Goal: Check status: Check status

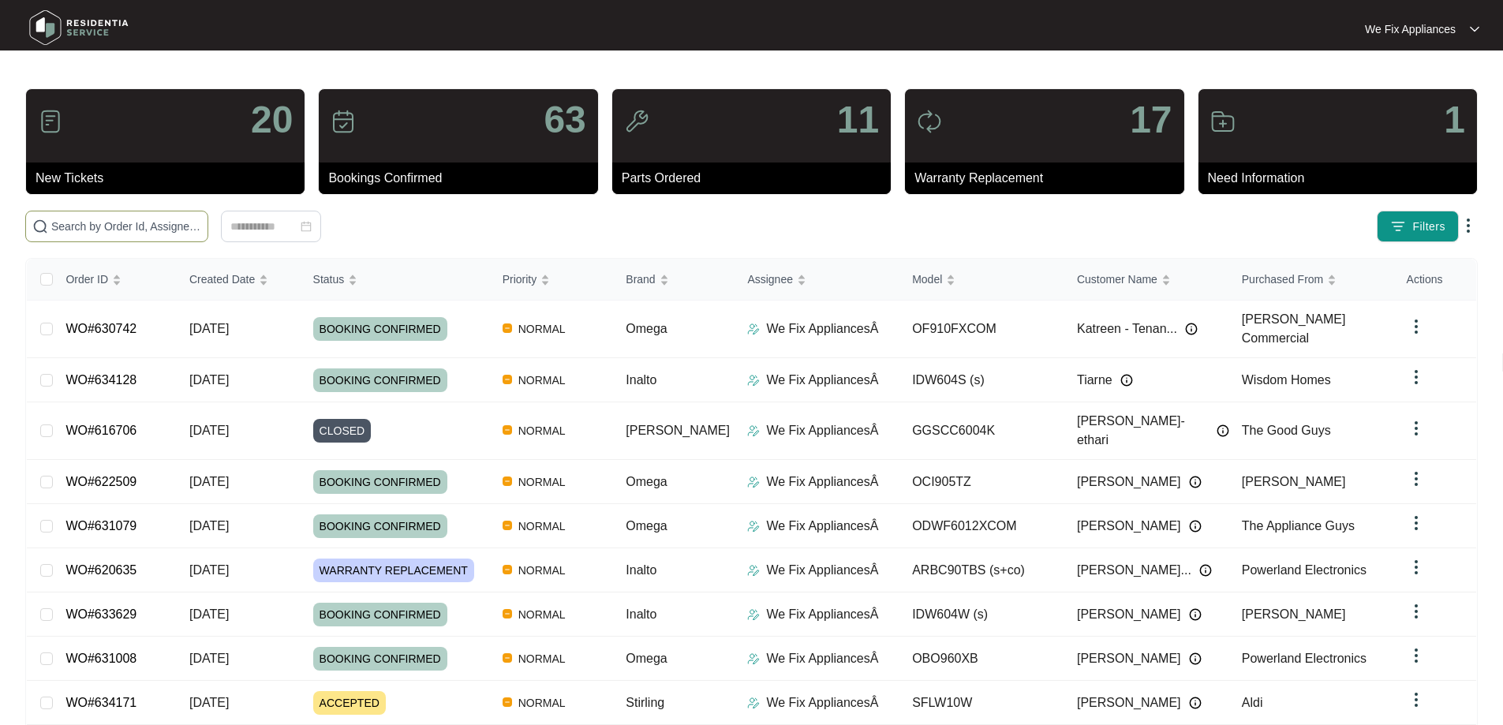
paste input "633556"
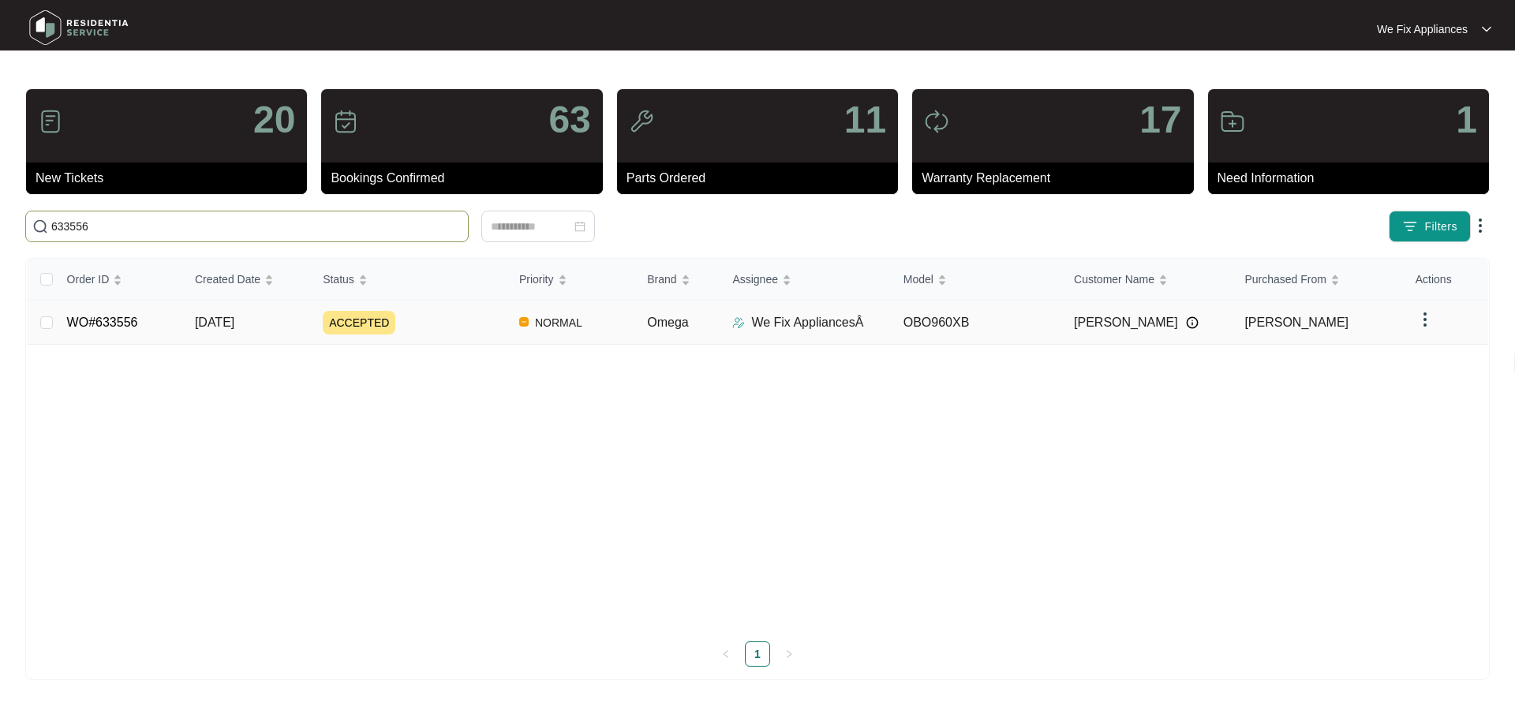
type input "633556"
click at [112, 319] on link "WO#633556" at bounding box center [102, 322] width 71 height 13
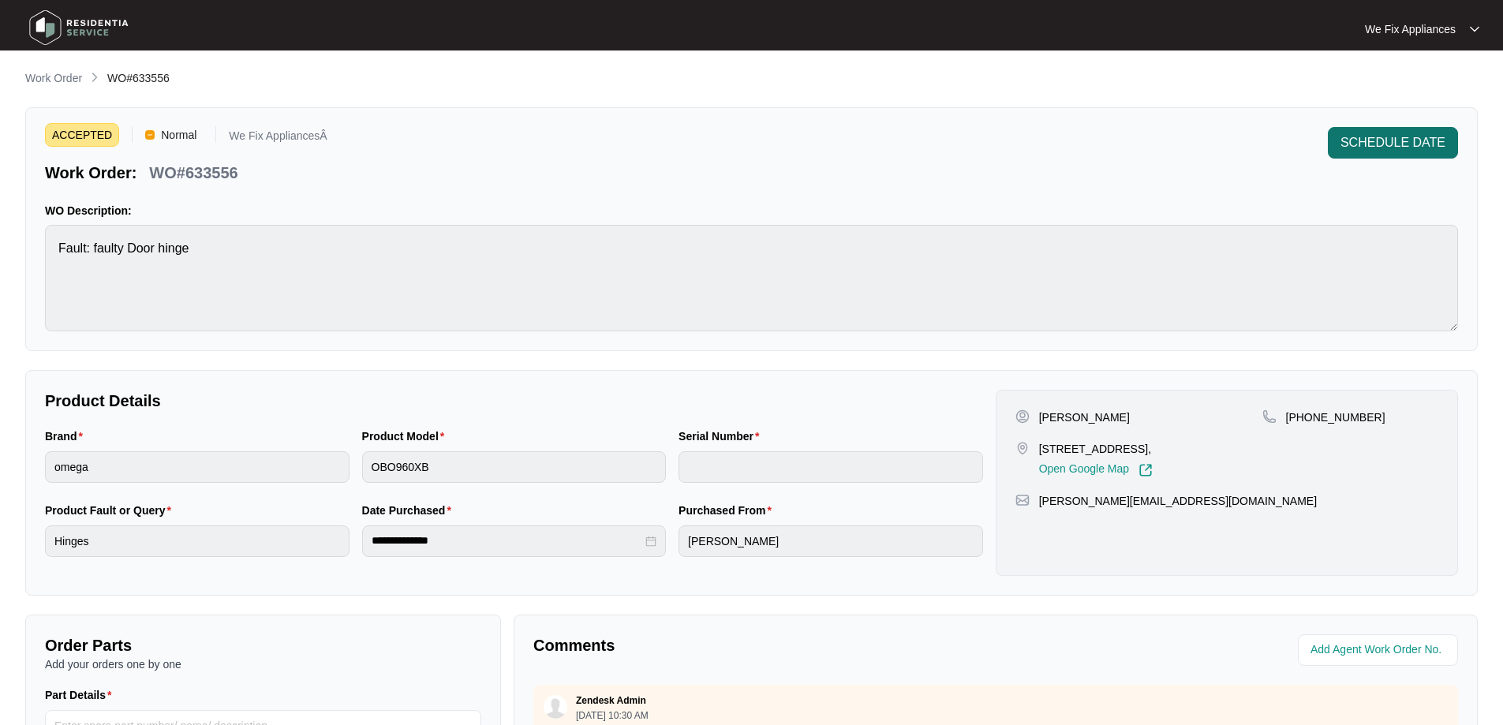
click at [1387, 136] on span "SCHEDULE DATE" at bounding box center [1392, 142] width 105 height 19
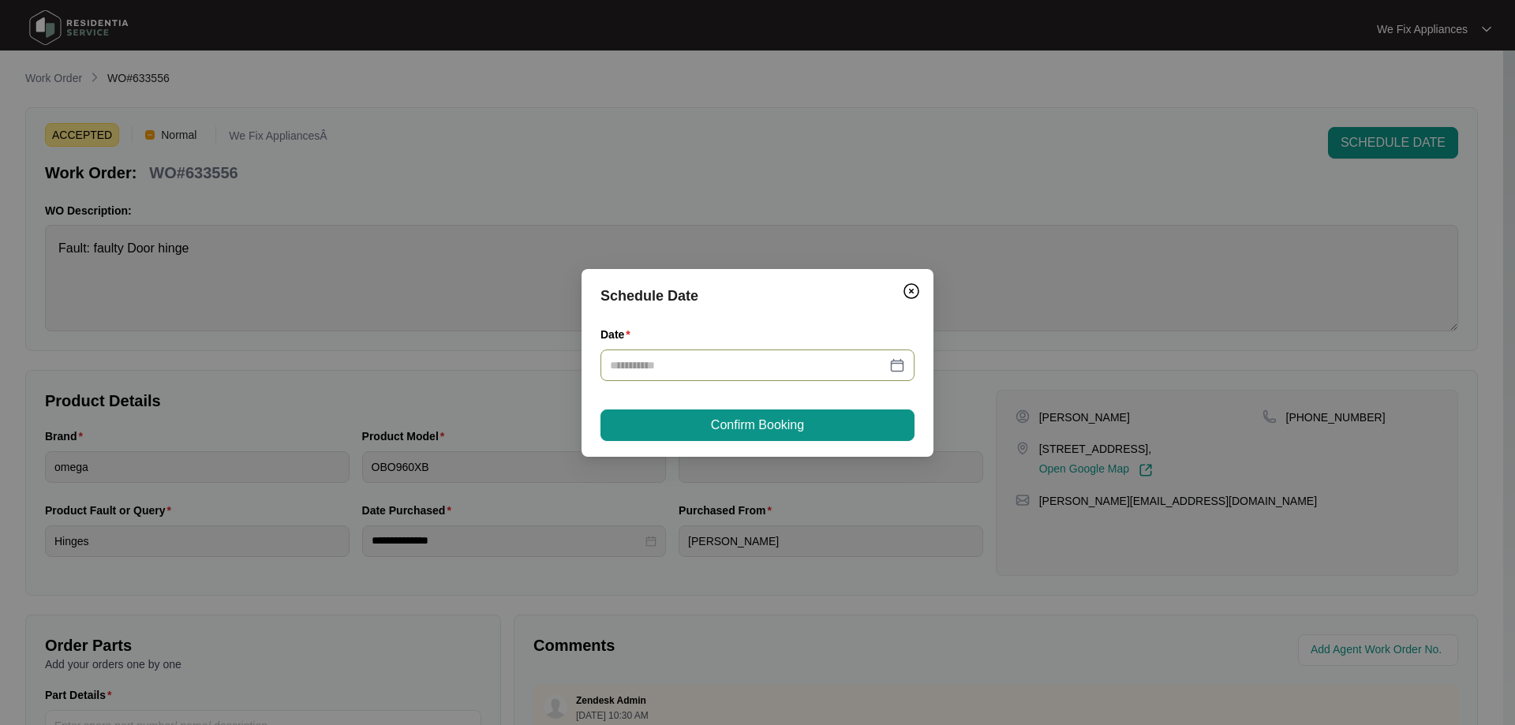
click at [675, 362] on div at bounding box center [757, 365] width 314 height 32
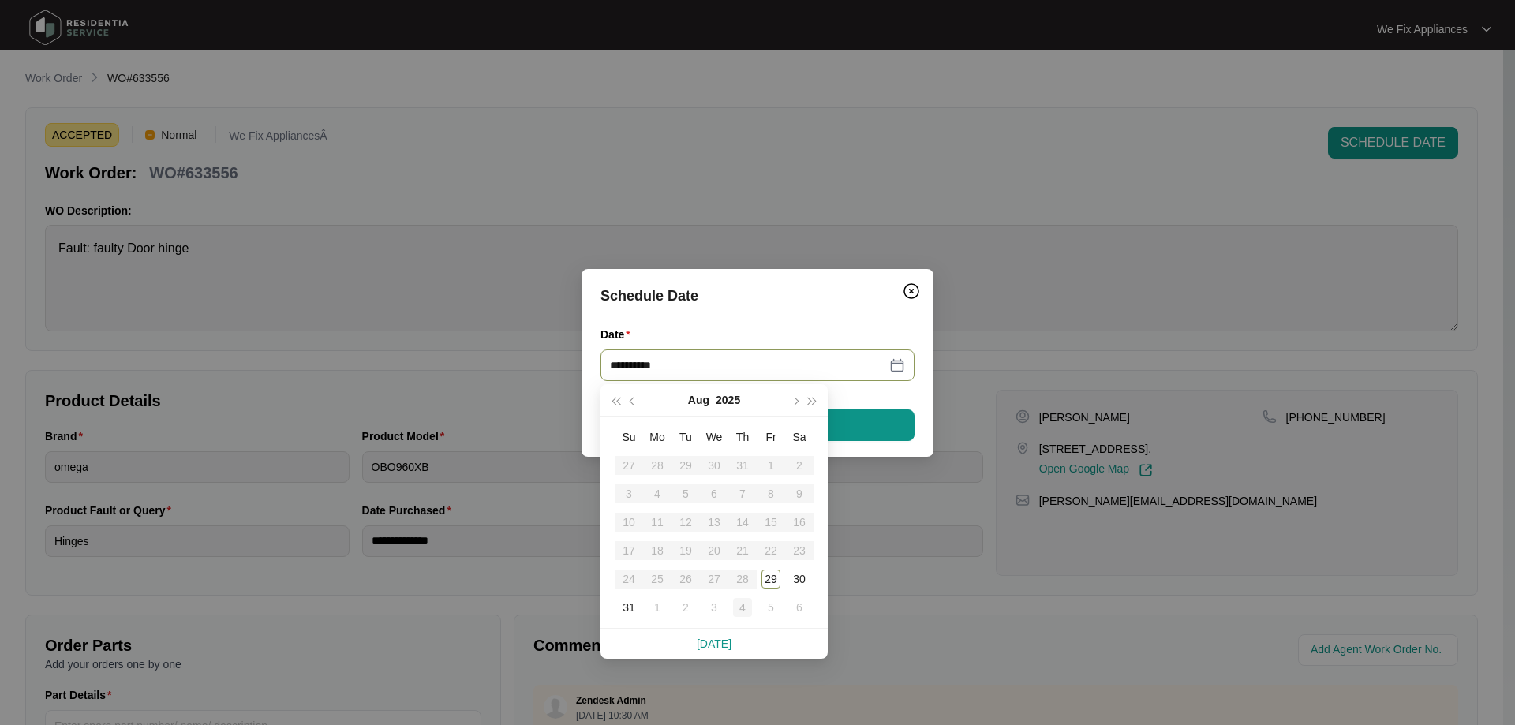
type input "**********"
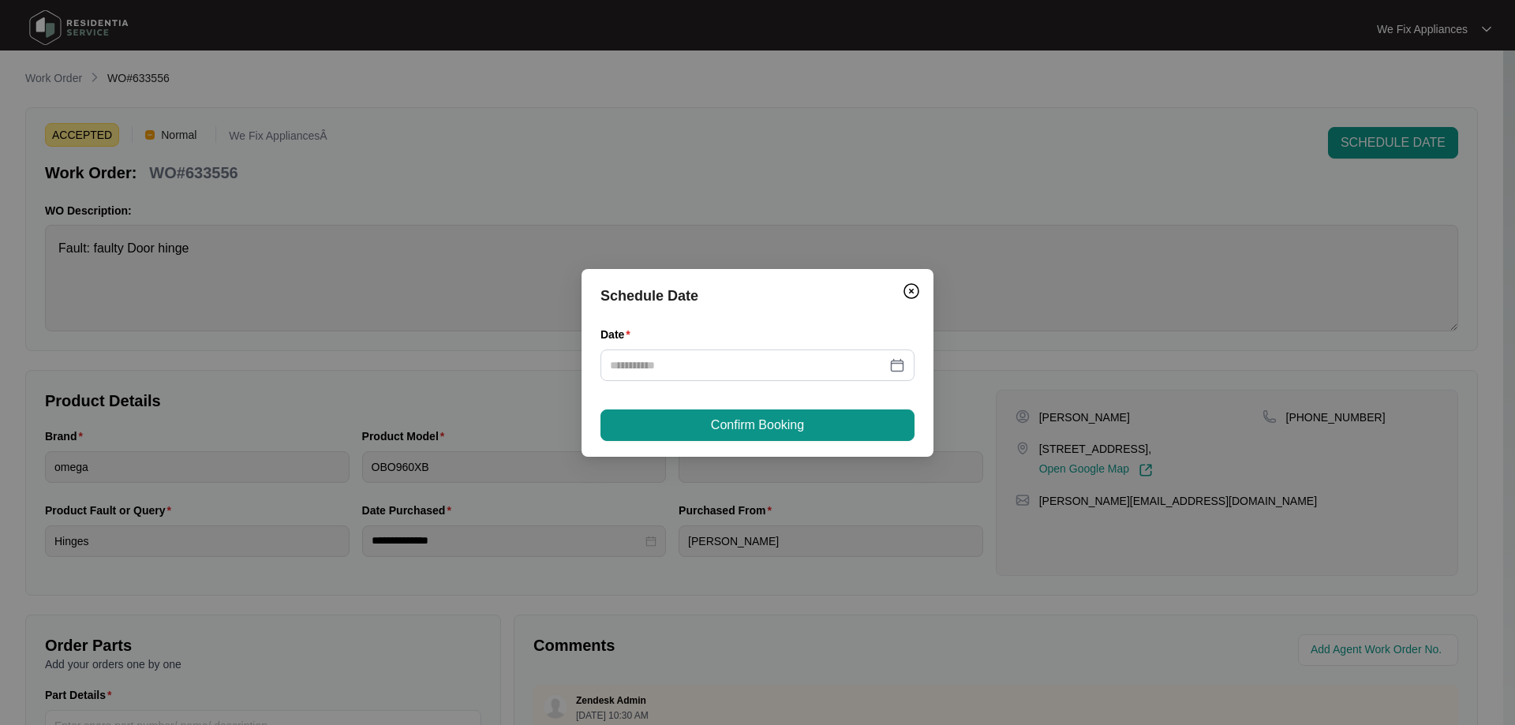
click at [1049, 95] on div "Schedule Date Date Confirm Booking" at bounding box center [757, 362] width 1515 height 725
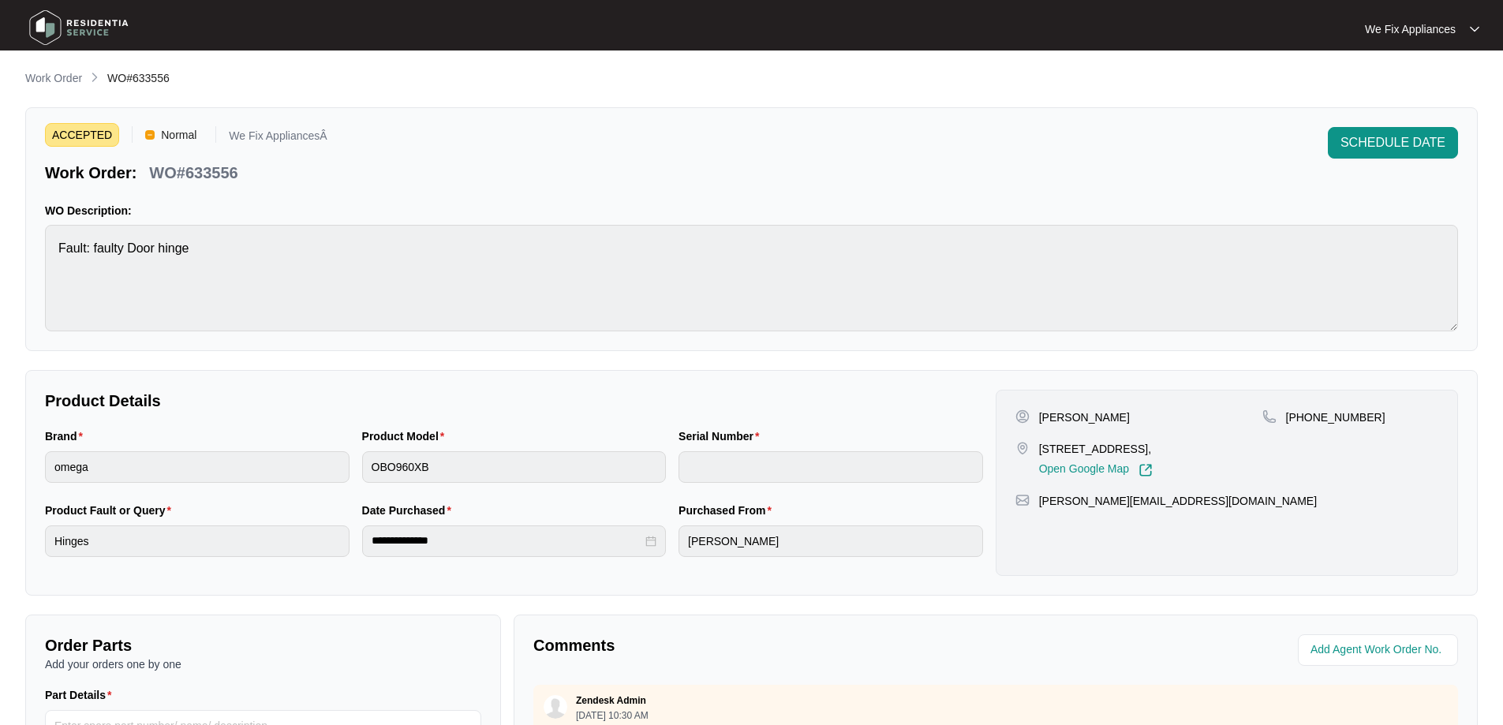
click at [1414, 166] on div "SCHEDULE DATE" at bounding box center [1393, 155] width 130 height 57
click at [1374, 137] on span "SCHEDULE DATE" at bounding box center [1392, 142] width 105 height 19
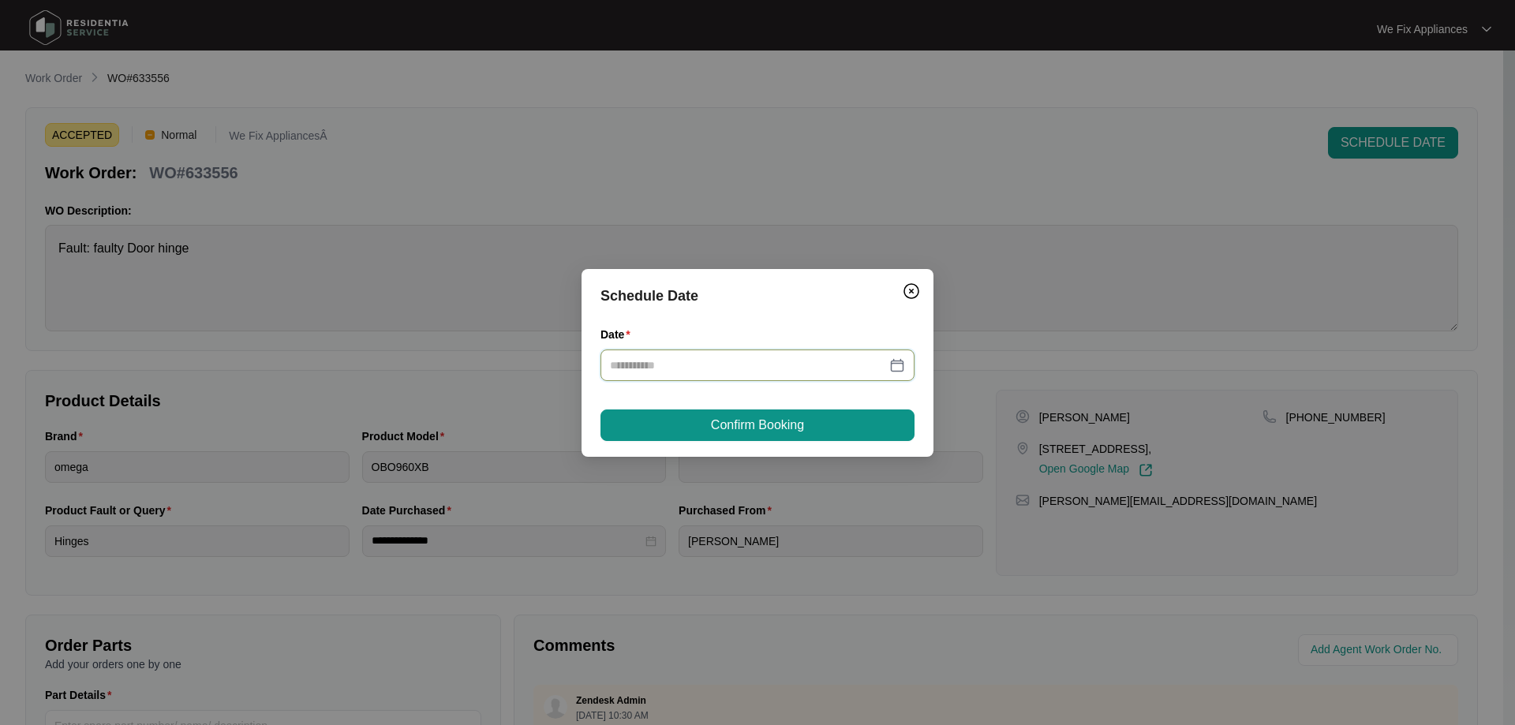
click at [769, 365] on input "Date" at bounding box center [748, 365] width 276 height 17
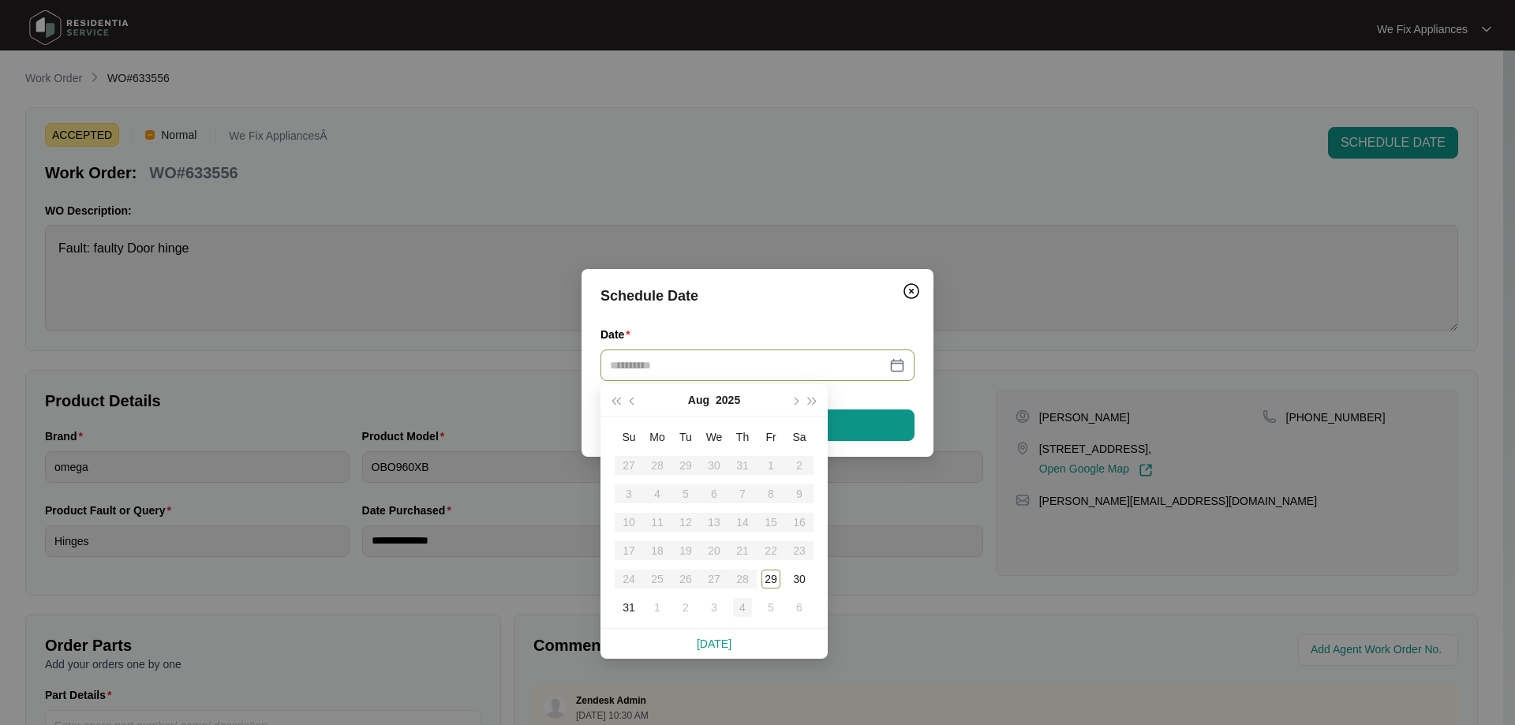
click at [741, 607] on div "4" at bounding box center [742, 607] width 19 height 19
type input "**********"
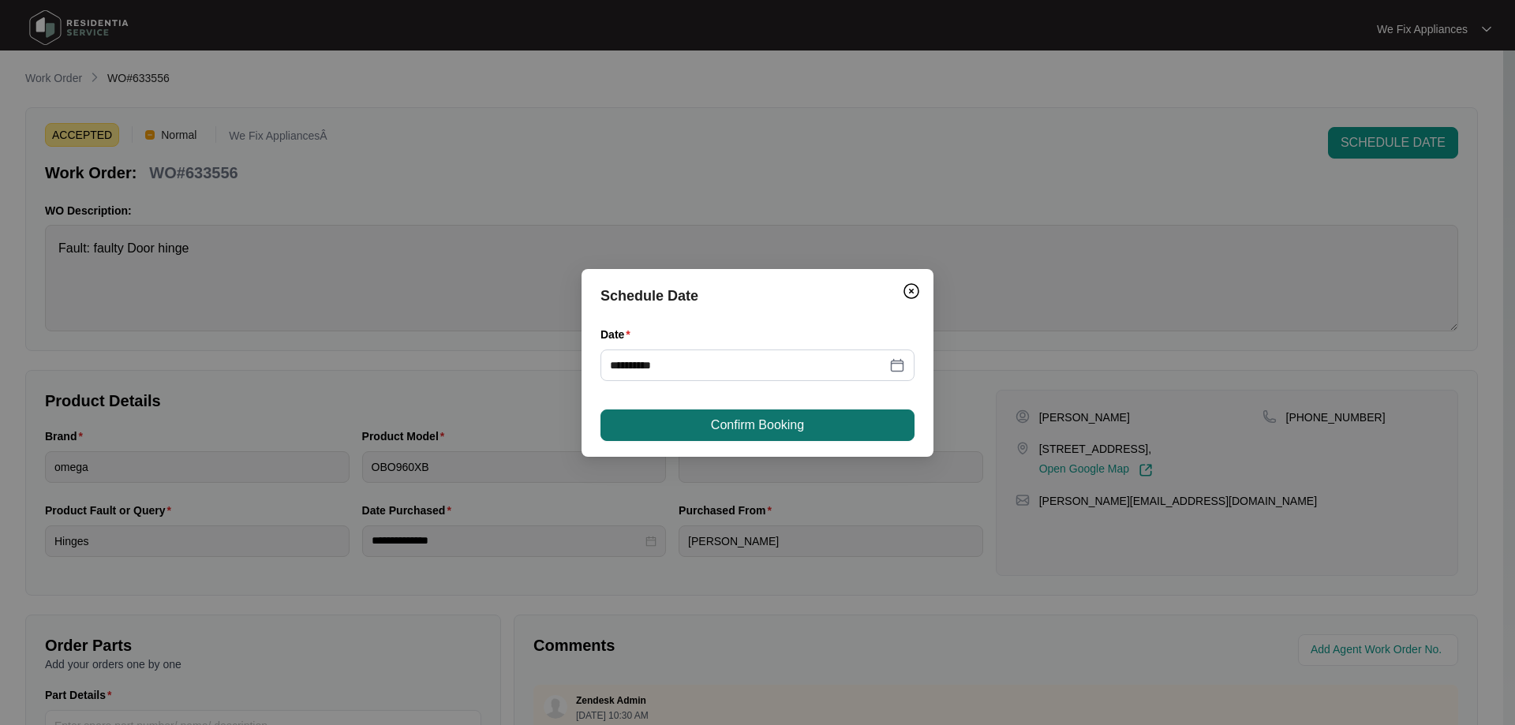
click at [794, 435] on button "Confirm Booking" at bounding box center [757, 425] width 314 height 32
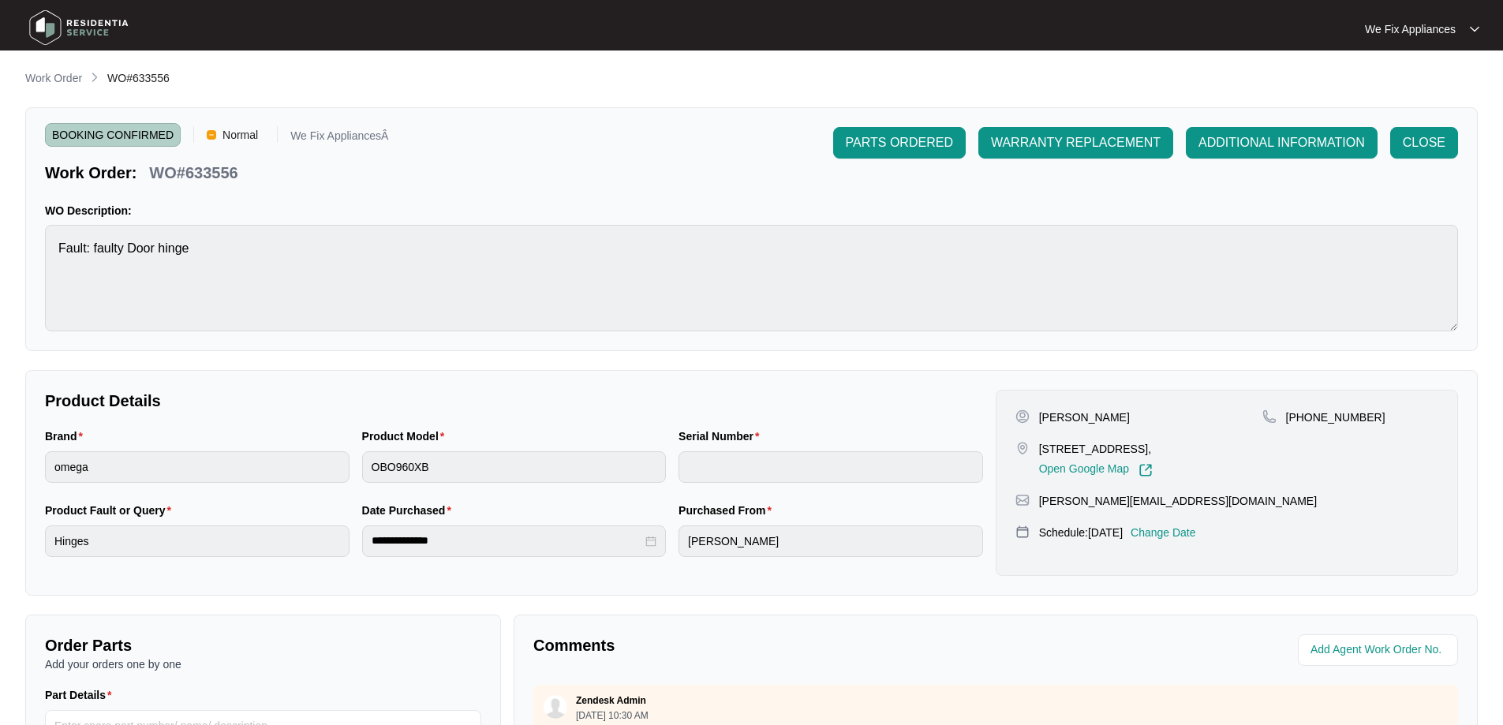
click at [103, 19] on img at bounding box center [79, 27] width 110 height 47
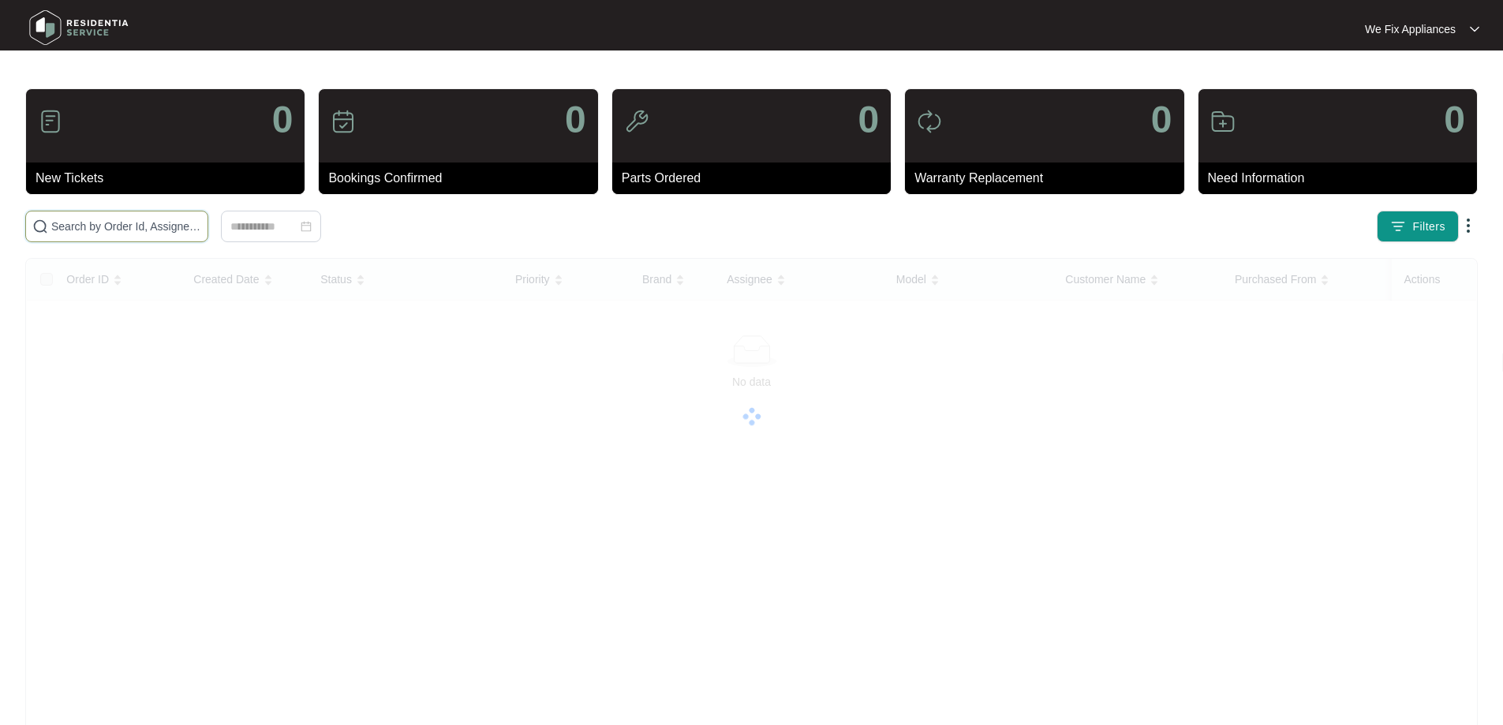
click at [117, 230] on input "text" at bounding box center [126, 226] width 150 height 17
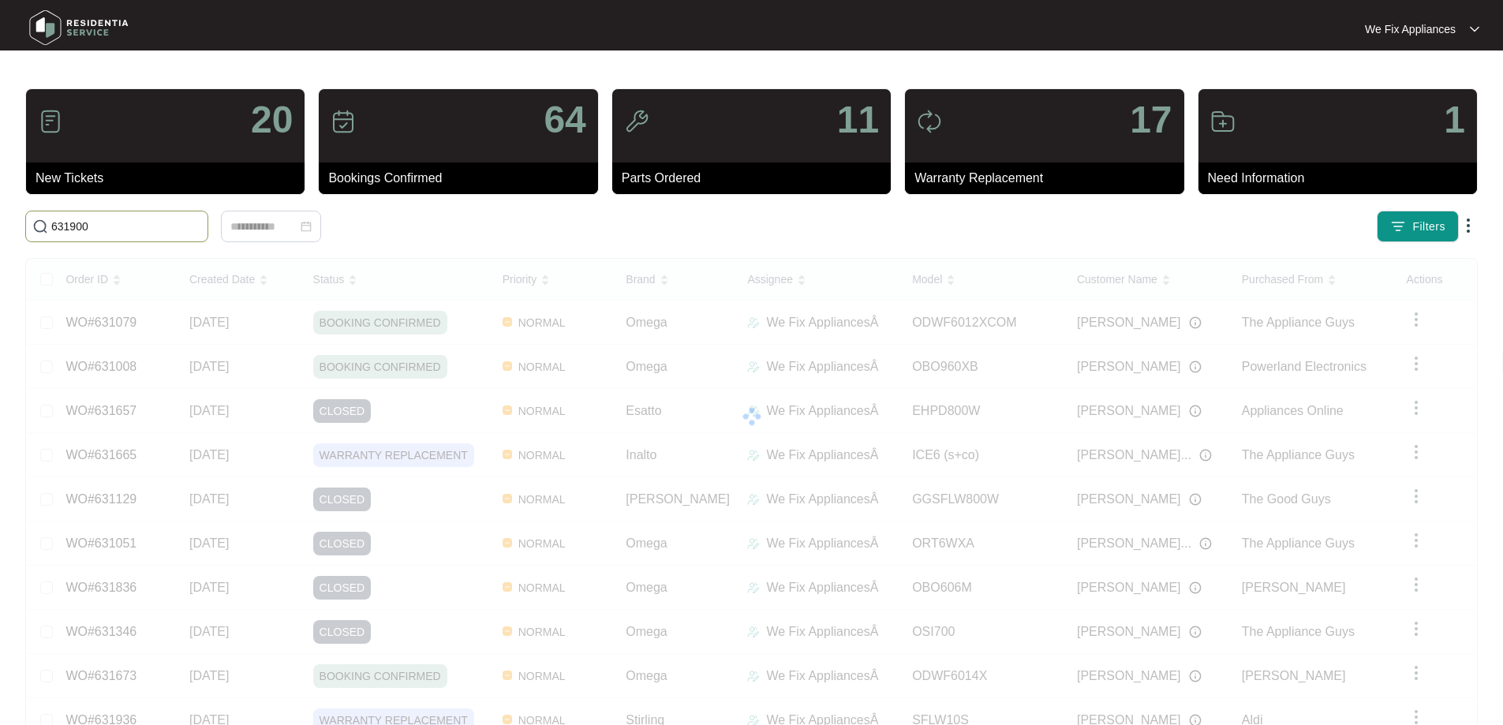
type input "631900"
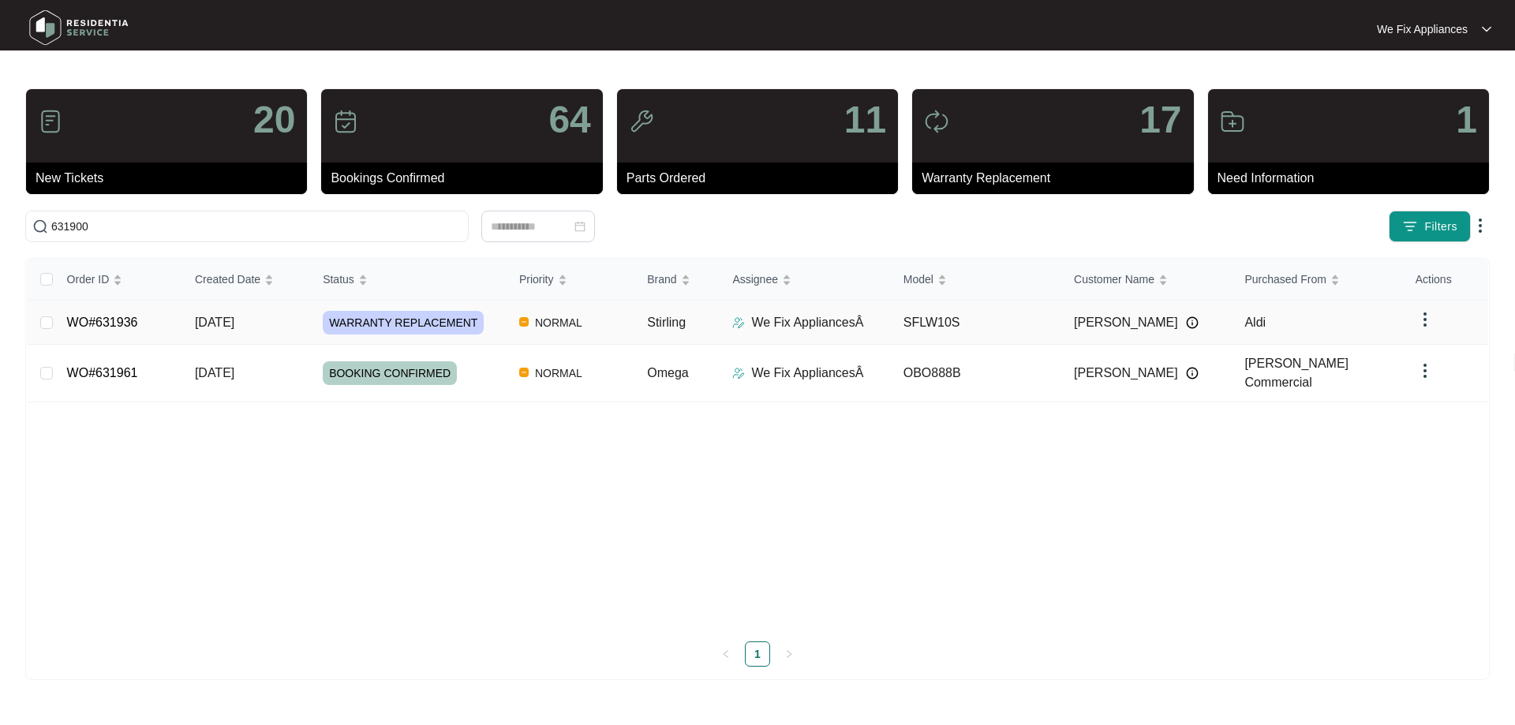
click at [125, 316] on link "WO#631936" at bounding box center [102, 322] width 71 height 13
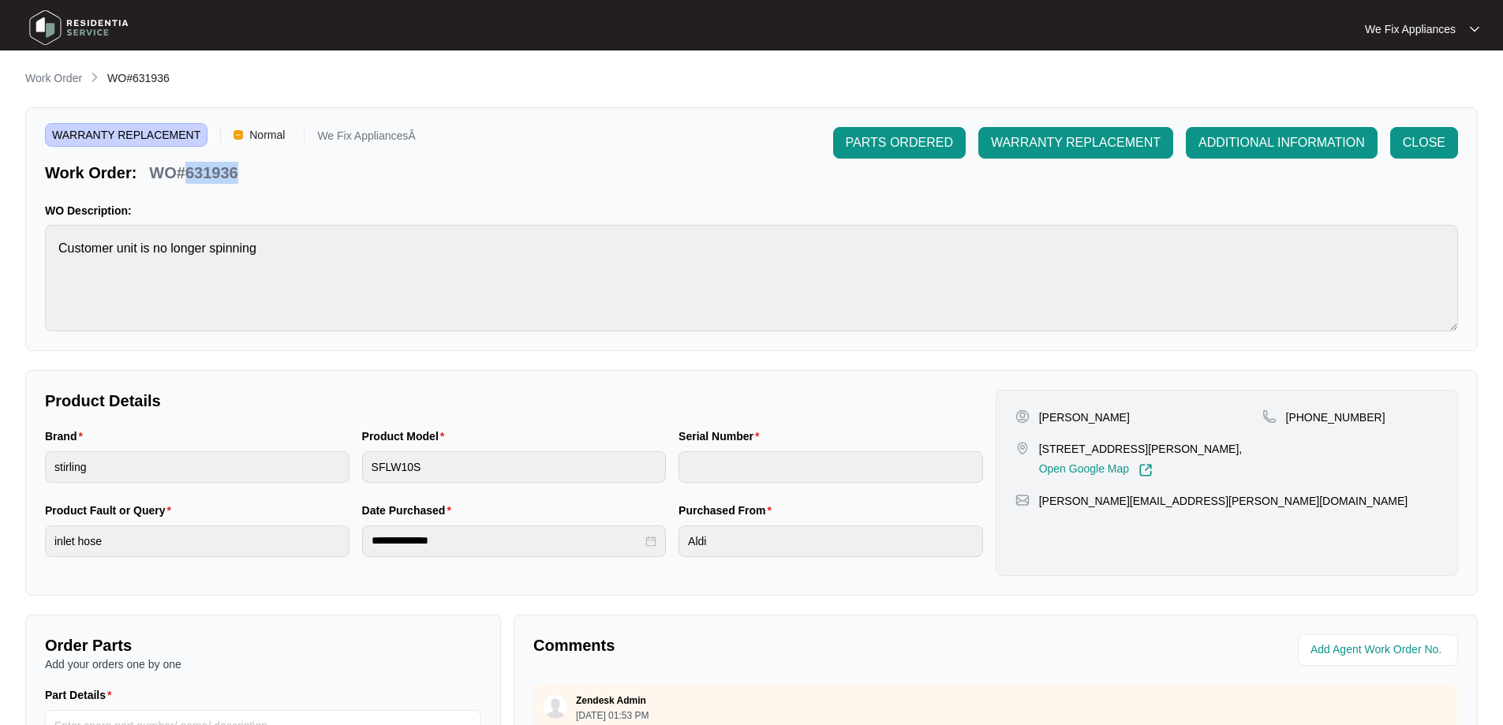
drag, startPoint x: 252, startPoint y: 171, endPoint x: 184, endPoint y: 168, distance: 68.7
click at [184, 168] on div "Work Order: WO#631936" at bounding box center [230, 170] width 371 height 28
copy p "631936"
click at [99, 15] on img at bounding box center [79, 27] width 110 height 47
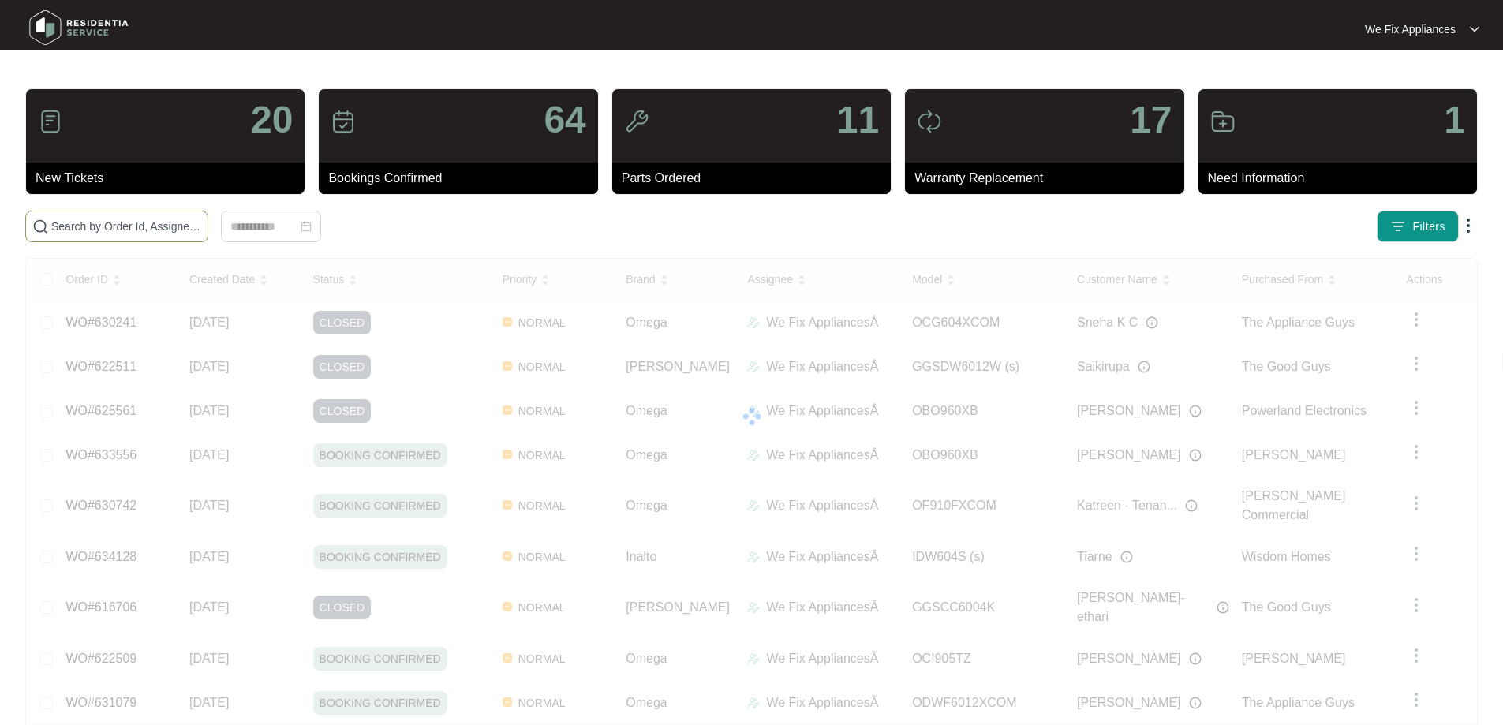
paste input "633382"
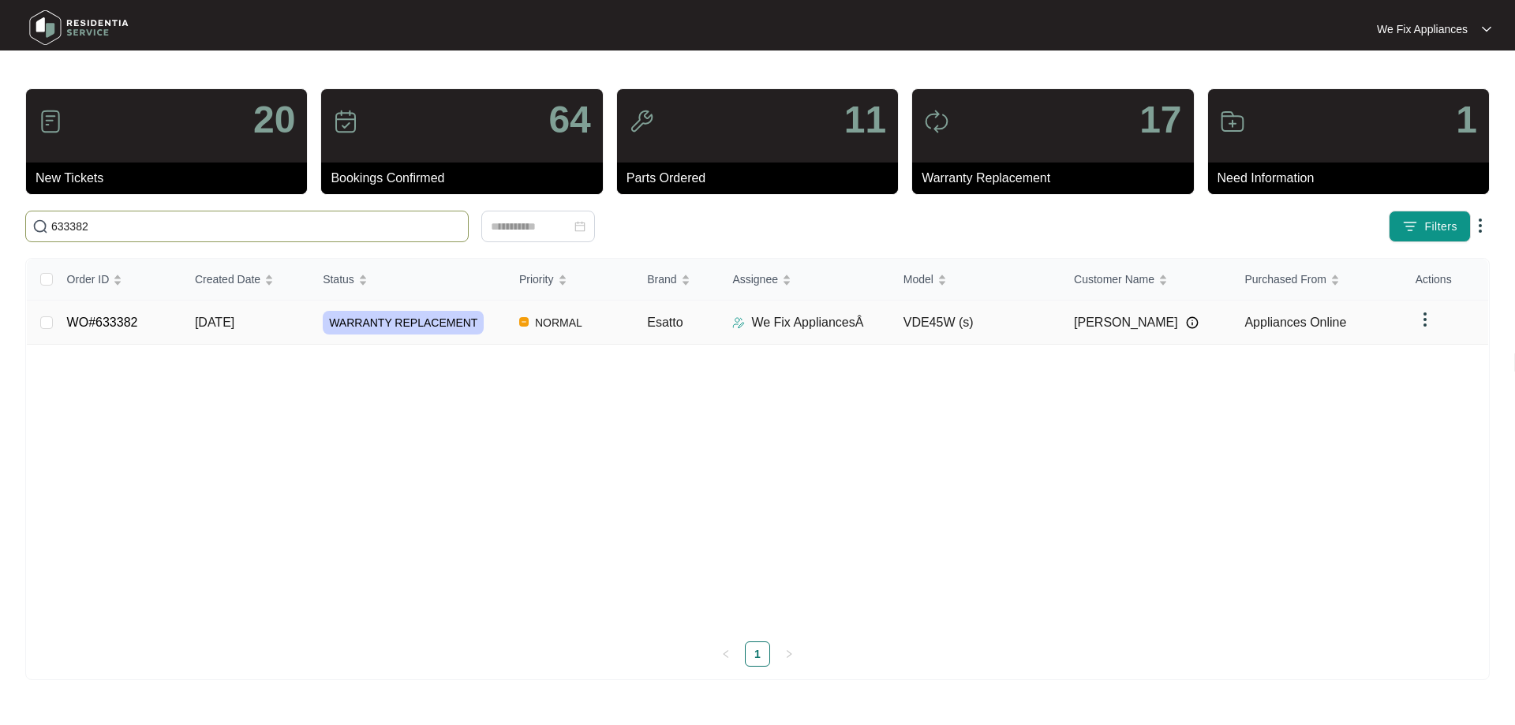
type input "633382"
click at [107, 312] on td "WO#633382" at bounding box center [118, 323] width 128 height 44
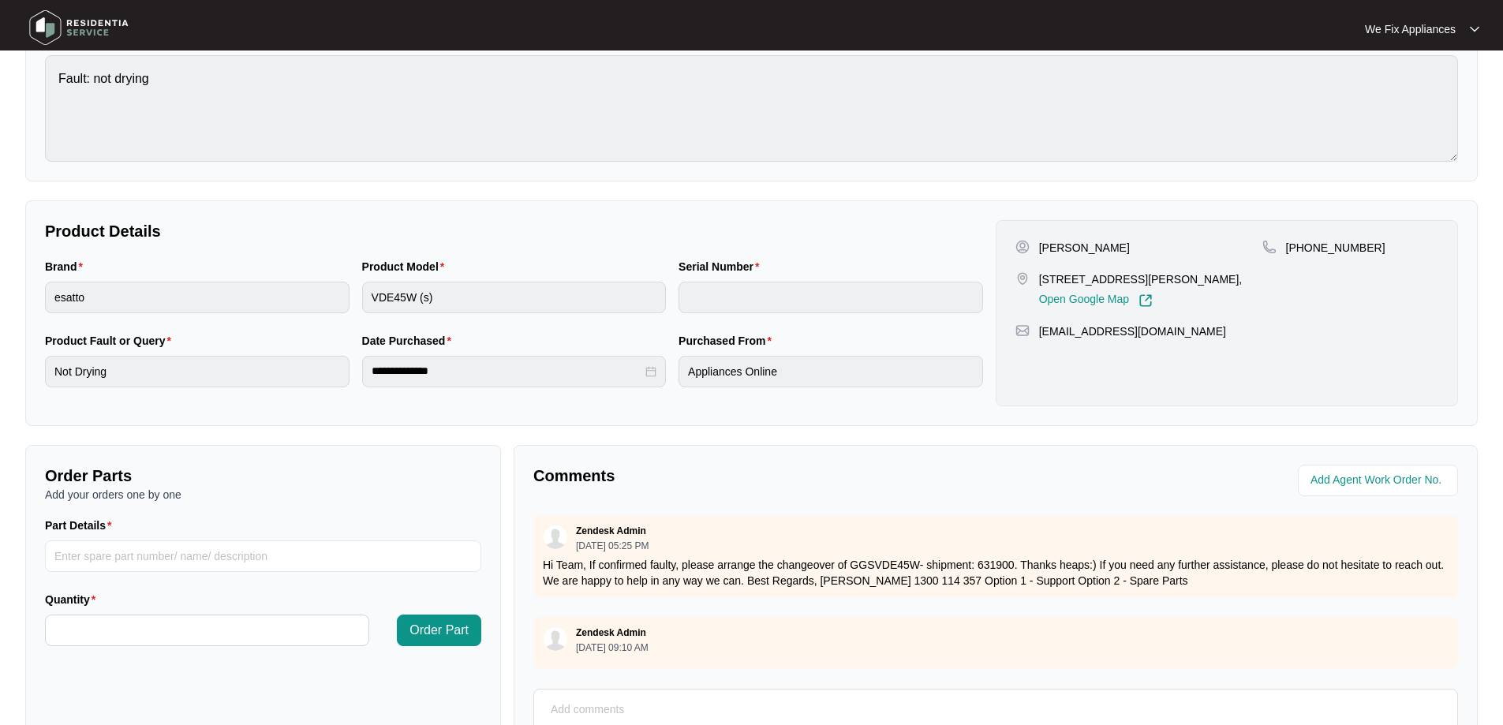
scroll to position [322, 0]
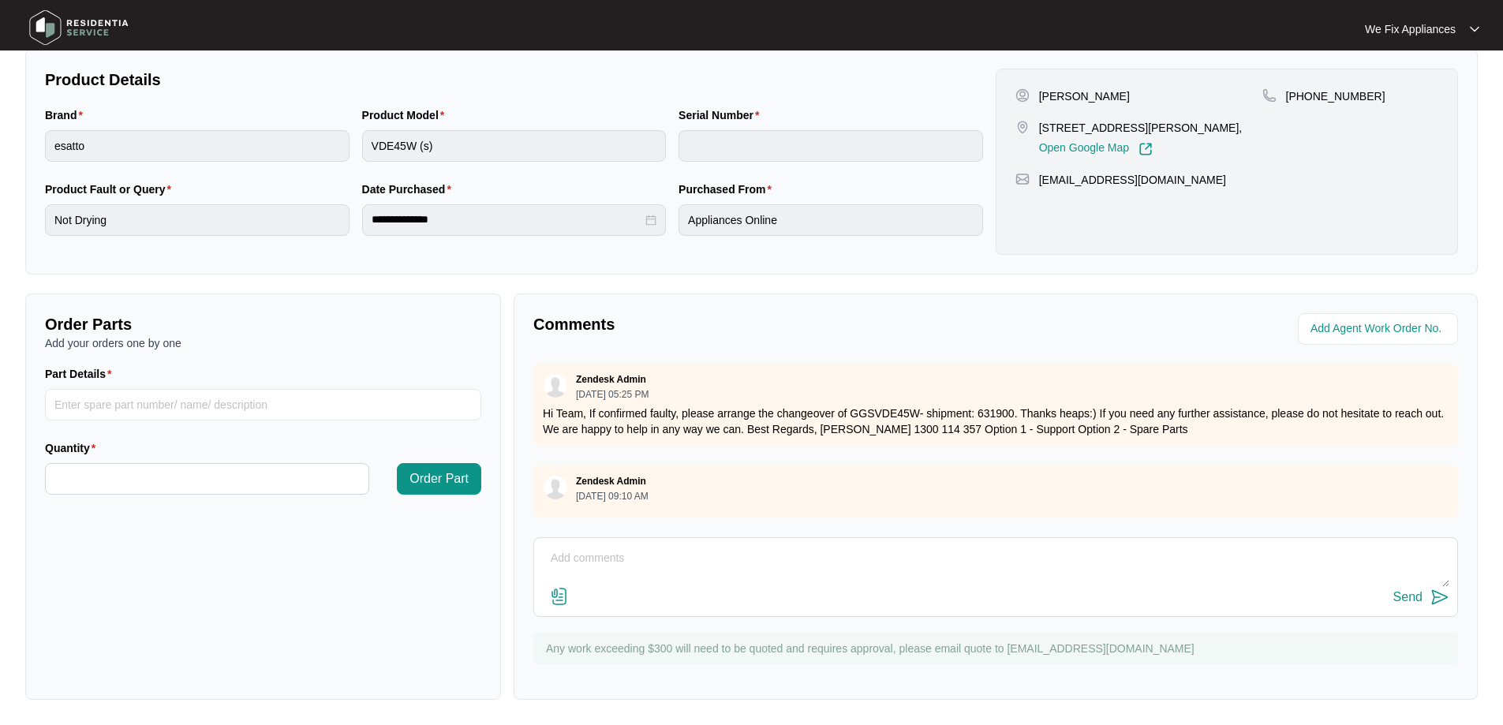
click at [764, 568] on textarea at bounding box center [995, 566] width 907 height 41
type textarea "Hi team, please add job in for the 18th customer away until then"
click at [1418, 595] on div "Send" at bounding box center [1407, 597] width 29 height 14
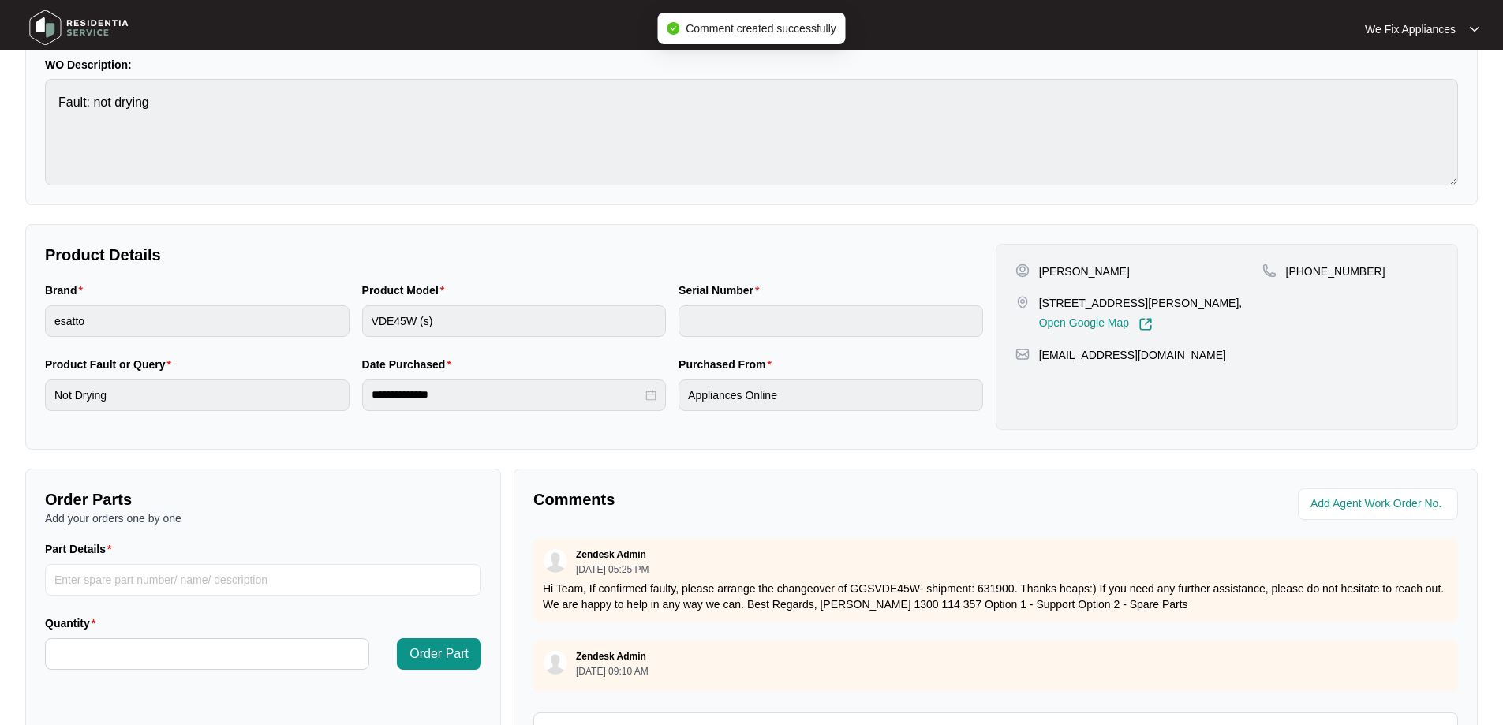
scroll to position [0, 0]
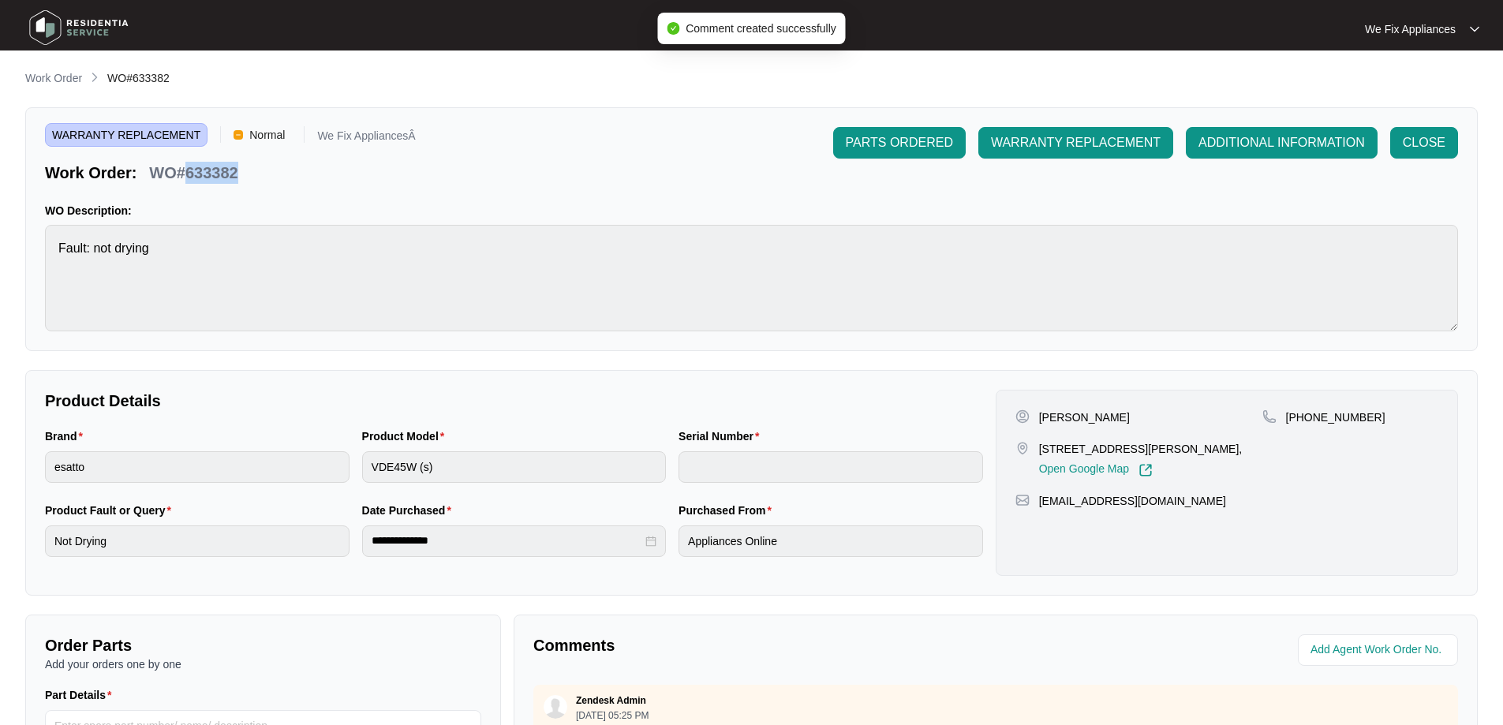
drag, startPoint x: 241, startPoint y: 172, endPoint x: 187, endPoint y: 172, distance: 53.6
click at [187, 172] on div "WO#633382" at bounding box center [193, 170] width 101 height 28
copy p "633382"
click at [87, 24] on img at bounding box center [79, 27] width 110 height 47
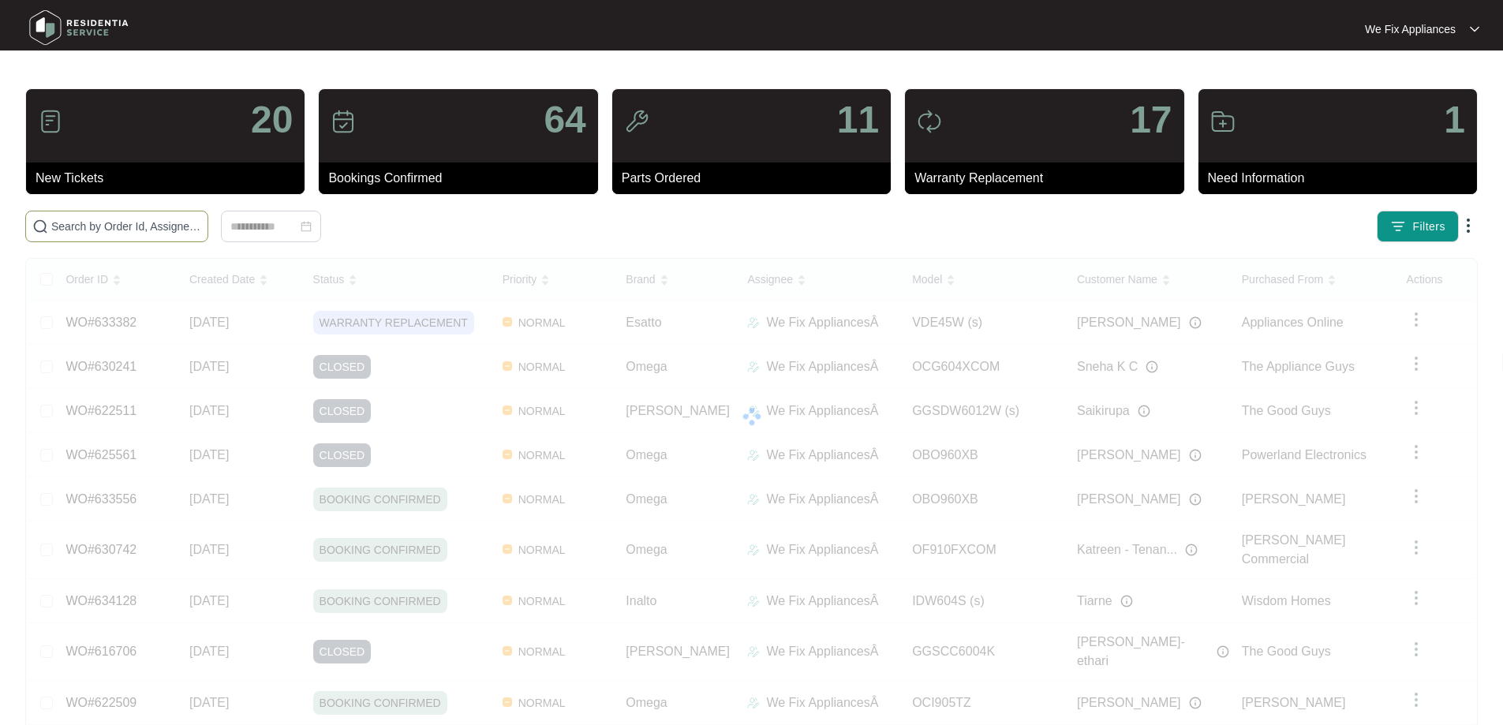
click at [159, 211] on span at bounding box center [116, 227] width 183 height 32
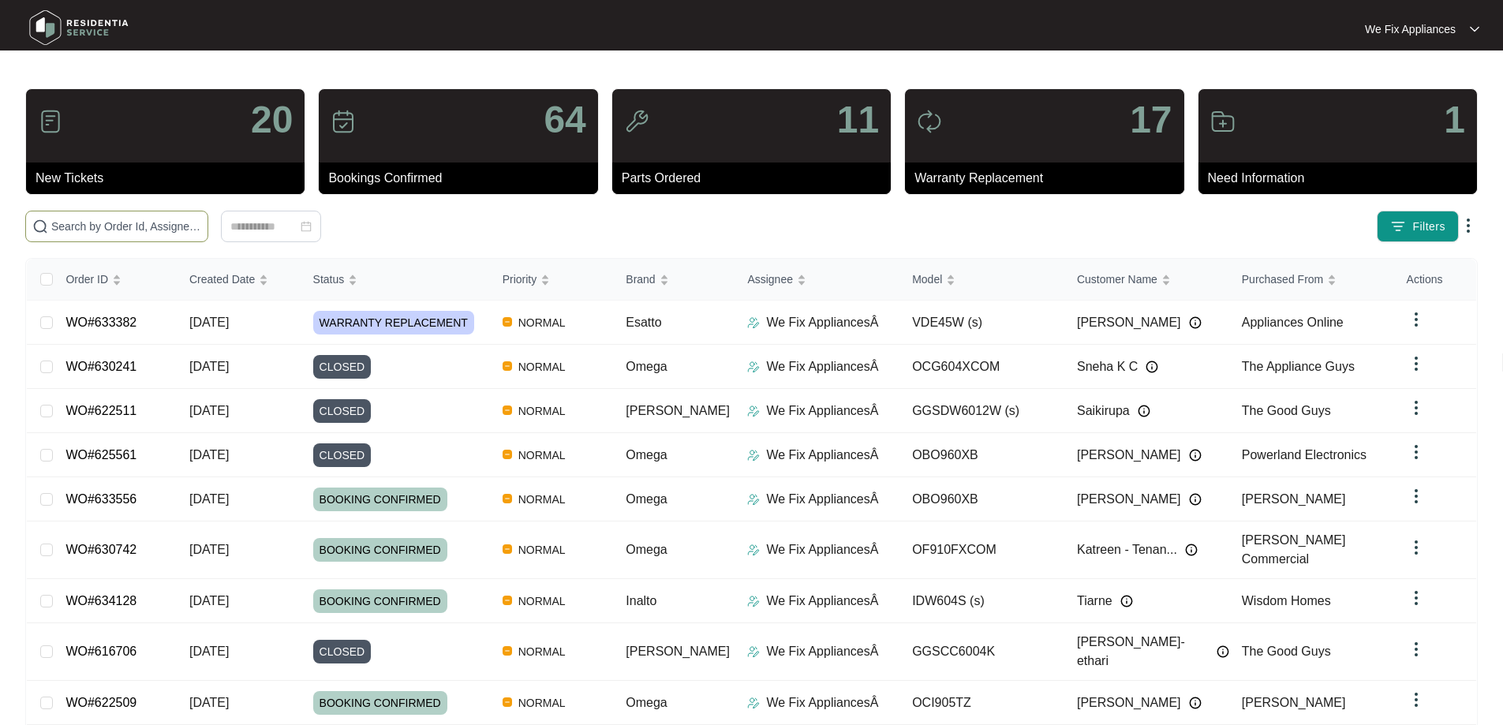
click at [136, 218] on input "text" at bounding box center [126, 226] width 150 height 17
paste input "631936"
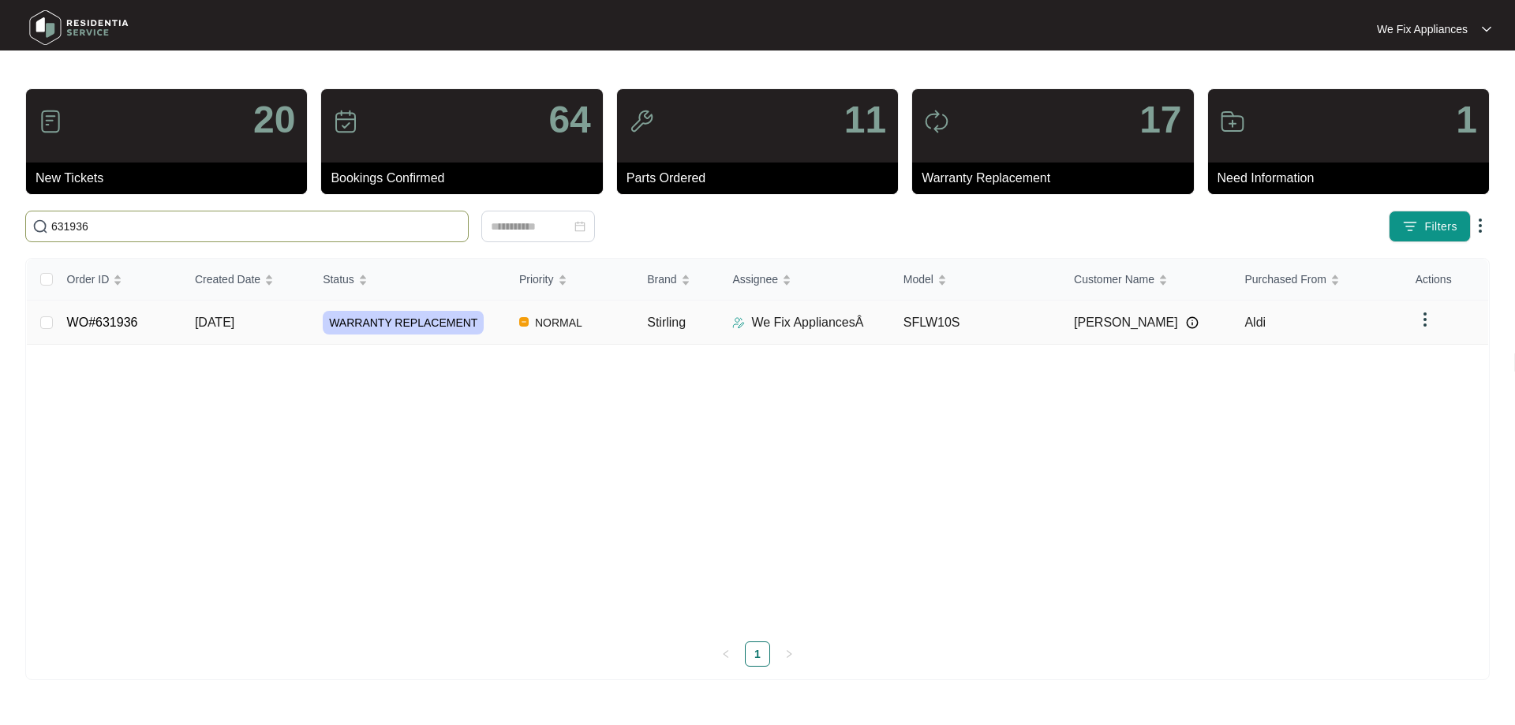
type input "631936"
click at [402, 318] on span "WARRANTY REPLACEMENT" at bounding box center [403, 323] width 161 height 24
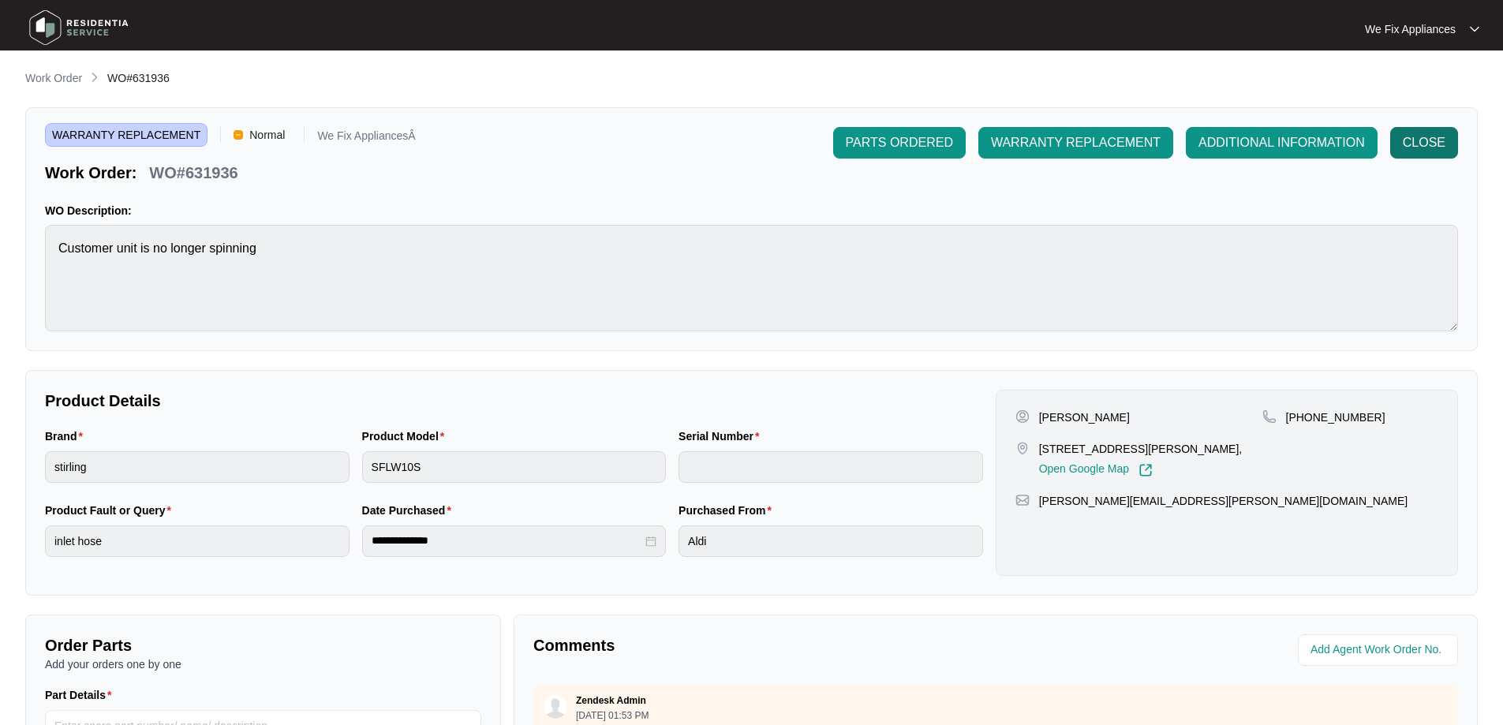
click at [1429, 148] on span "CLOSE" at bounding box center [1424, 142] width 43 height 19
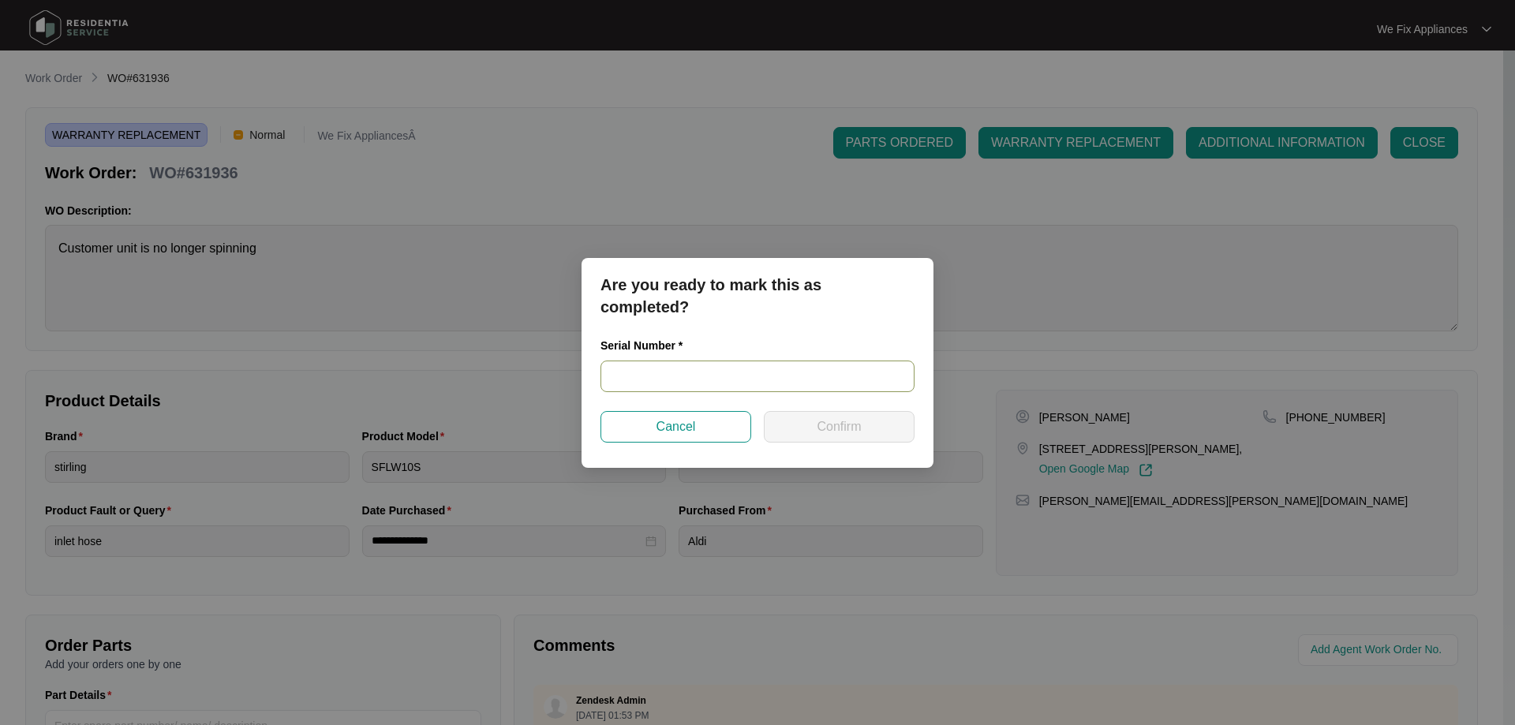
click at [690, 372] on input "text" at bounding box center [757, 377] width 314 height 32
paste input "540G060260124285F00089"
type input "540G060260124285F00089"
click at [827, 429] on span "Confirm" at bounding box center [838, 426] width 44 height 19
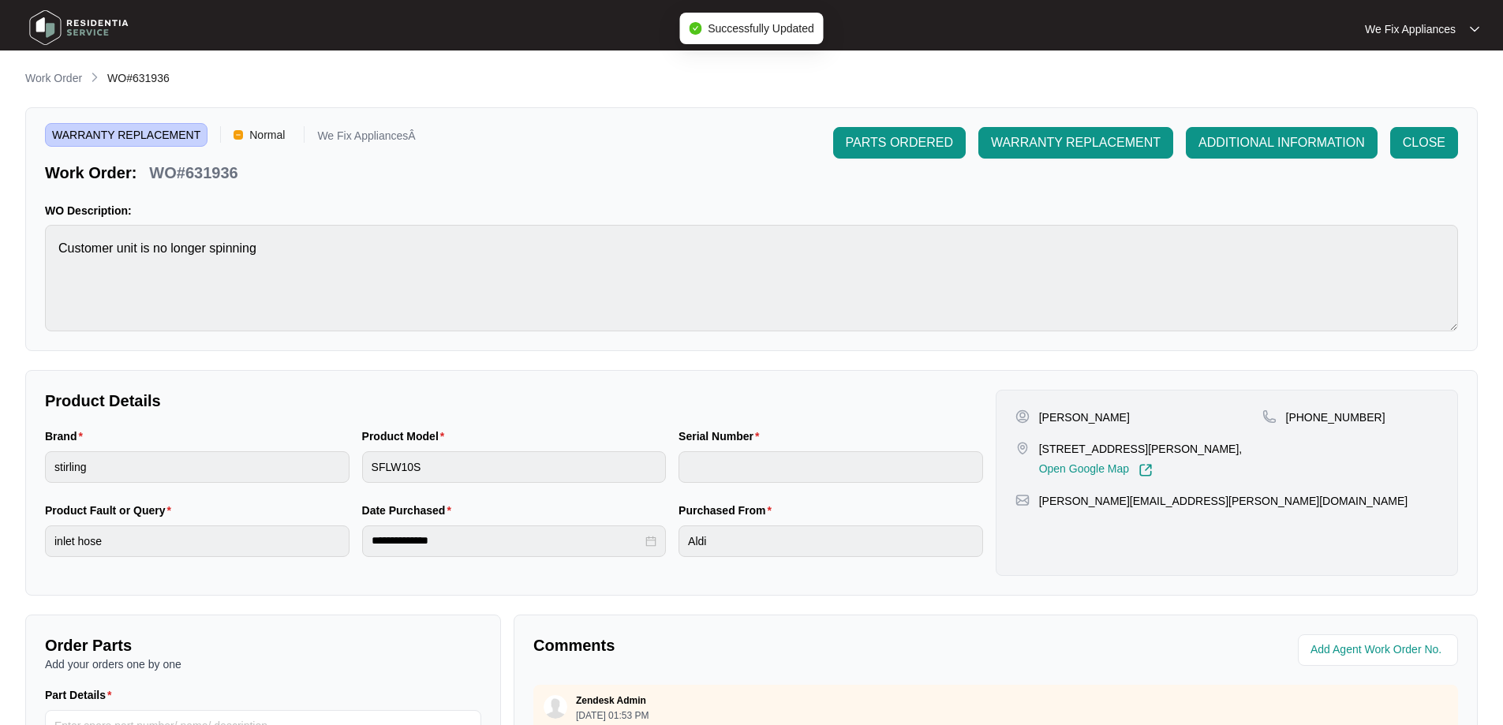
type input "540G060260124285F00089"
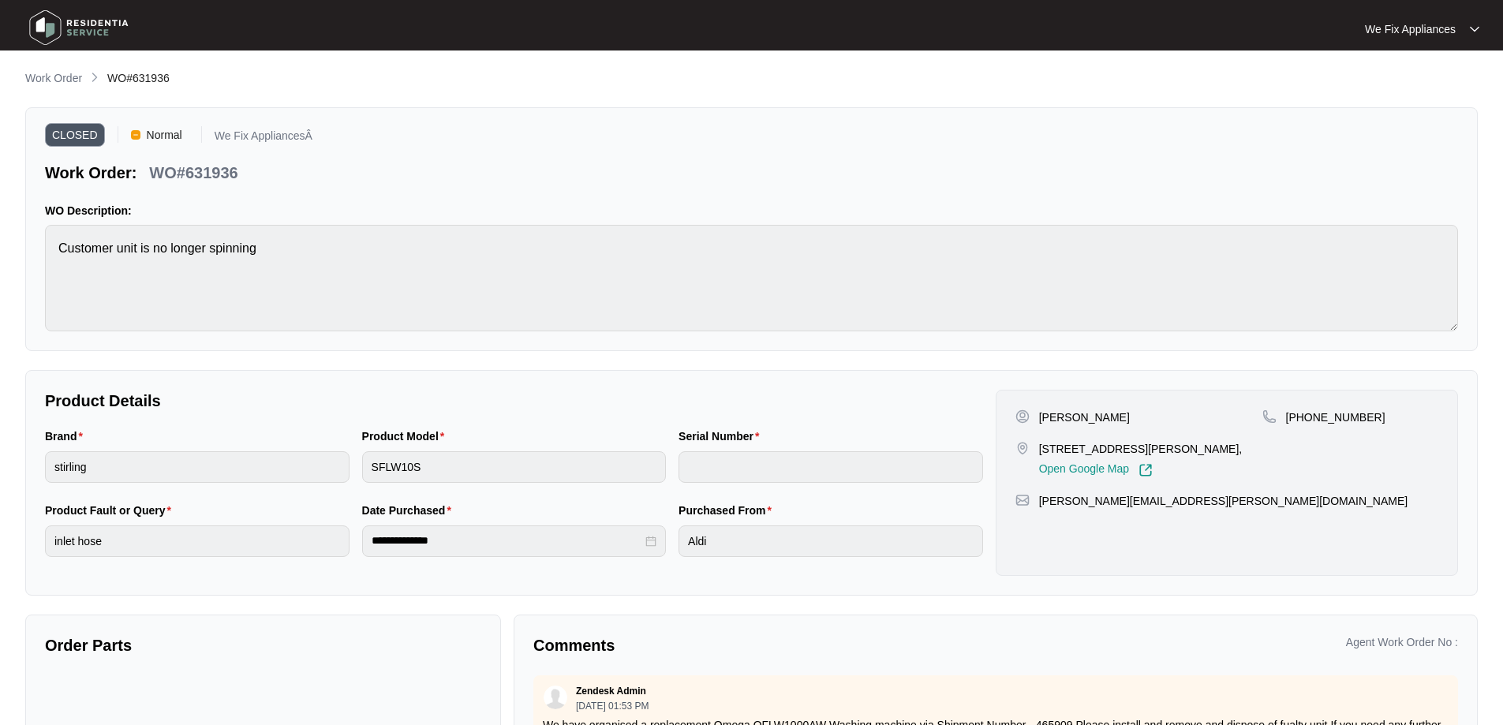
click at [46, 24] on img at bounding box center [79, 27] width 110 height 47
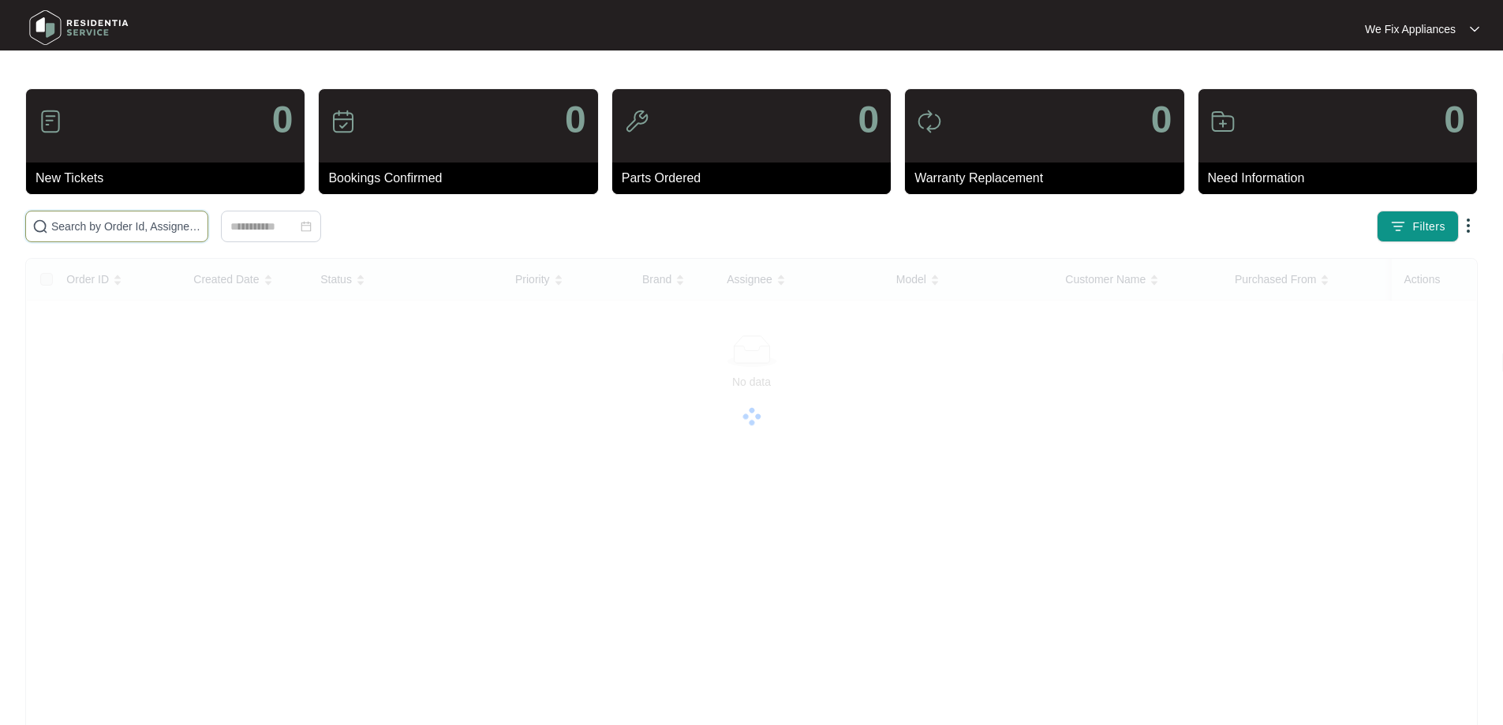
click at [110, 222] on input "text" at bounding box center [126, 226] width 150 height 17
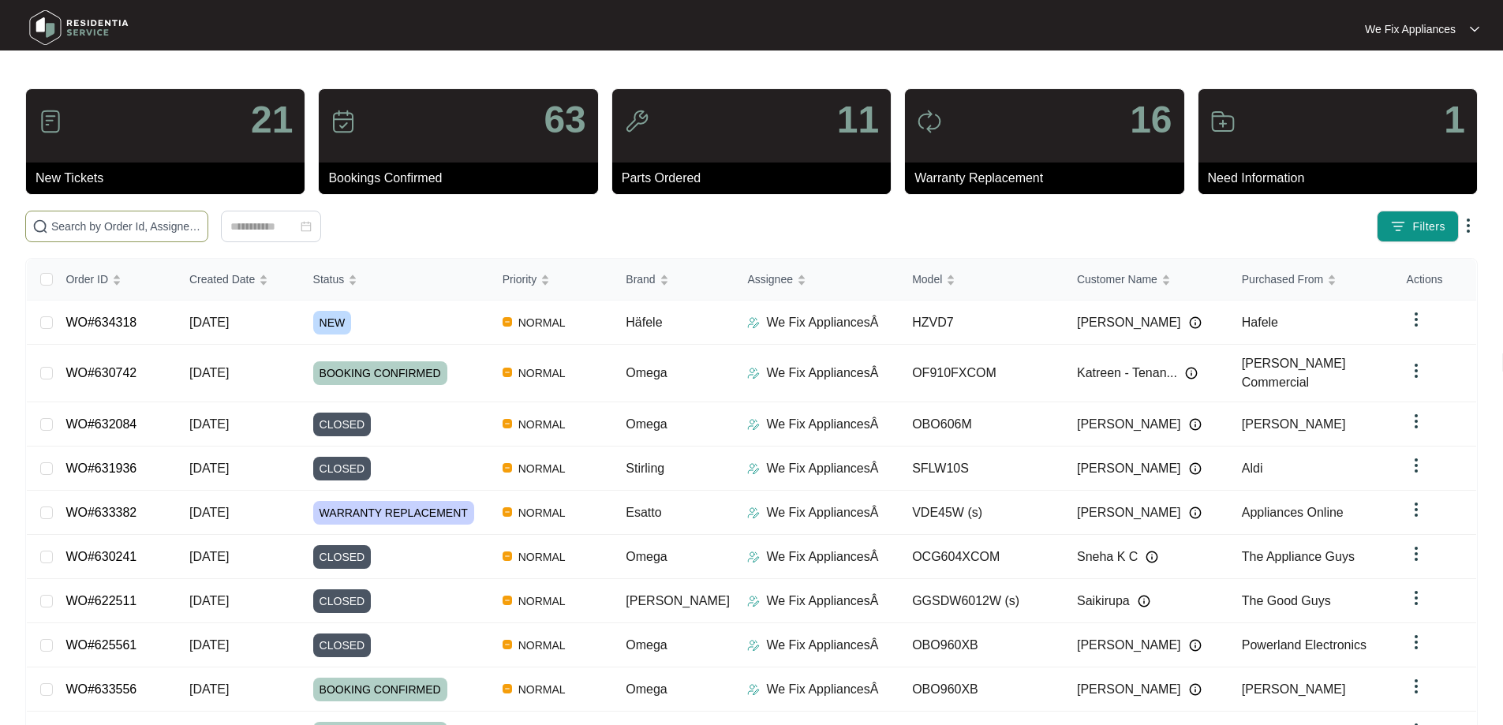
paste input "631296"
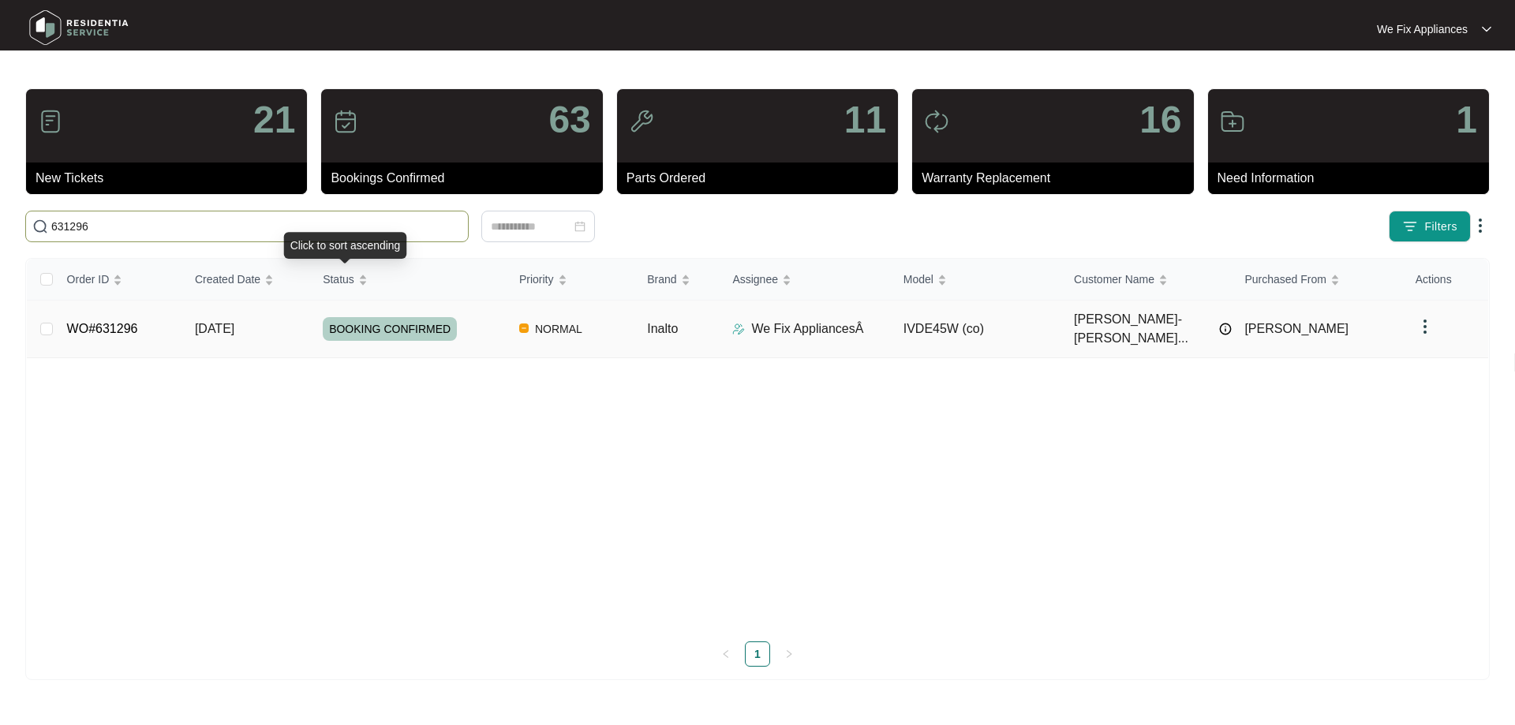
type input "631296"
click at [398, 323] on span "BOOKING CONFIRMED" at bounding box center [390, 329] width 134 height 24
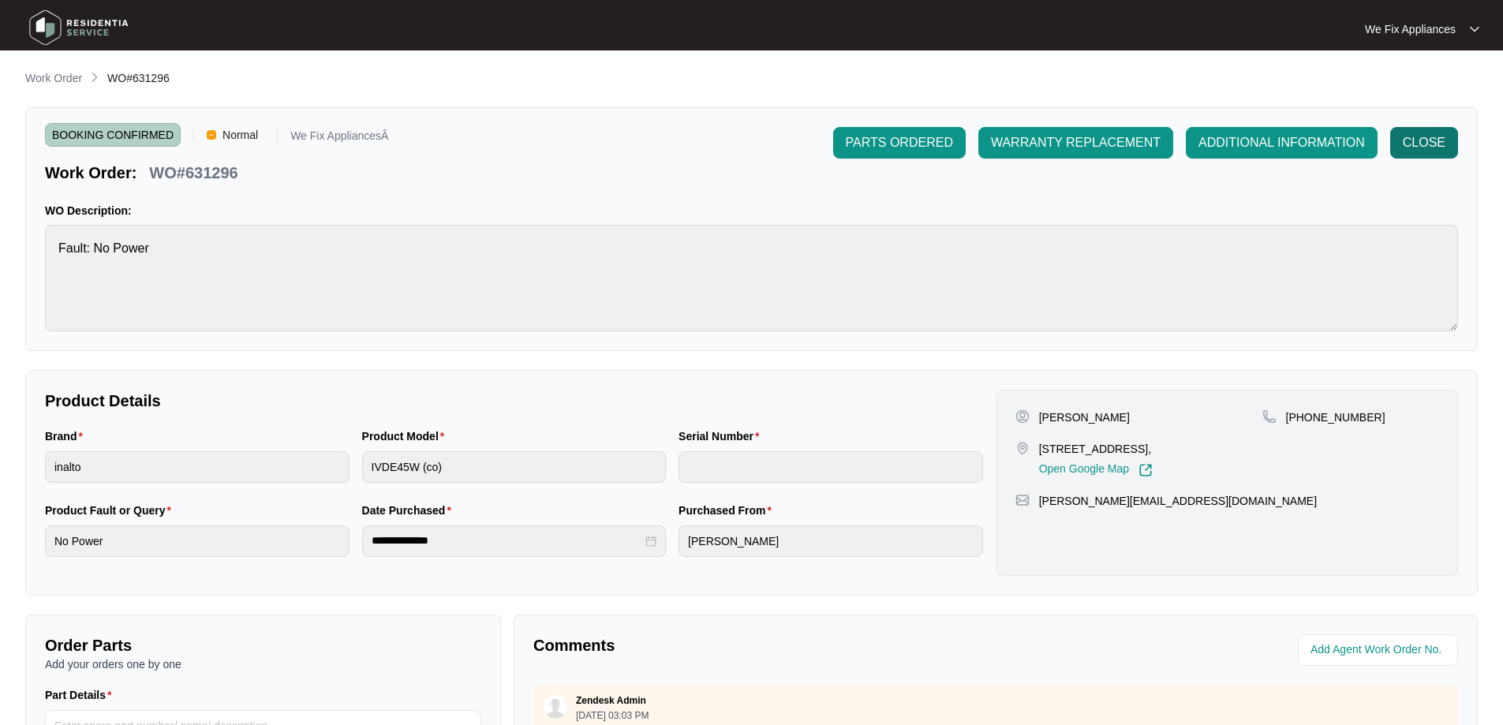
click at [1430, 140] on span "CLOSE" at bounding box center [1424, 142] width 43 height 19
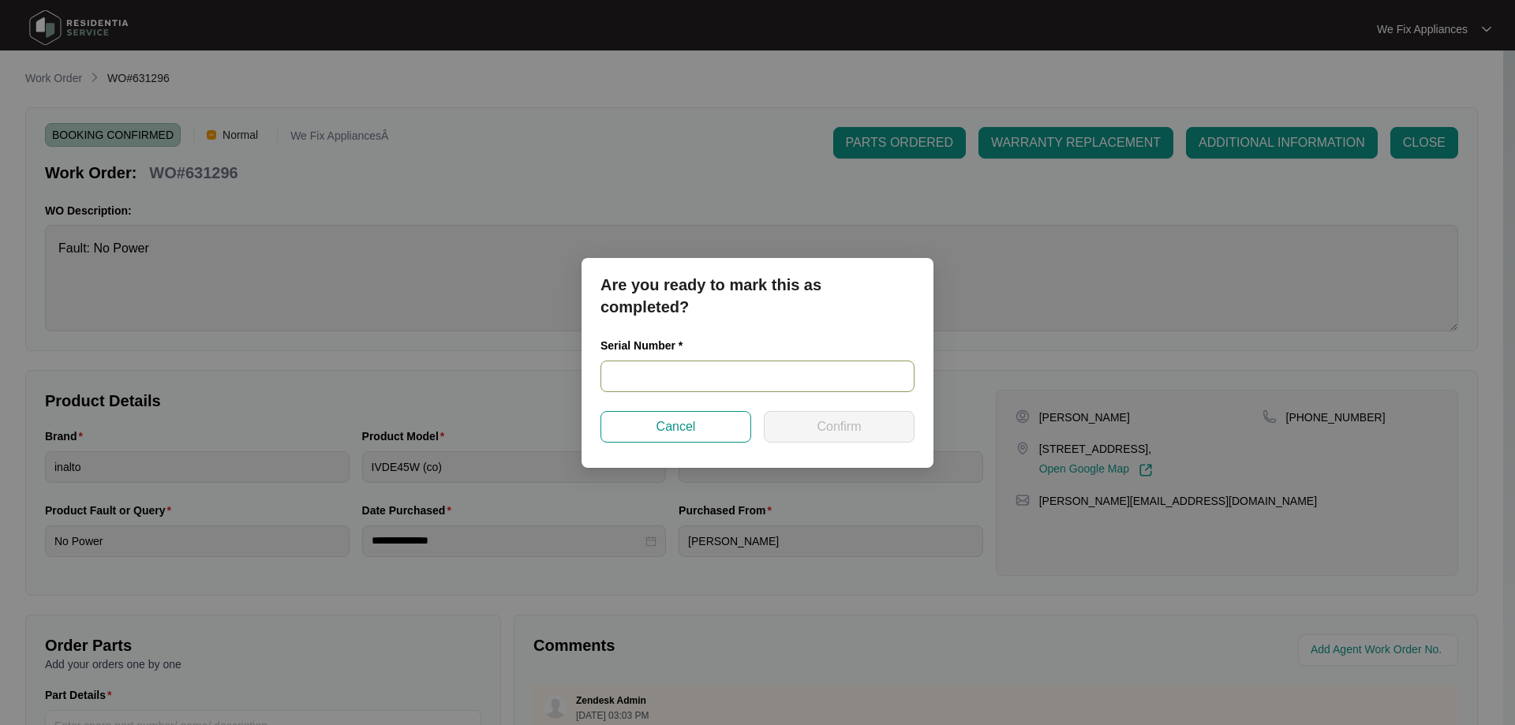
click at [685, 378] on input "text" at bounding box center [757, 377] width 314 height 32
paste input "73580032"
type input "73580032"
click at [842, 430] on span "Confirm" at bounding box center [838, 426] width 44 height 19
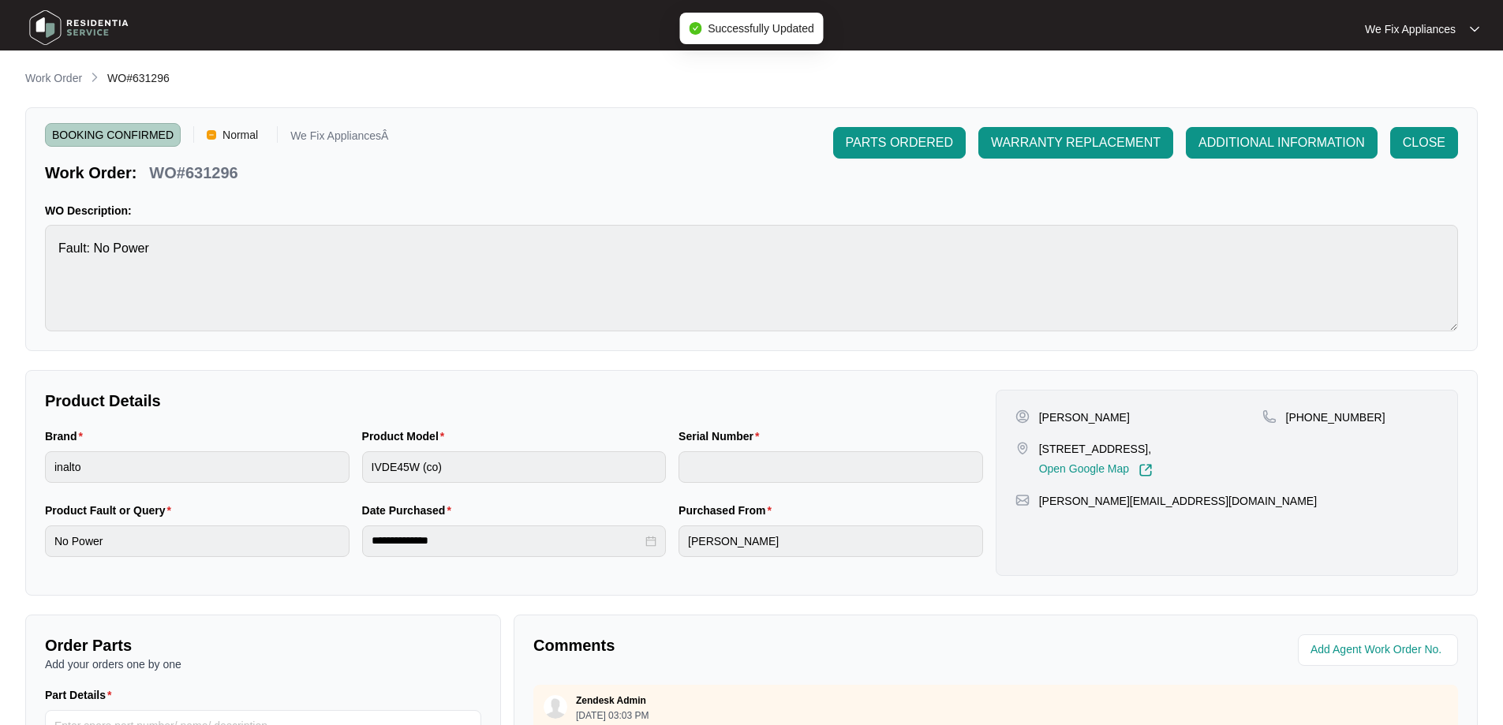
type input "73580032"
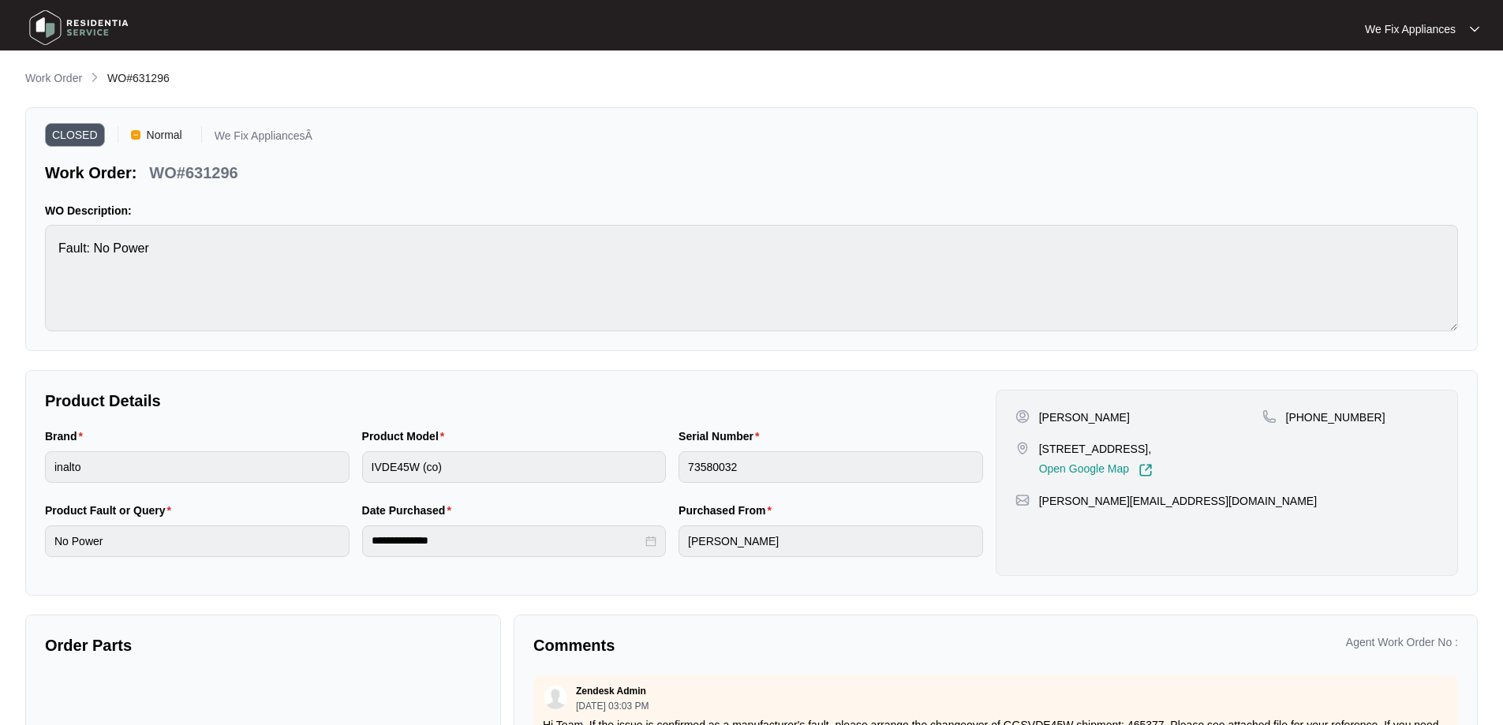
click at [65, 22] on img at bounding box center [79, 27] width 110 height 47
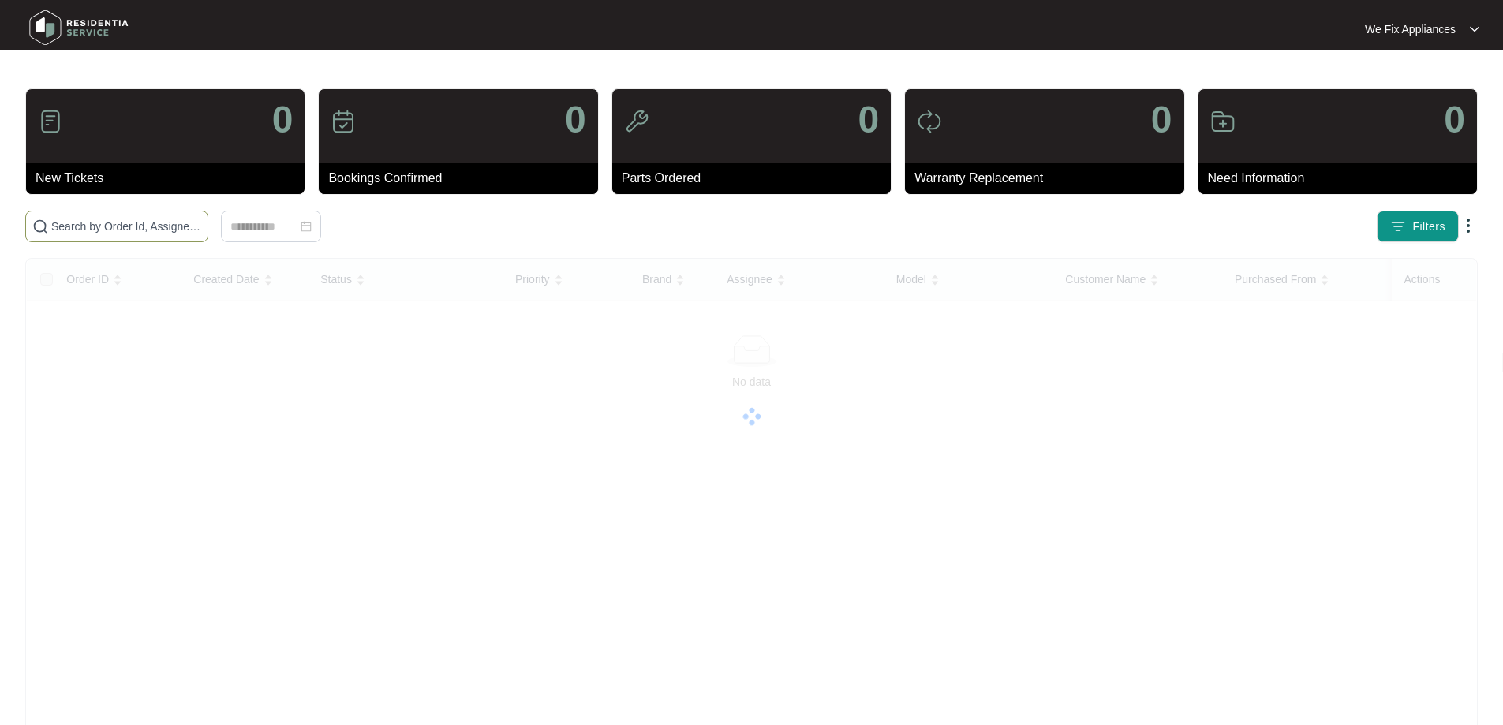
click at [113, 230] on input "text" at bounding box center [126, 226] width 150 height 17
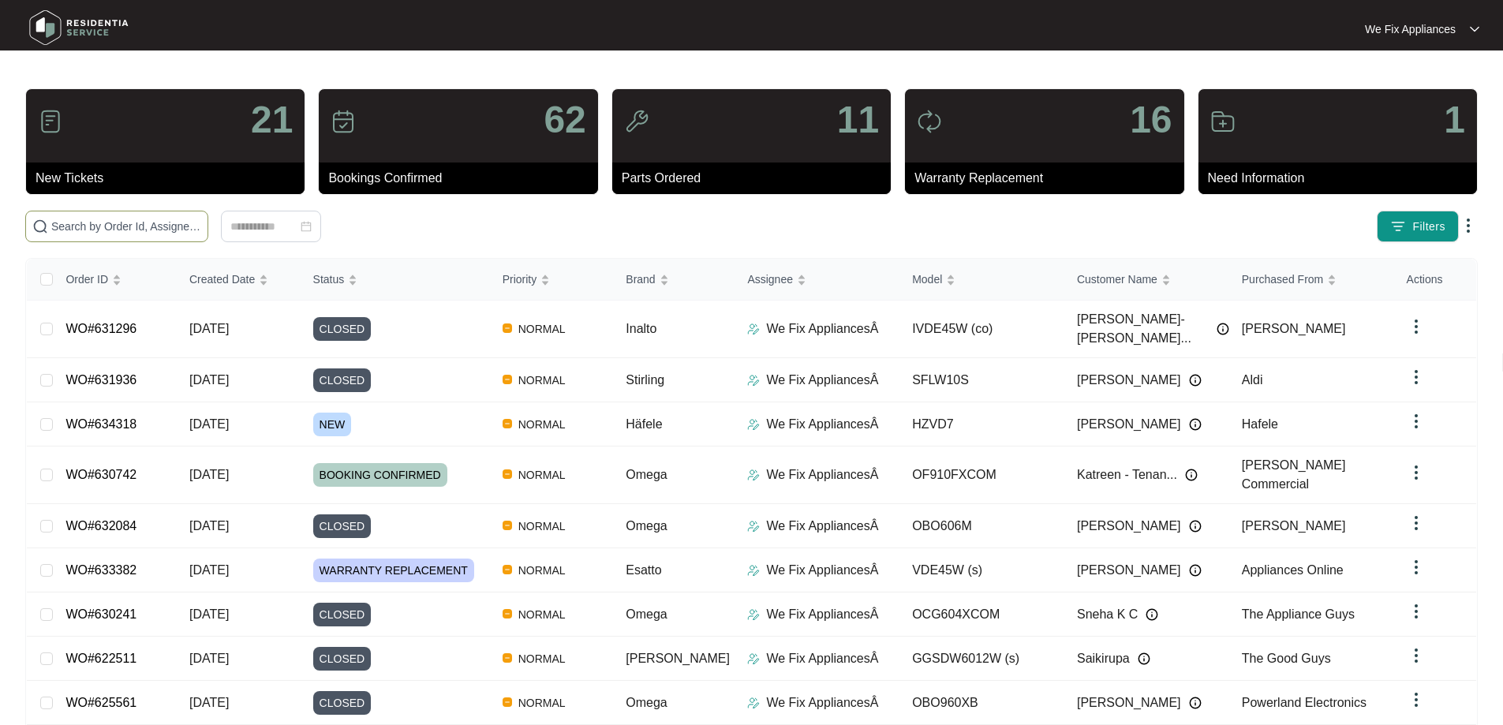
paste input "631961"
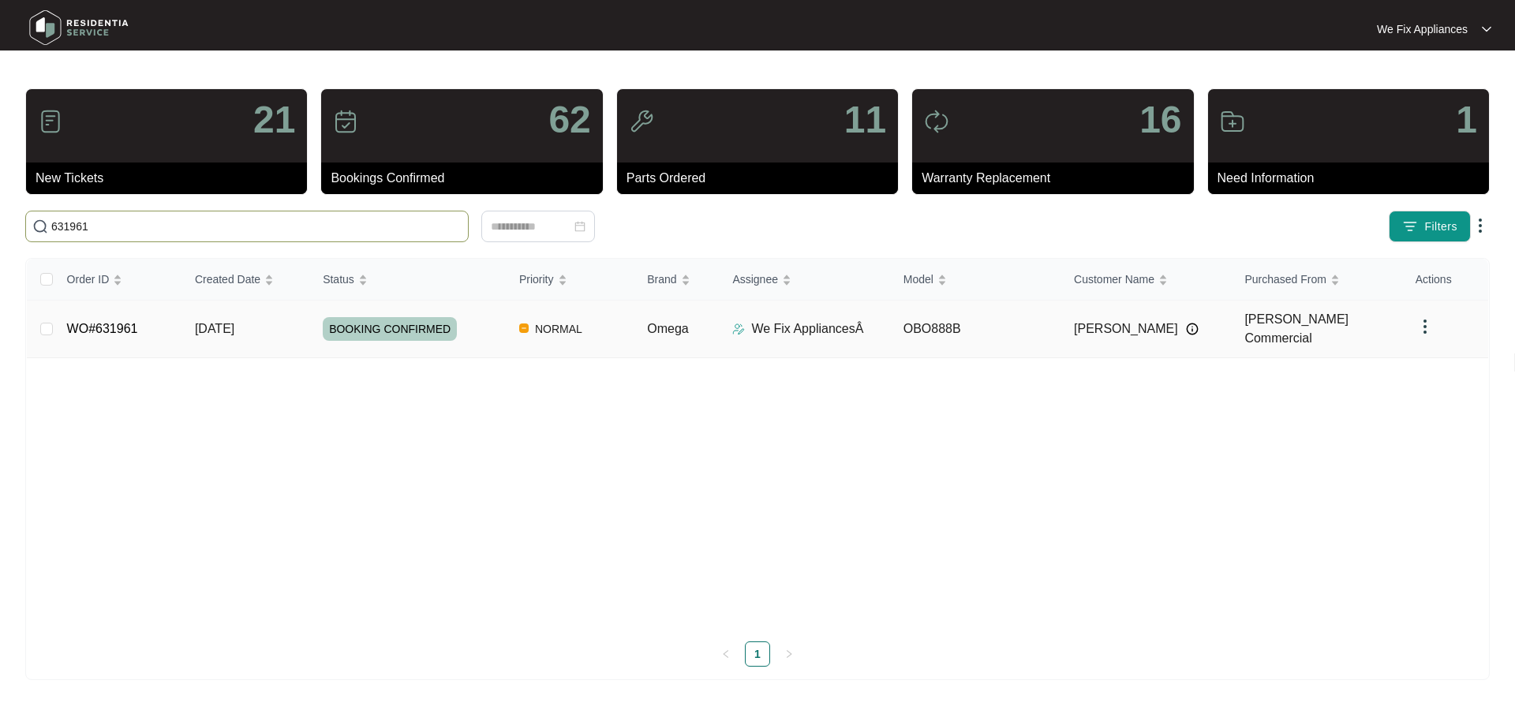
type input "631961"
click at [395, 323] on span "BOOKING CONFIRMED" at bounding box center [390, 329] width 134 height 24
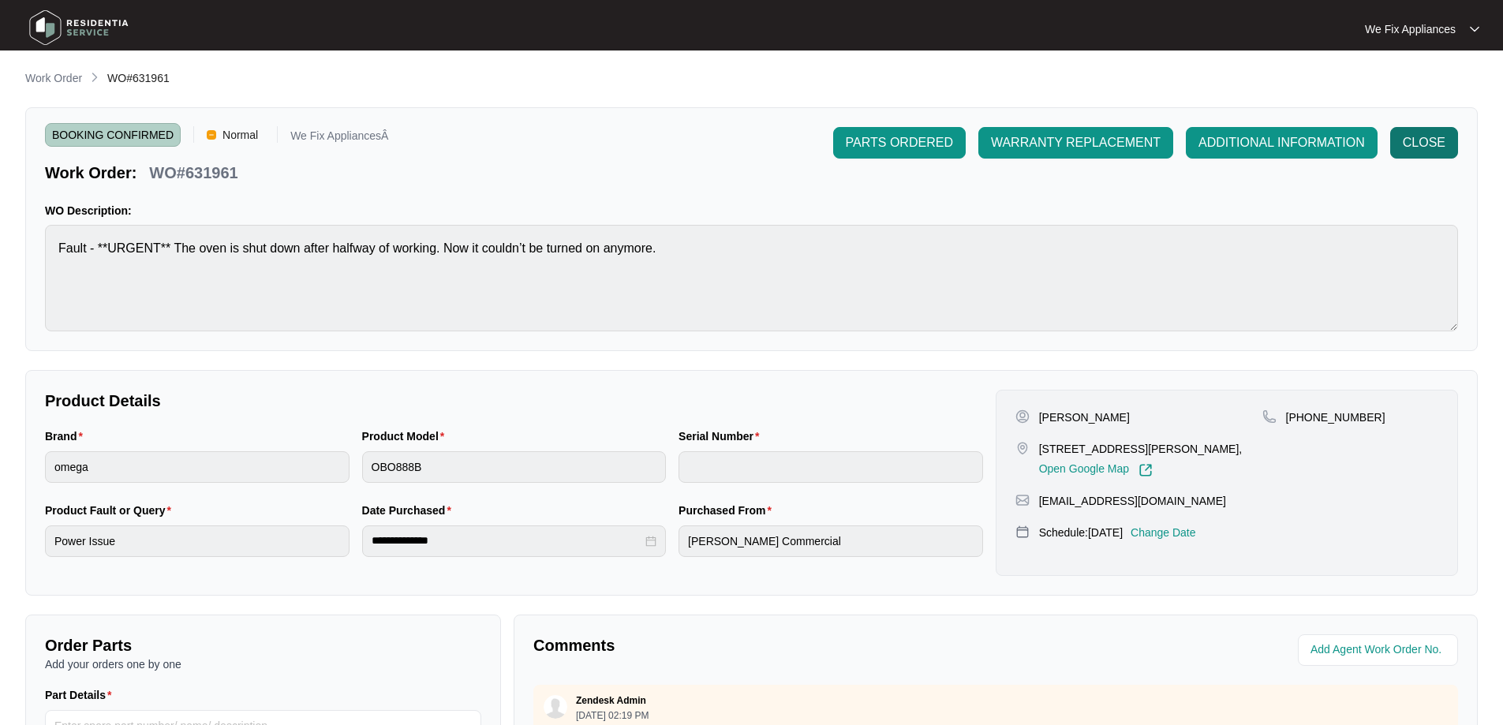
click at [1425, 146] on span "CLOSE" at bounding box center [1424, 142] width 43 height 19
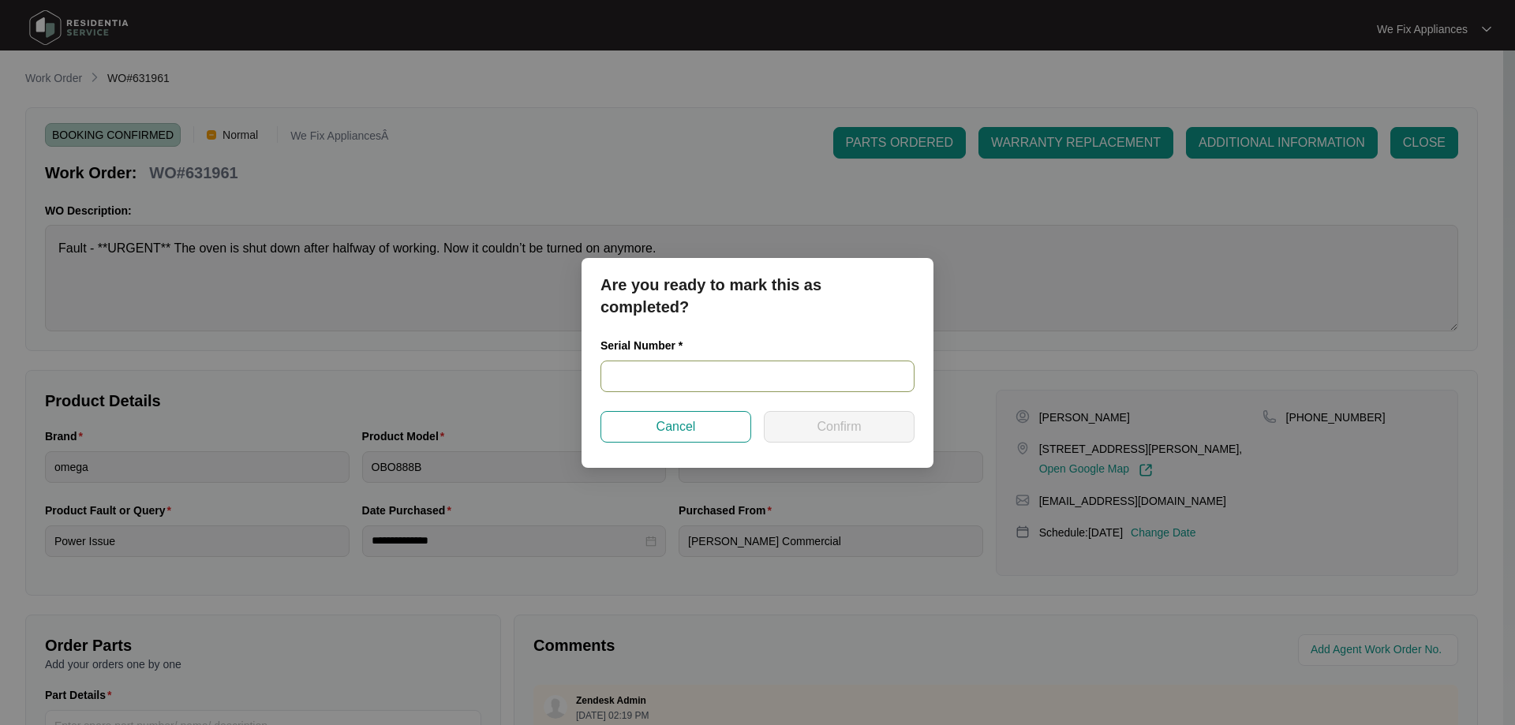
click at [663, 377] on input "text" at bounding box center [757, 377] width 314 height 32
paste input "00746644008700440030"
type input "00746644008700440030"
click at [831, 428] on span "Confirm" at bounding box center [838, 426] width 44 height 19
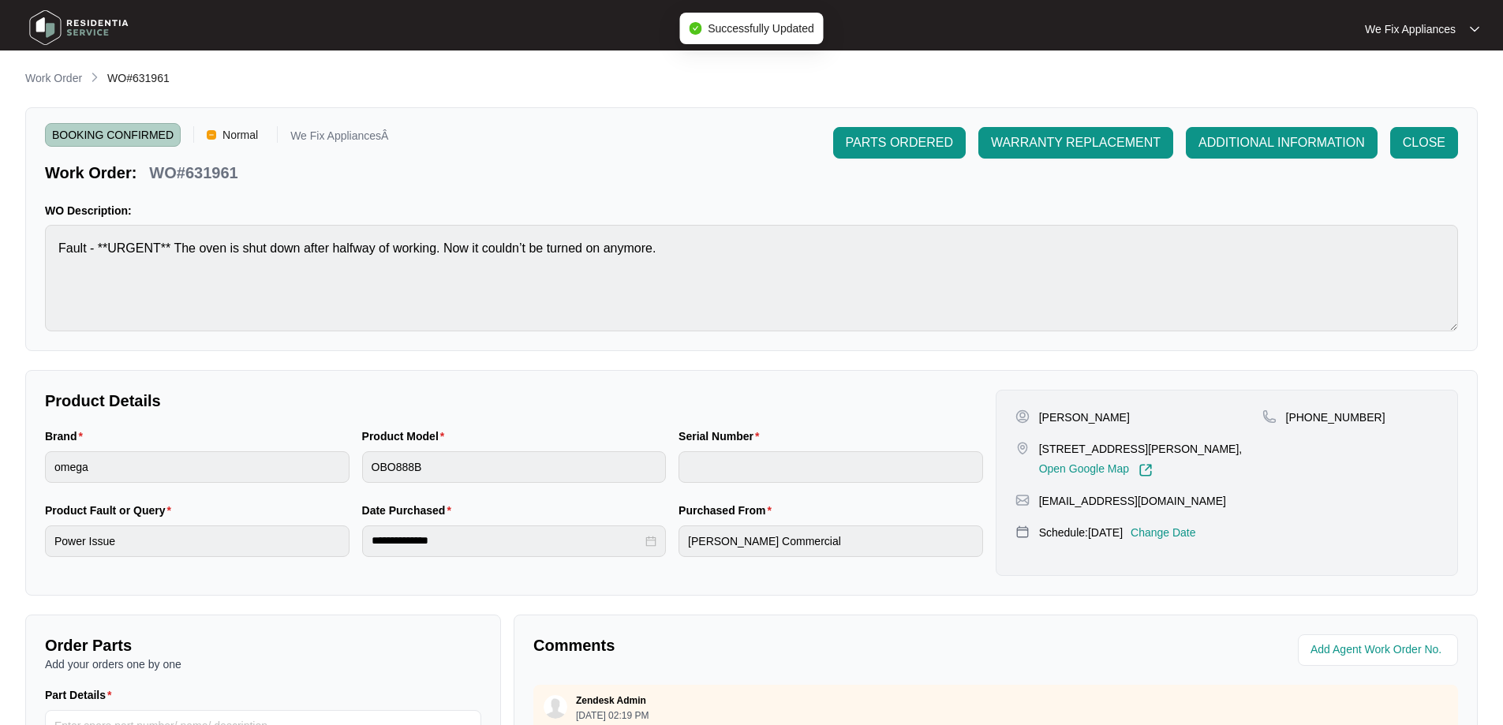
type input "00746644008700440030"
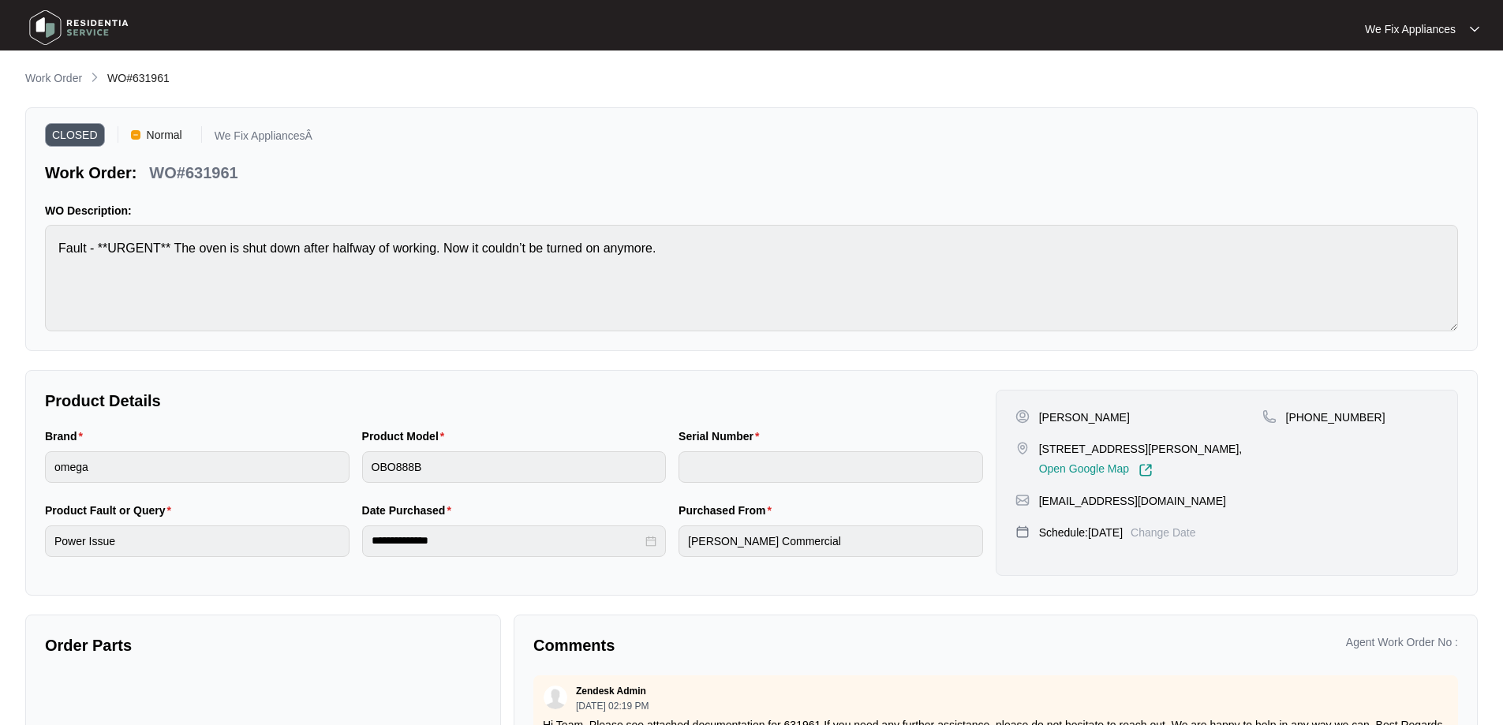
click at [79, 26] on img at bounding box center [79, 27] width 110 height 47
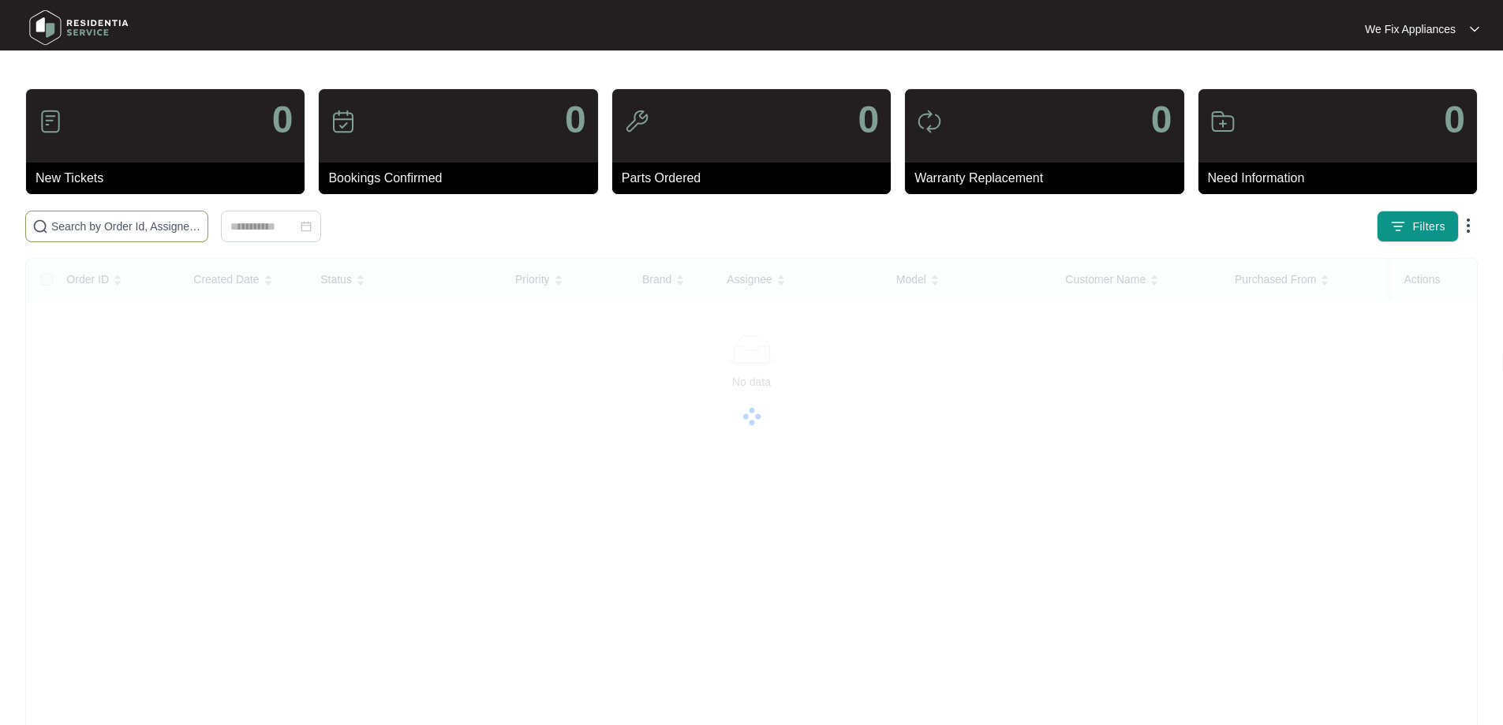
click at [106, 225] on input "text" at bounding box center [126, 226] width 150 height 17
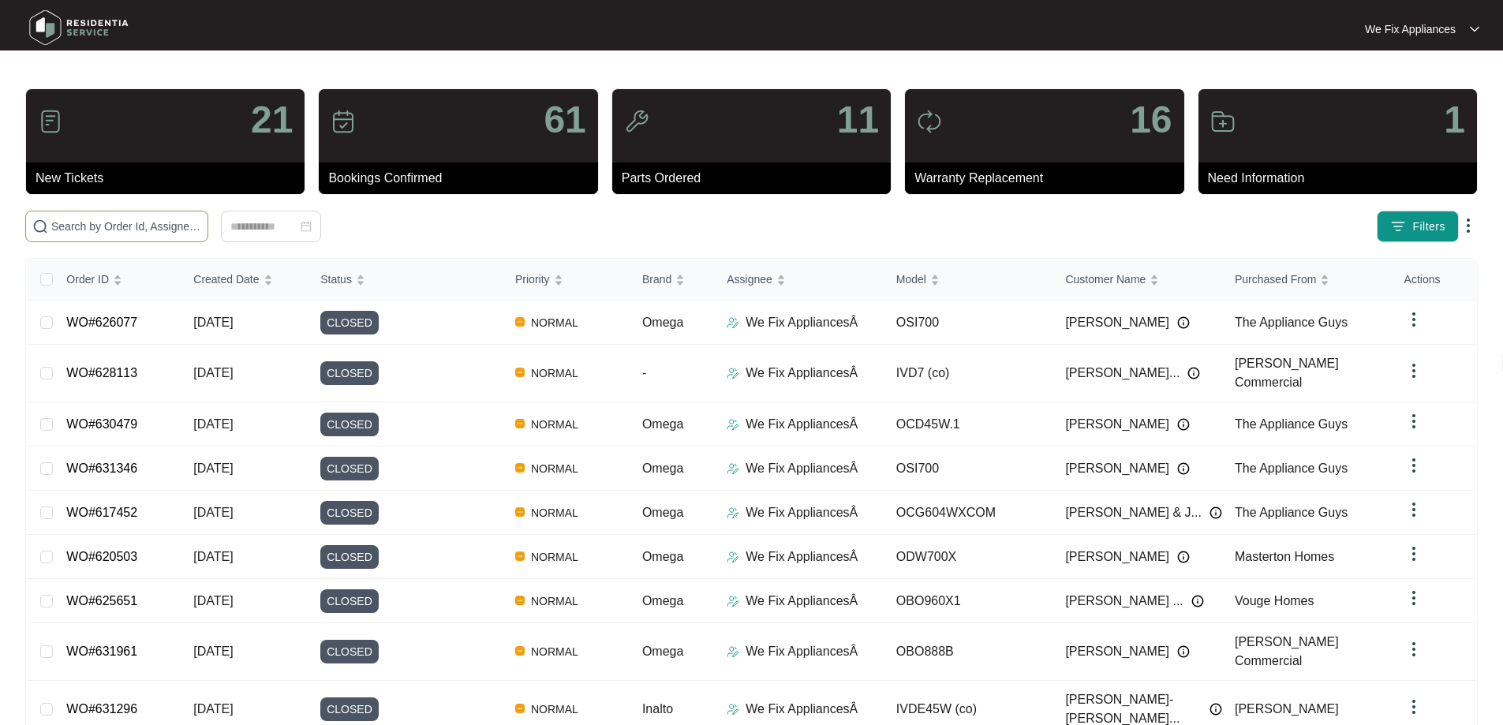
paste input "632319"
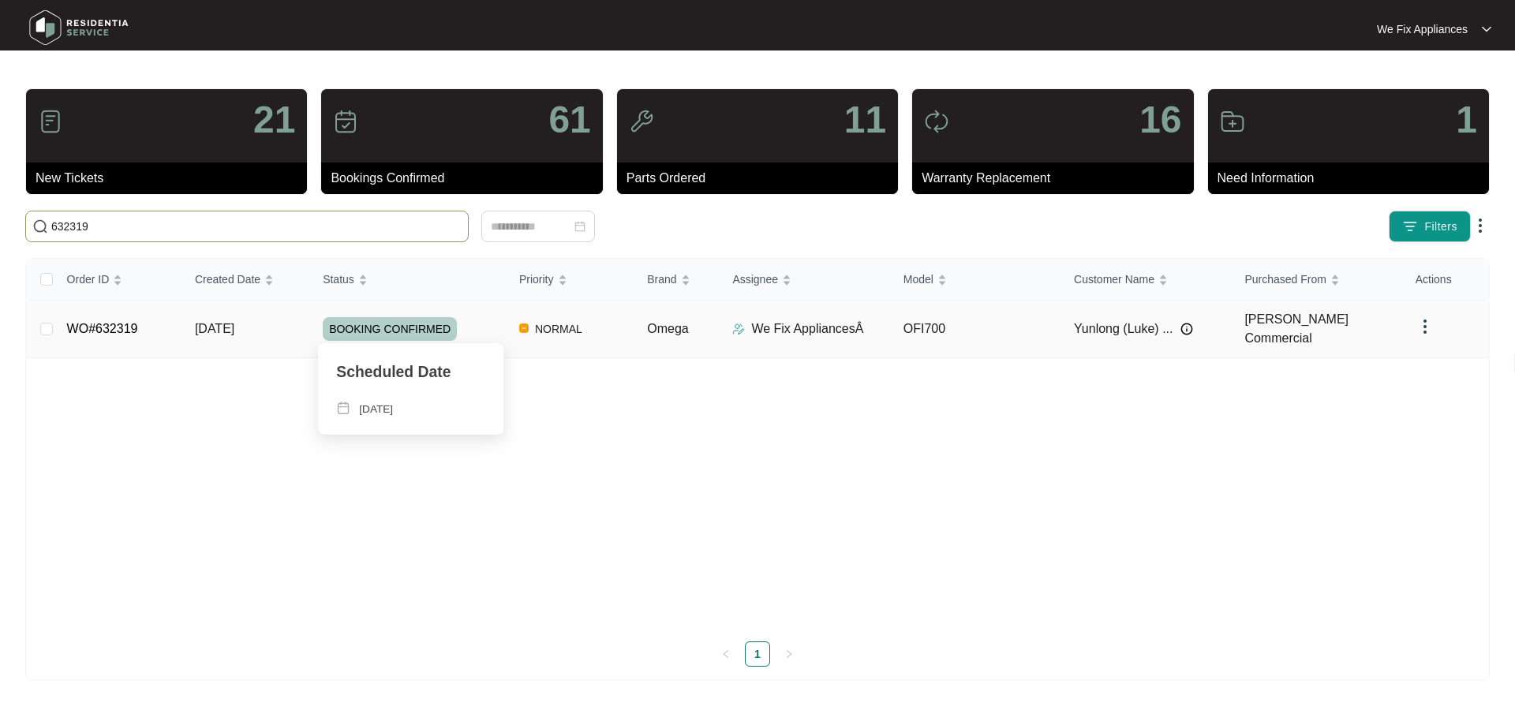
type input "632319"
click at [378, 325] on span "BOOKING CONFIRMED" at bounding box center [390, 329] width 134 height 24
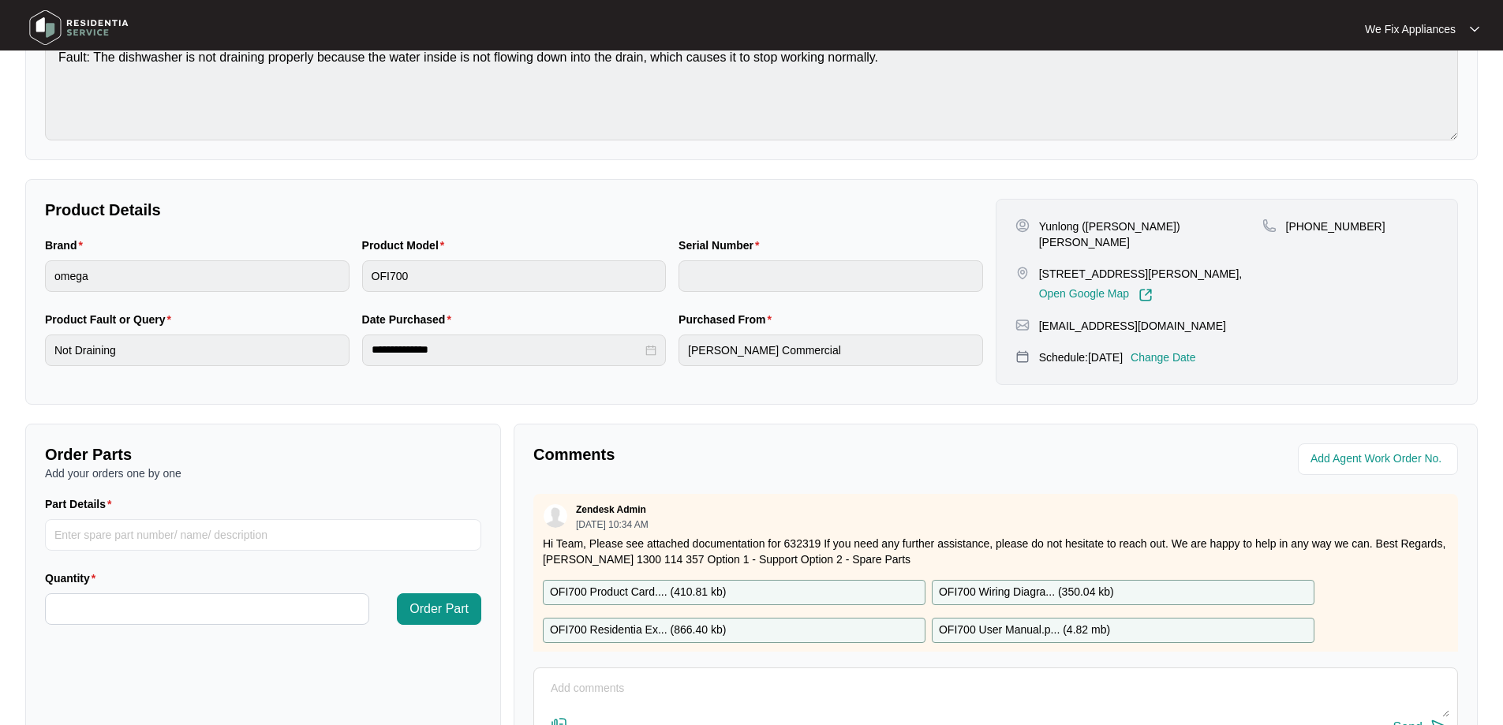
scroll to position [316, 0]
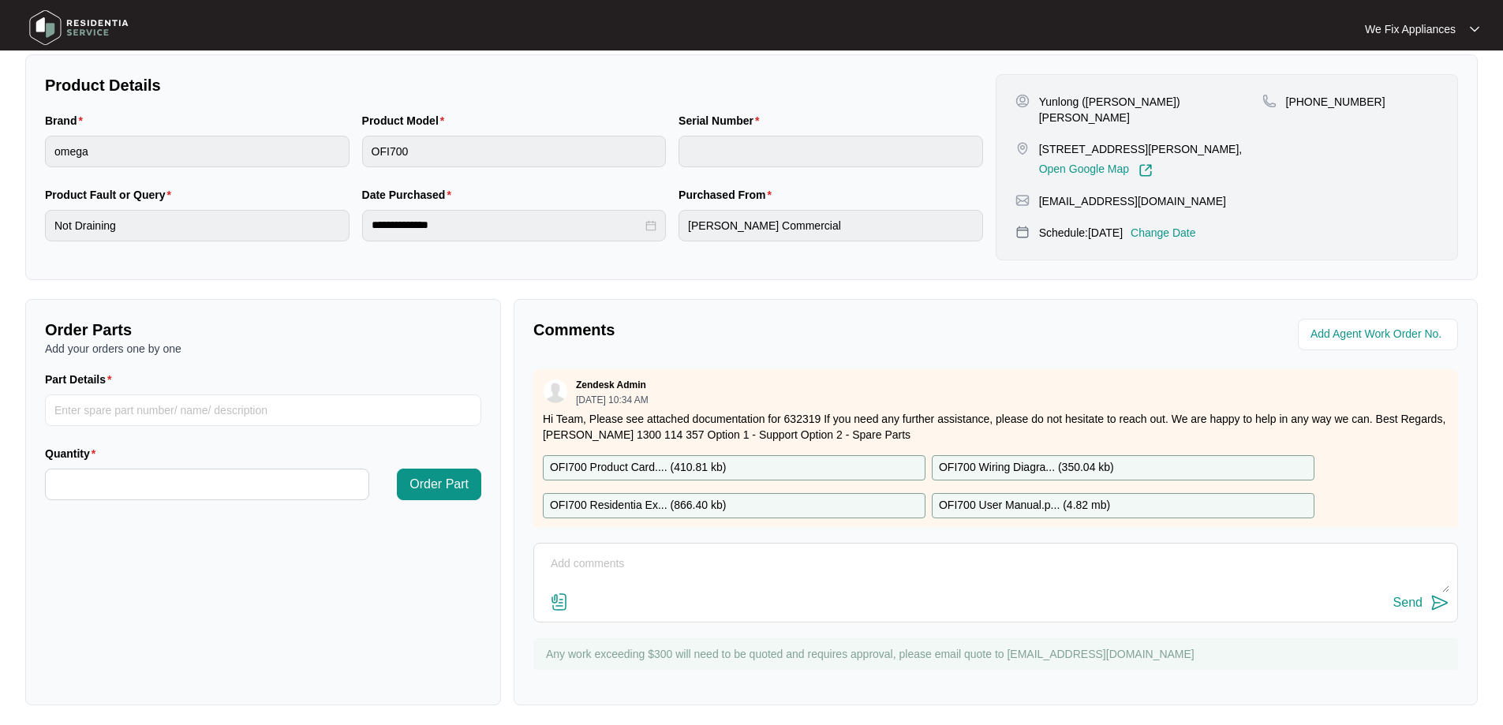
click at [682, 564] on textarea at bounding box center [995, 571] width 907 height 41
click at [555, 603] on img at bounding box center [559, 601] width 19 height 19
click at [0, 0] on input "file" at bounding box center [0, 0] width 0 height 0
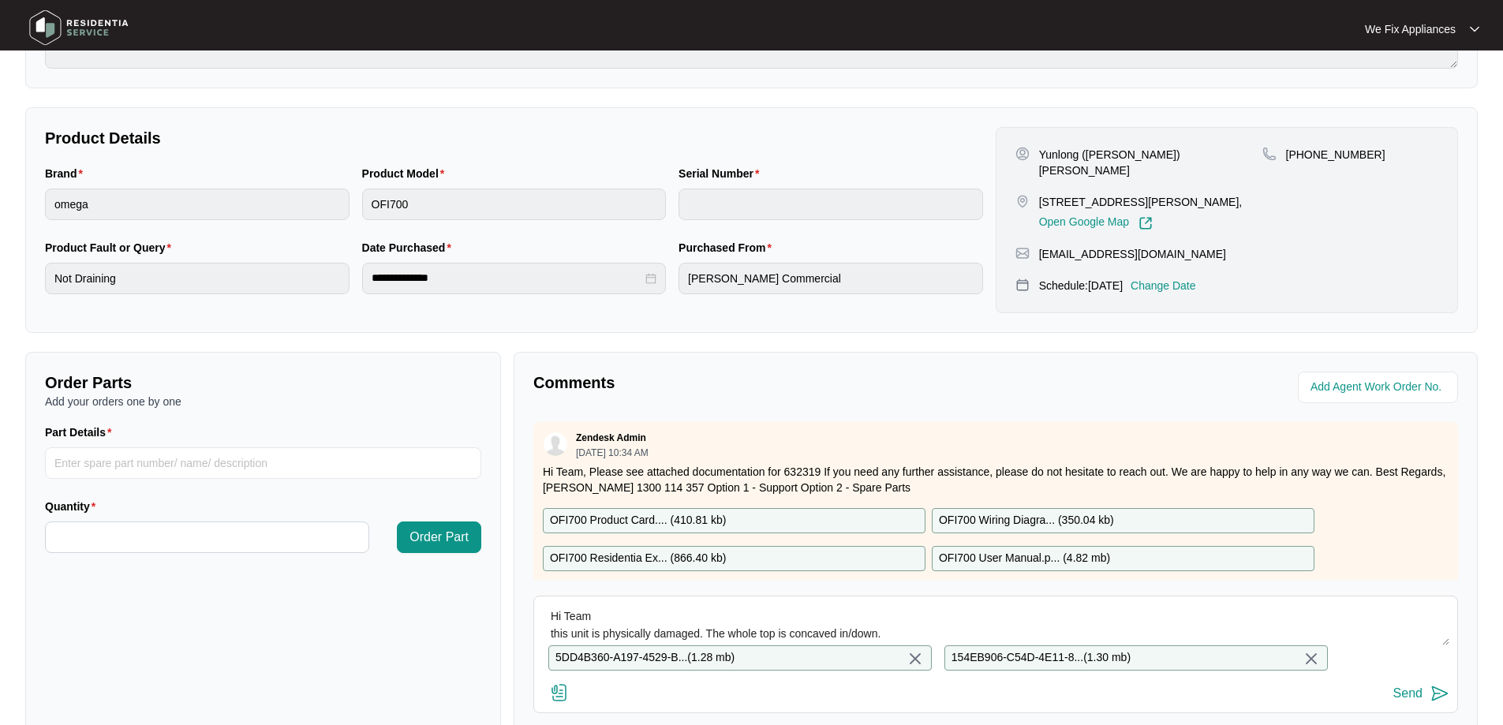
scroll to position [372, 0]
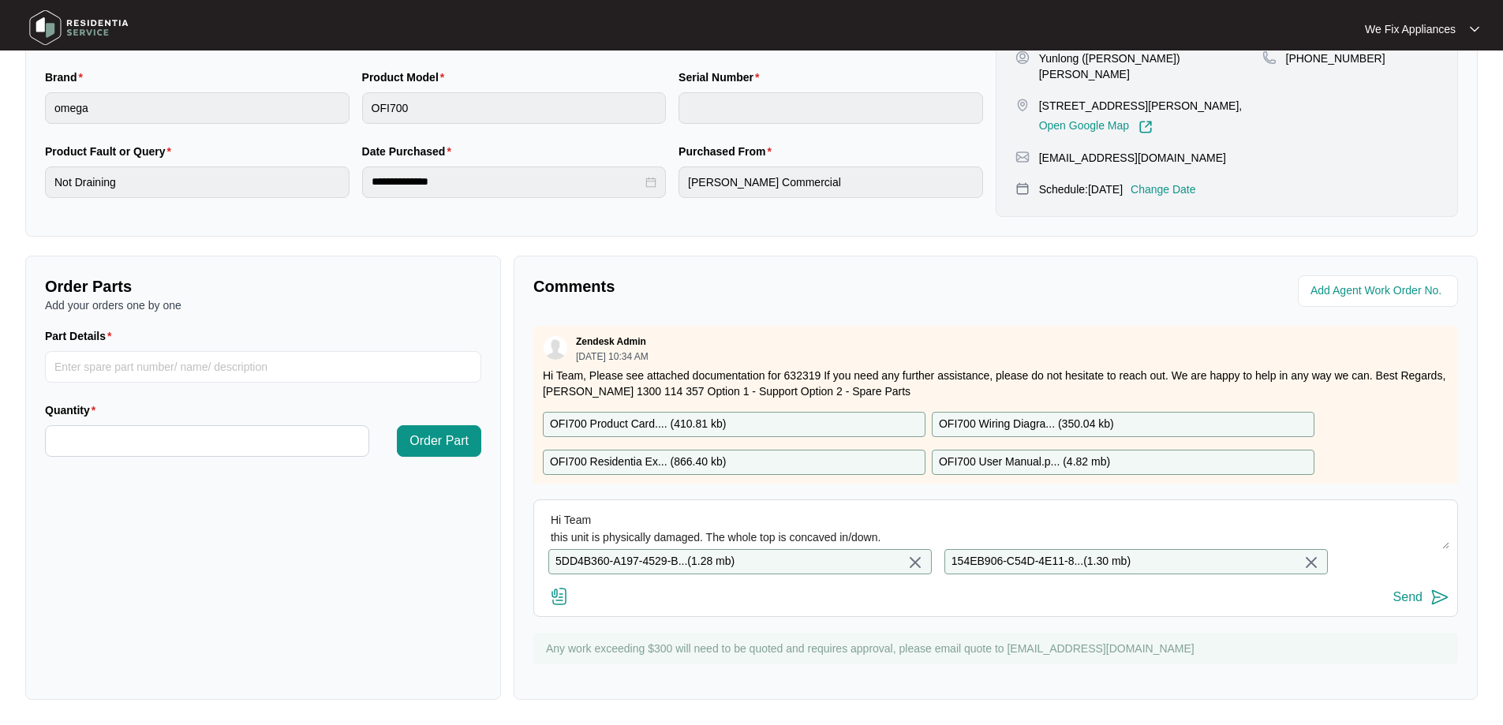
click at [933, 523] on textarea "Hi Team this unit is physically damaged. The whole top is concaved in/down." at bounding box center [995, 528] width 907 height 41
type textarea "Hi Team this unit is physically damaged. The whole top is concaved in/down. see…"
click at [1407, 596] on div "Send" at bounding box center [1407, 597] width 29 height 14
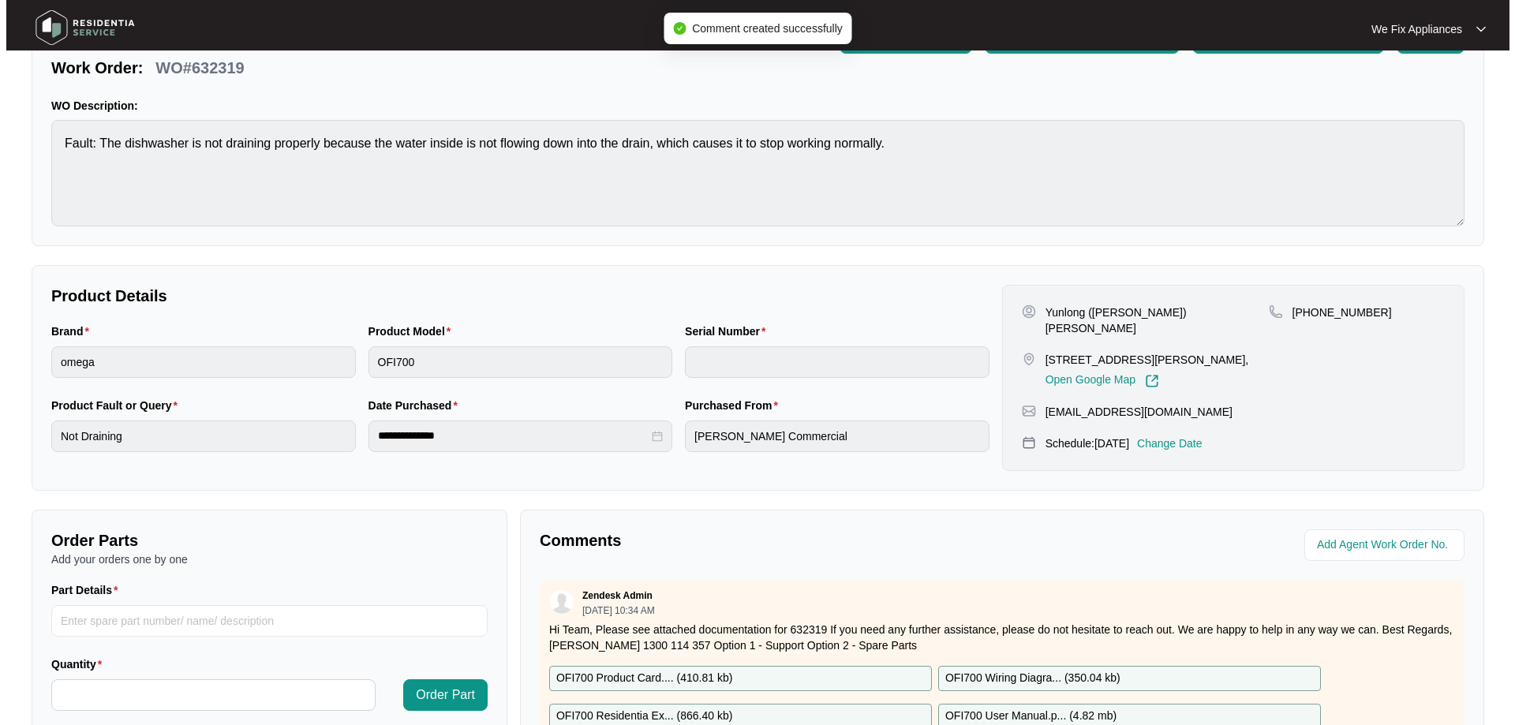
scroll to position [0, 0]
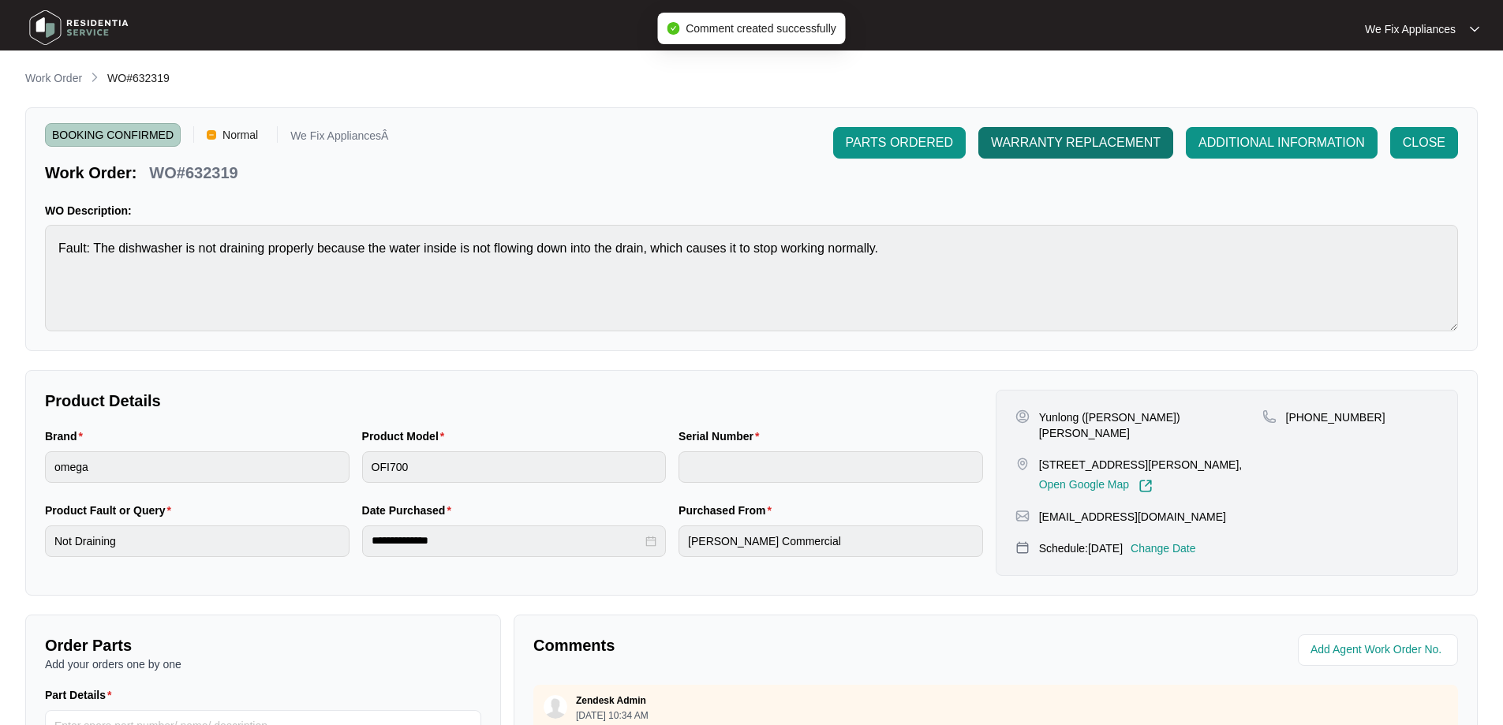
click at [1134, 144] on span "WARRANTY REPLACEMENT" at bounding box center [1076, 142] width 170 height 19
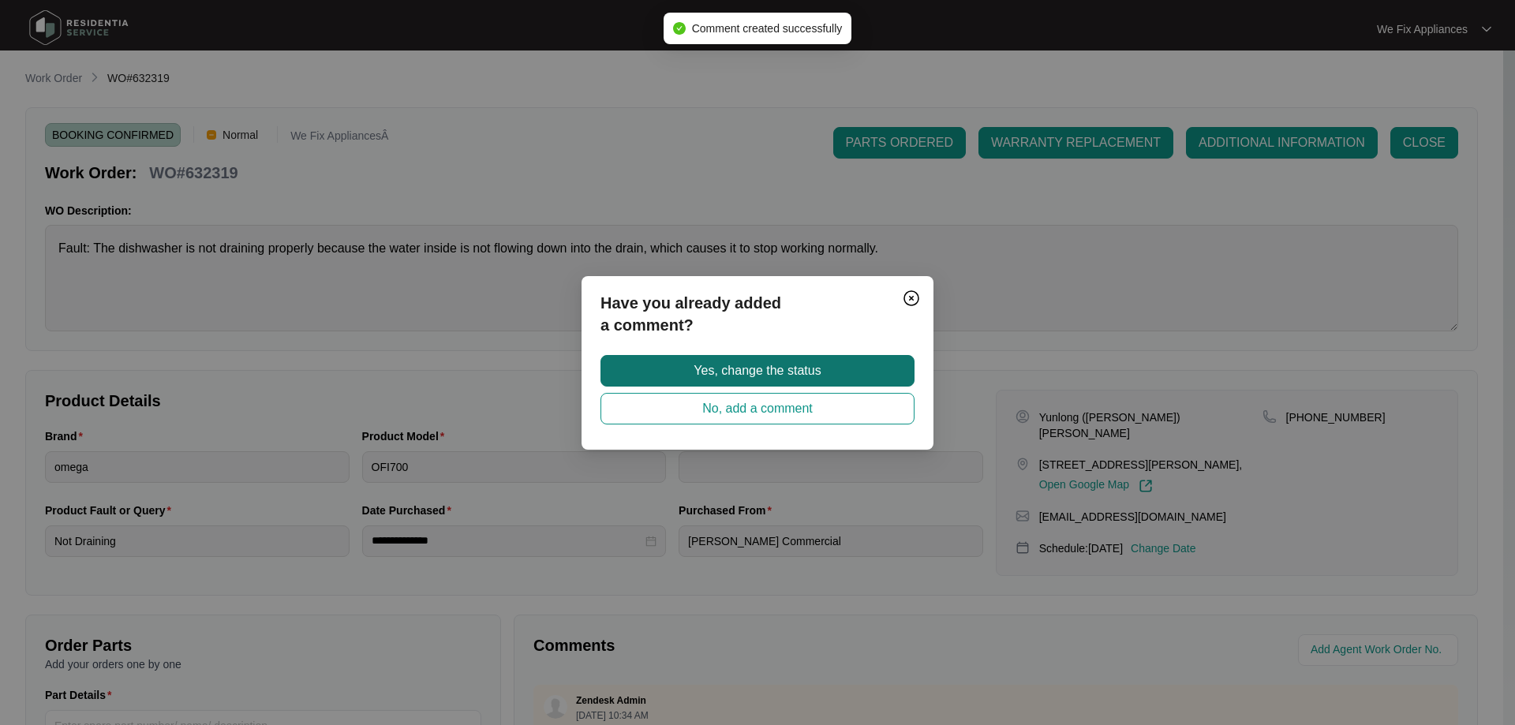
click at [767, 368] on span "Yes, change the status" at bounding box center [756, 370] width 127 height 19
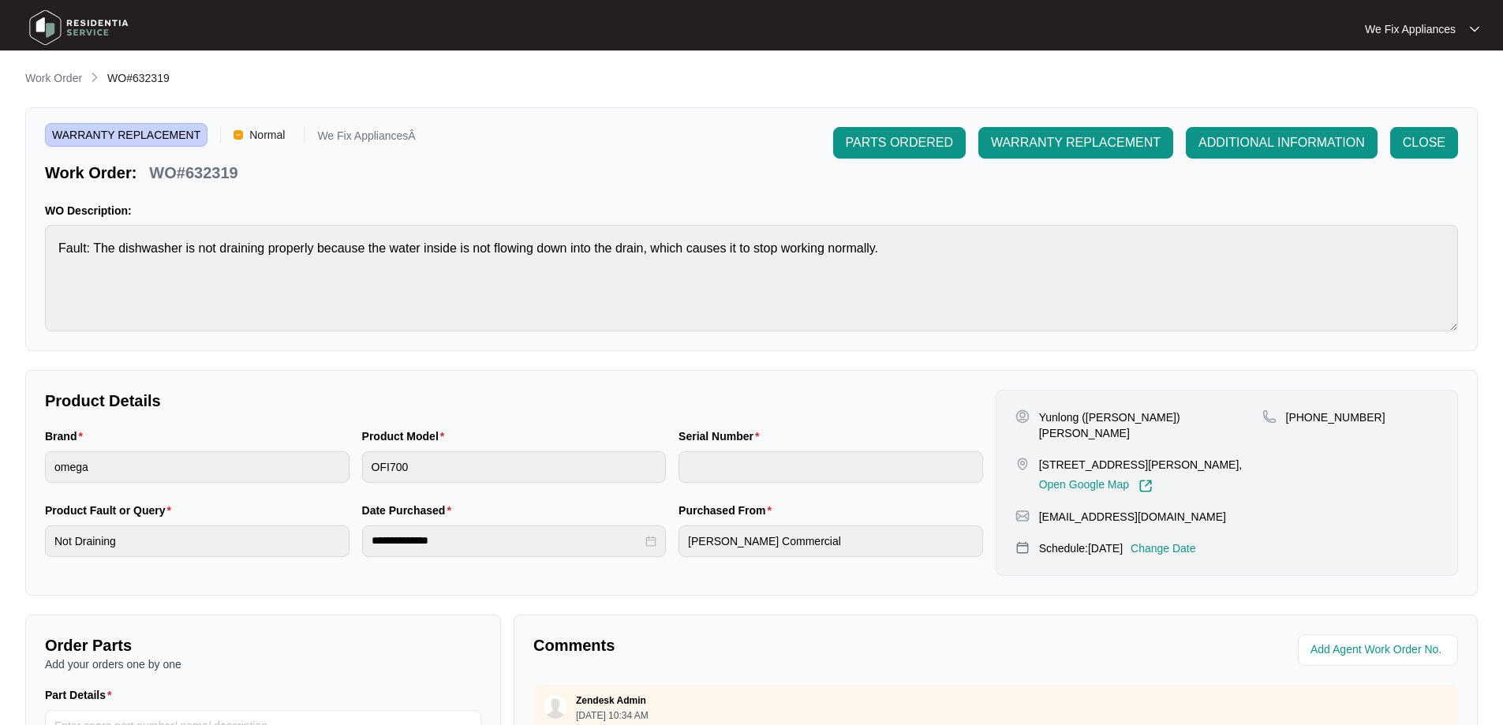
click at [62, 24] on img at bounding box center [79, 27] width 110 height 47
click at [97, 28] on img at bounding box center [79, 27] width 110 height 47
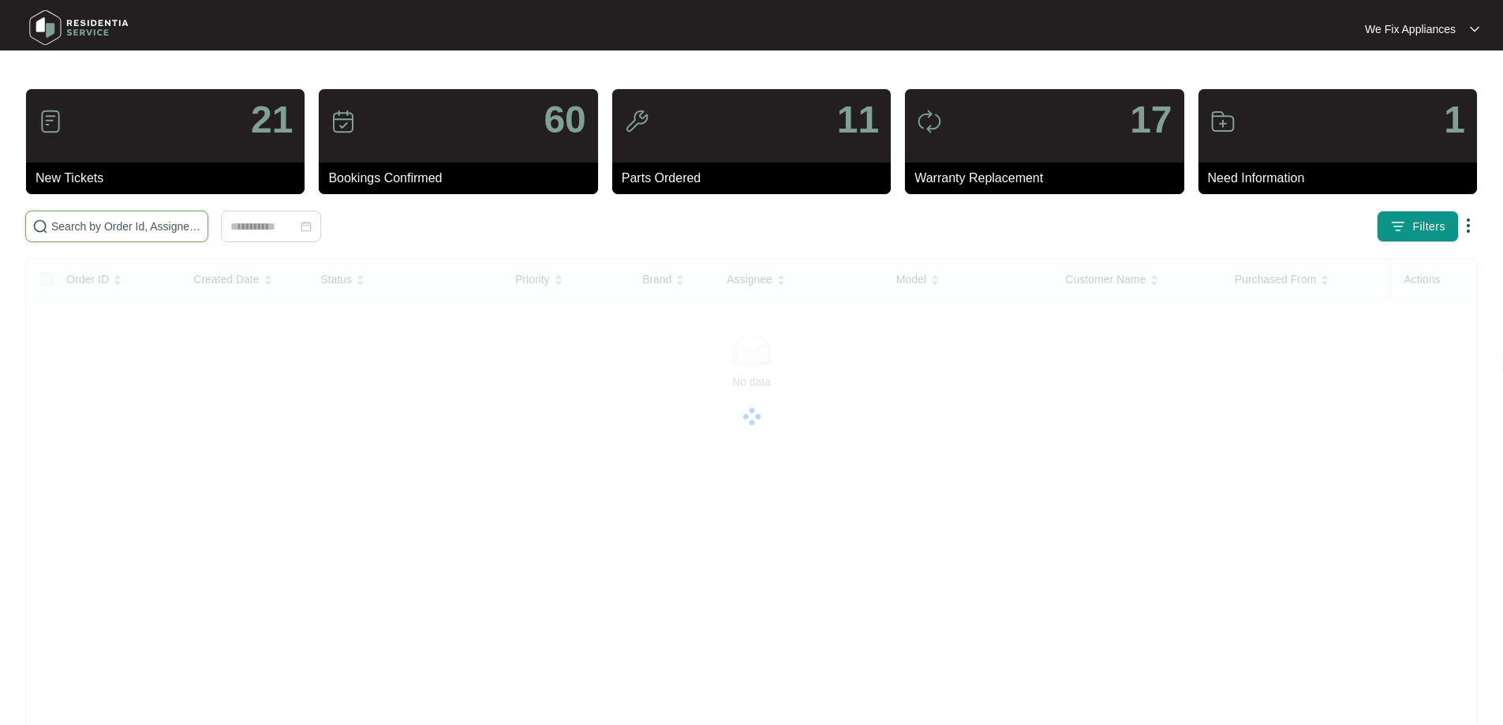
click at [136, 230] on input "text" at bounding box center [126, 226] width 150 height 17
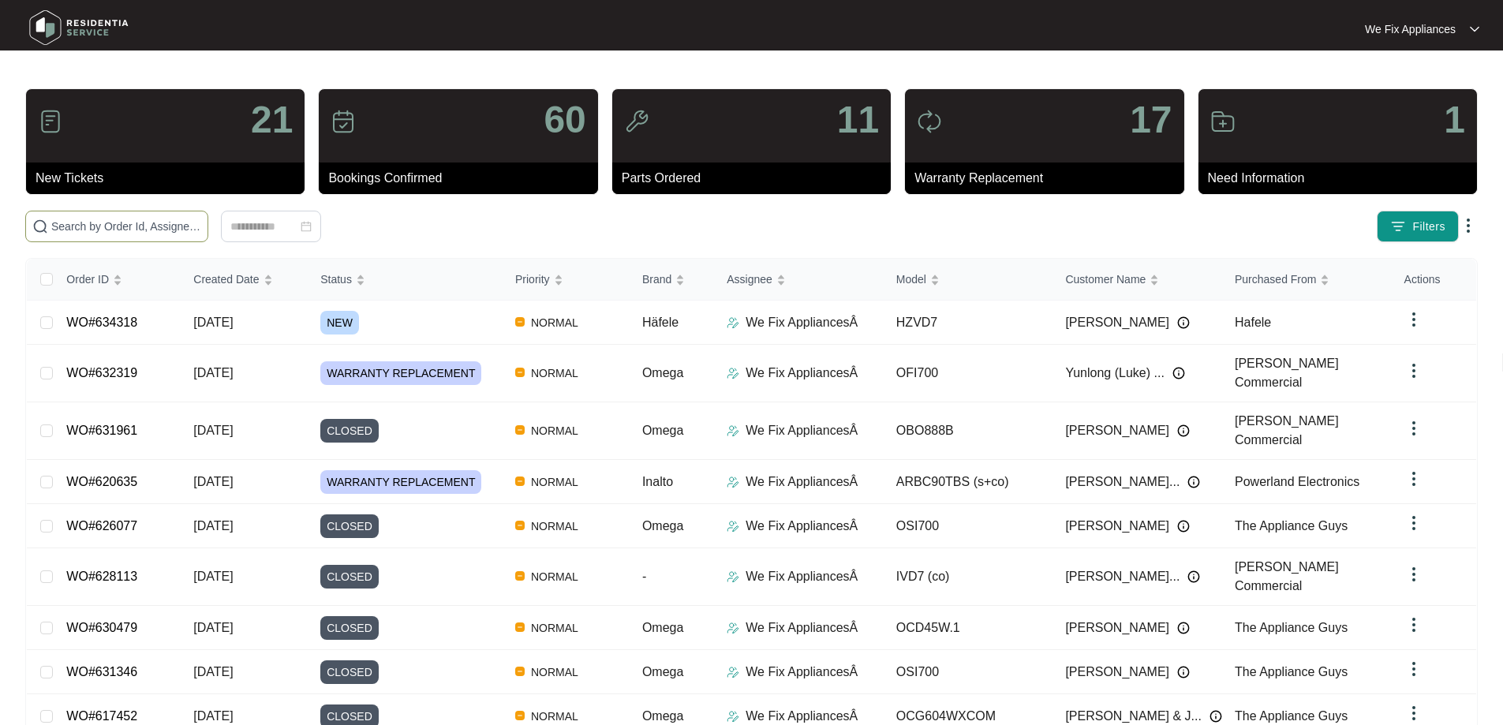
paste input "632480"
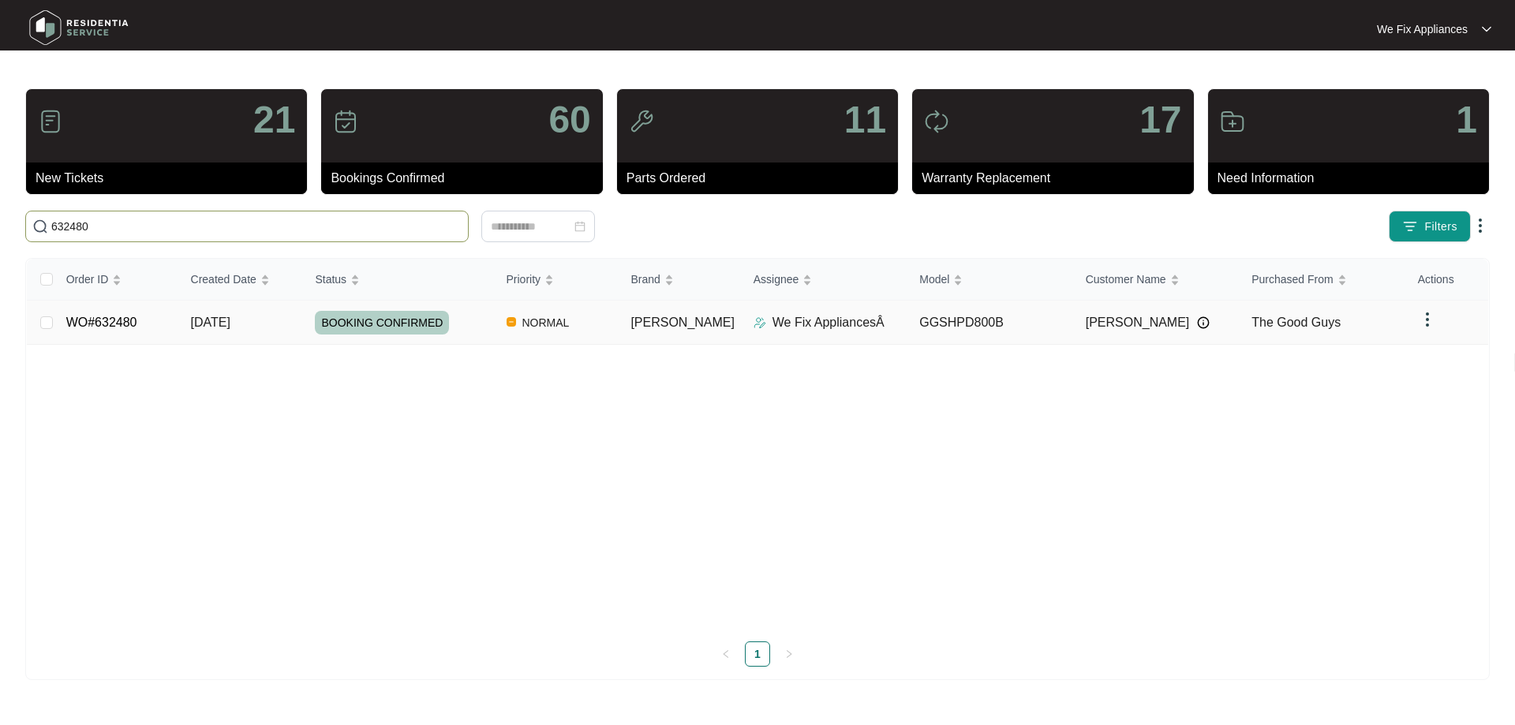
type input "632480"
click at [361, 319] on span "BOOKING CONFIRMED" at bounding box center [382, 323] width 134 height 24
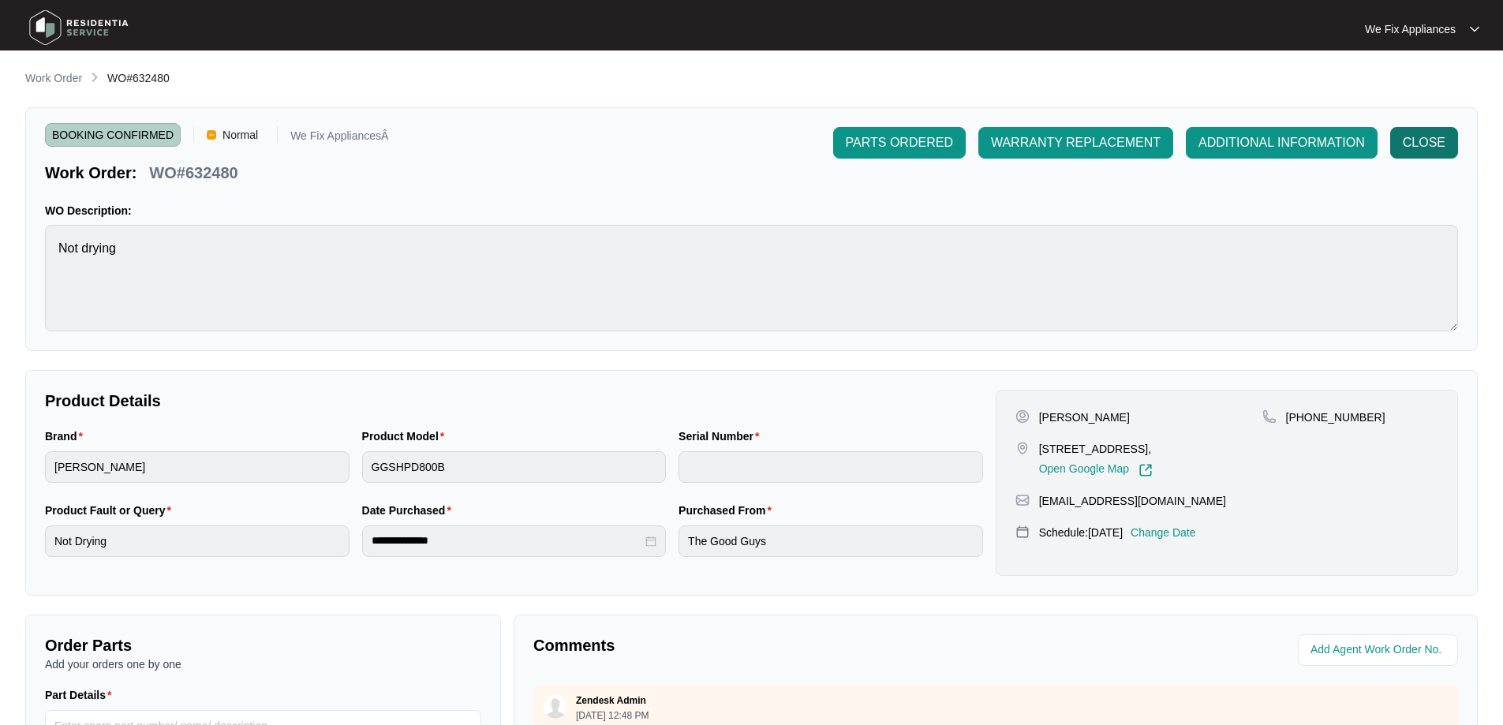
click at [1429, 136] on span "CLOSE" at bounding box center [1424, 142] width 43 height 19
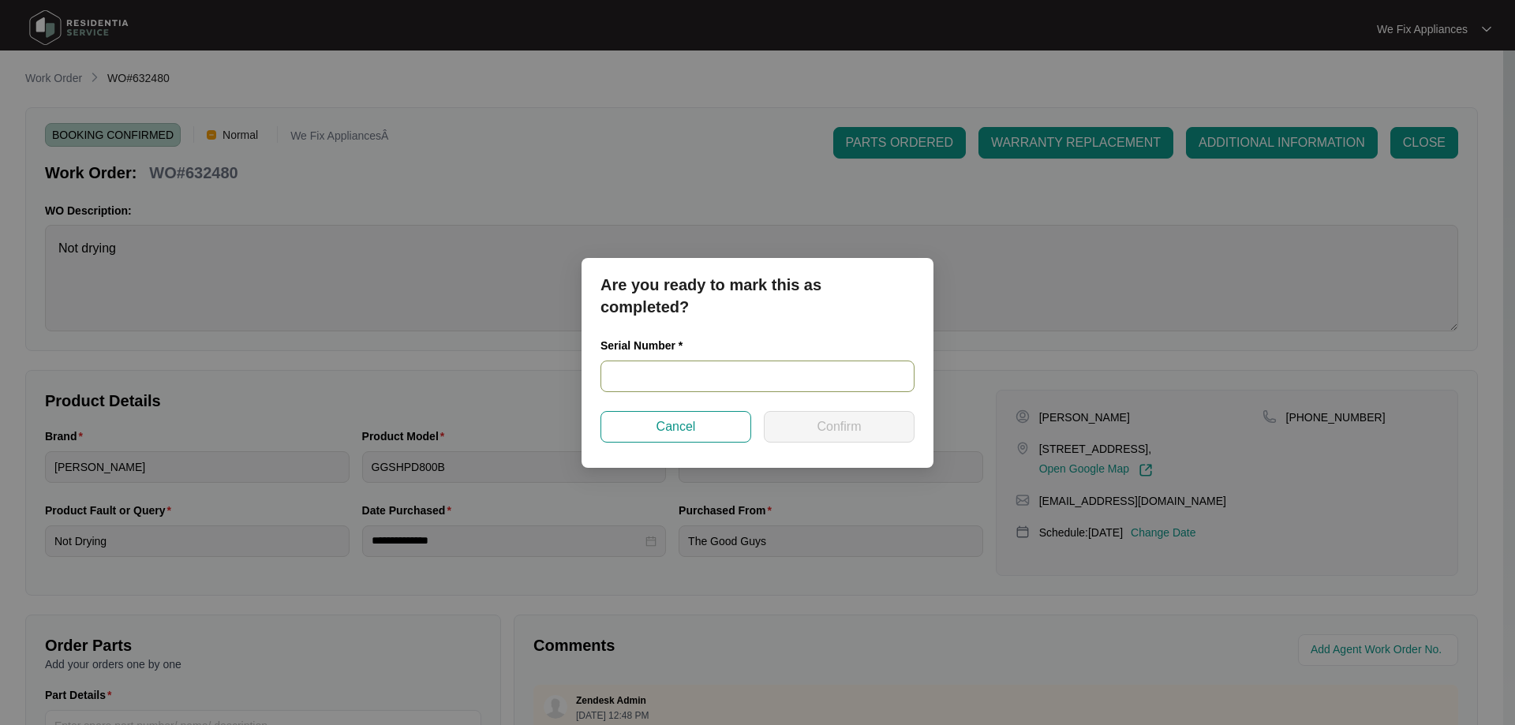
click at [704, 380] on input "text" at bounding box center [757, 377] width 314 height 32
paste input "540V2328701A4155P00263"
type input "540V2328701A4155P00263"
click at [845, 428] on span "Confirm" at bounding box center [838, 426] width 44 height 19
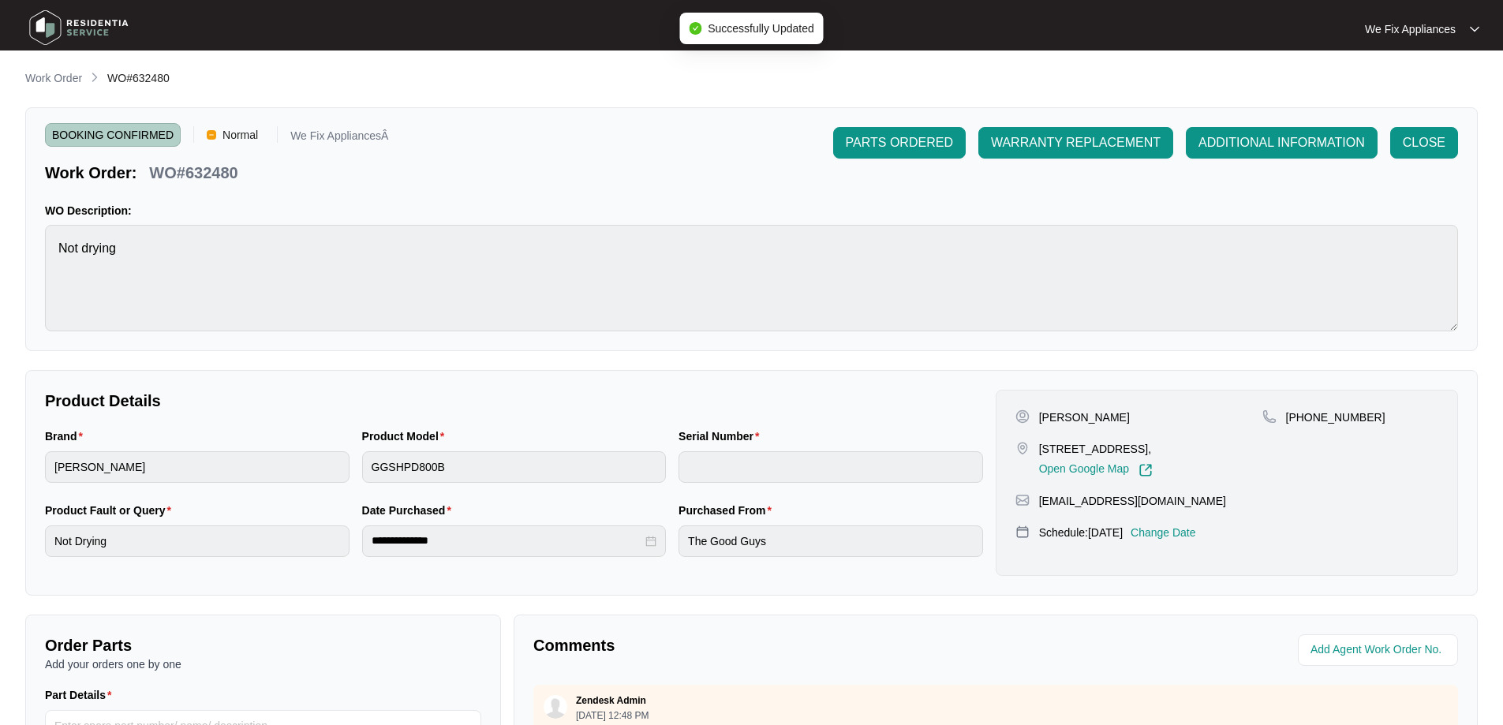
type input "540V2328701A4155P00263"
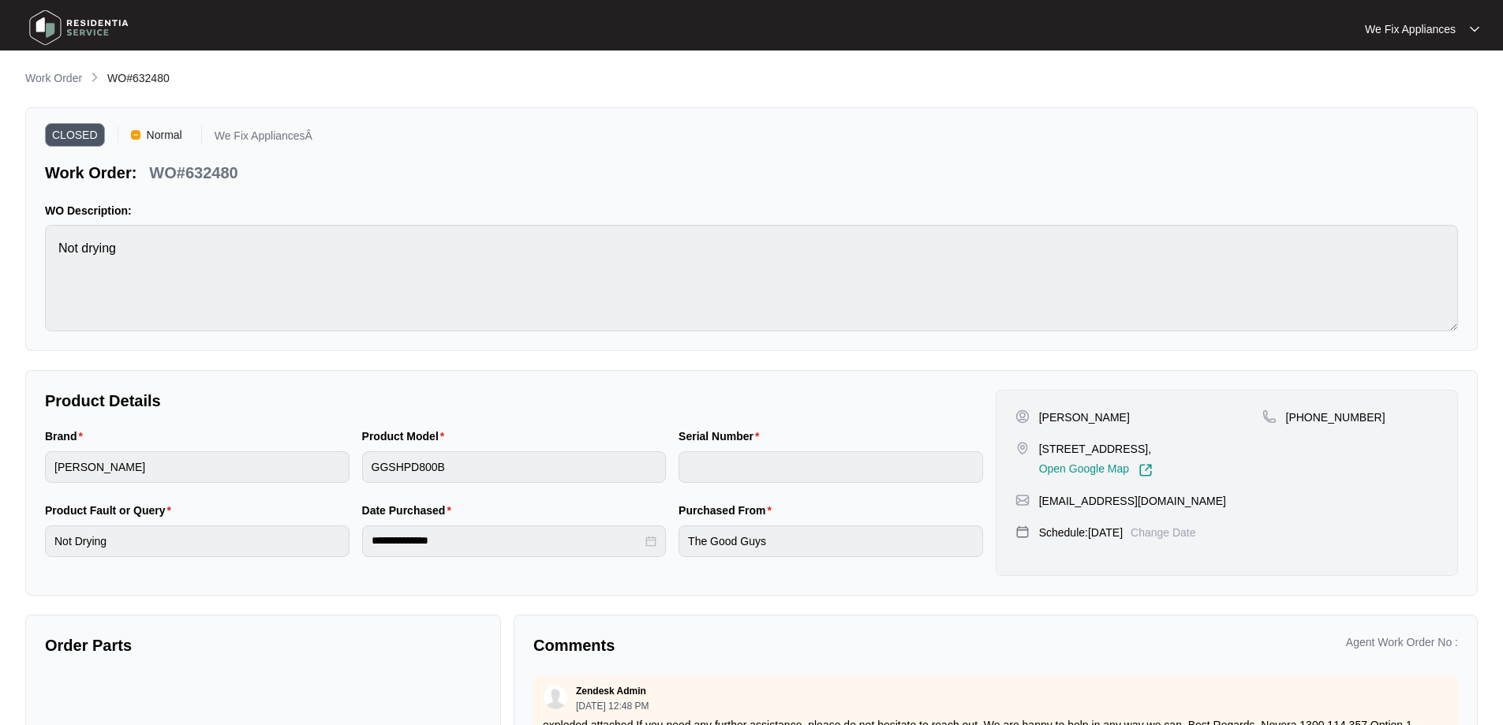
click at [80, 19] on img at bounding box center [79, 27] width 110 height 47
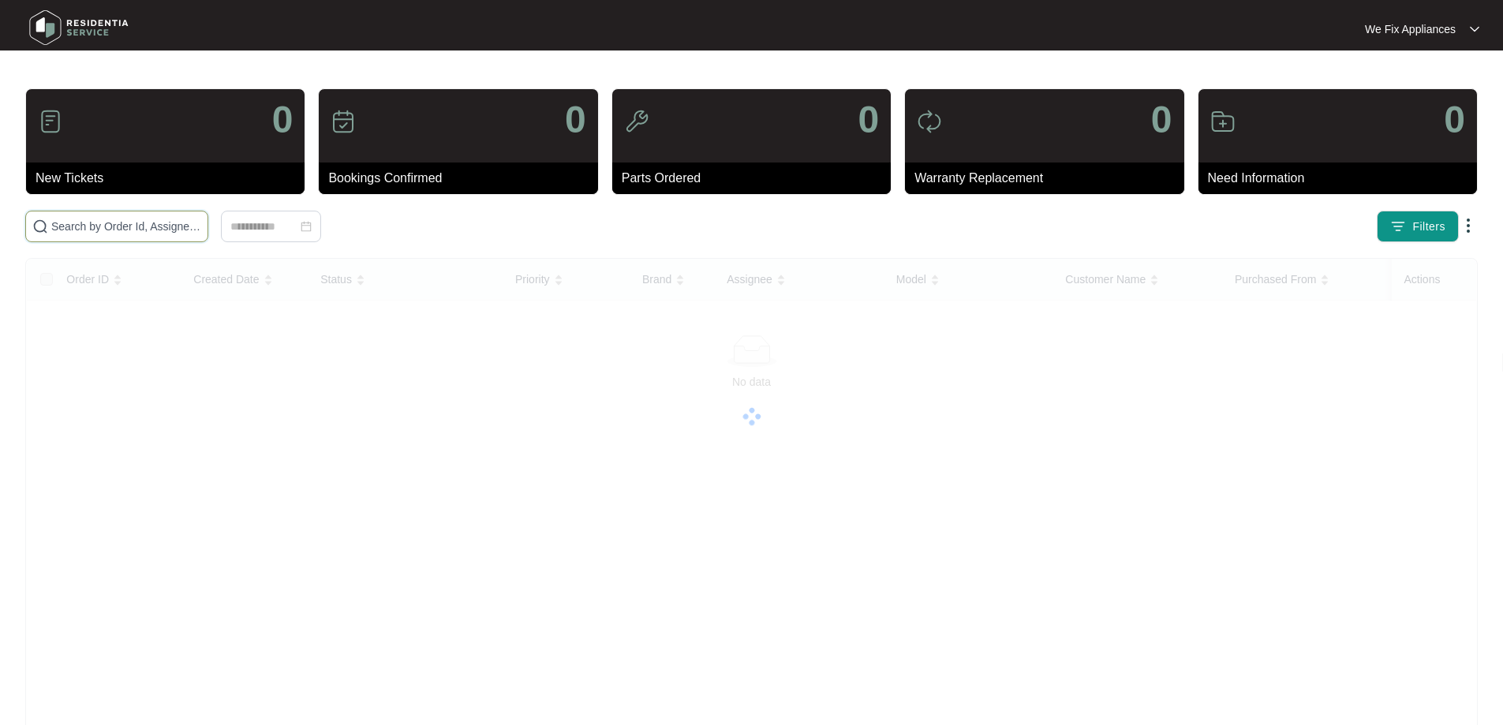
click at [118, 222] on input "text" at bounding box center [126, 226] width 150 height 17
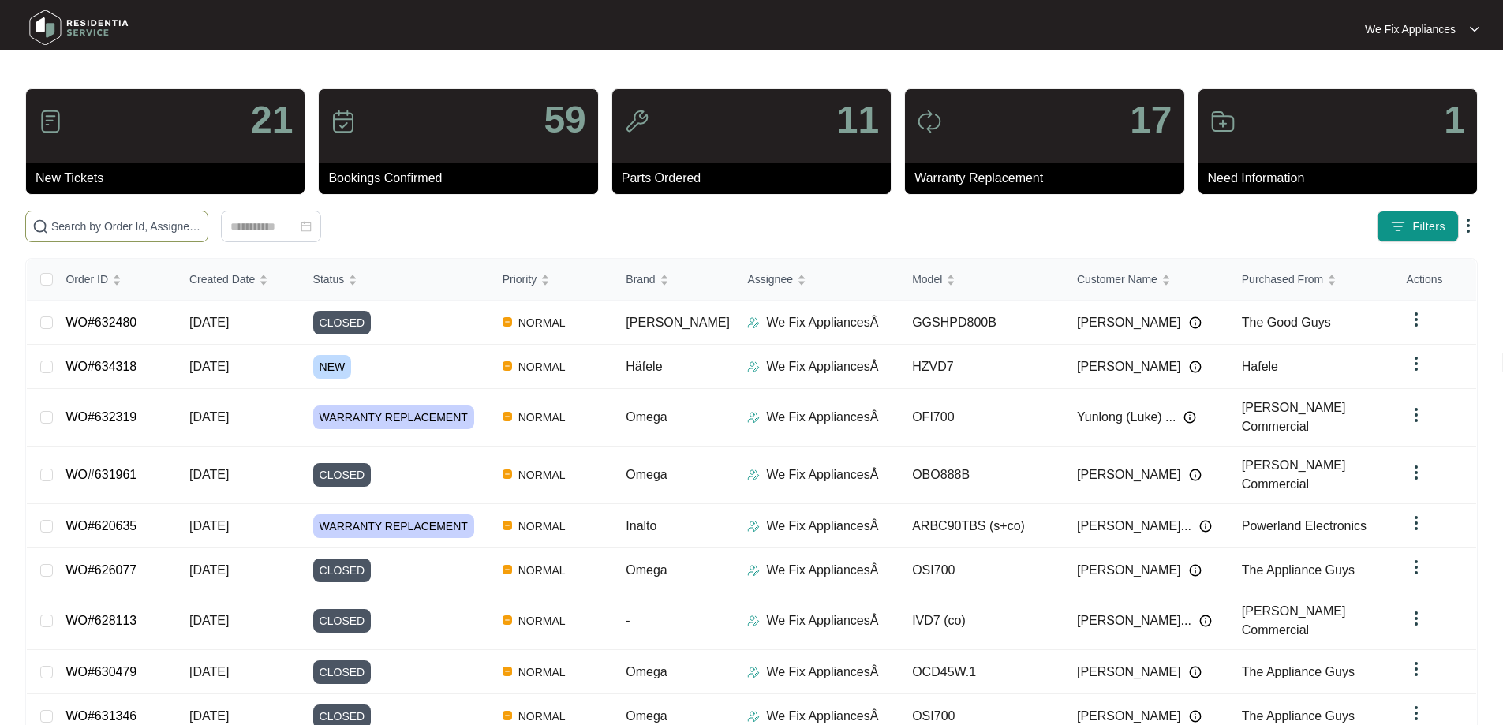
paste input "629482"
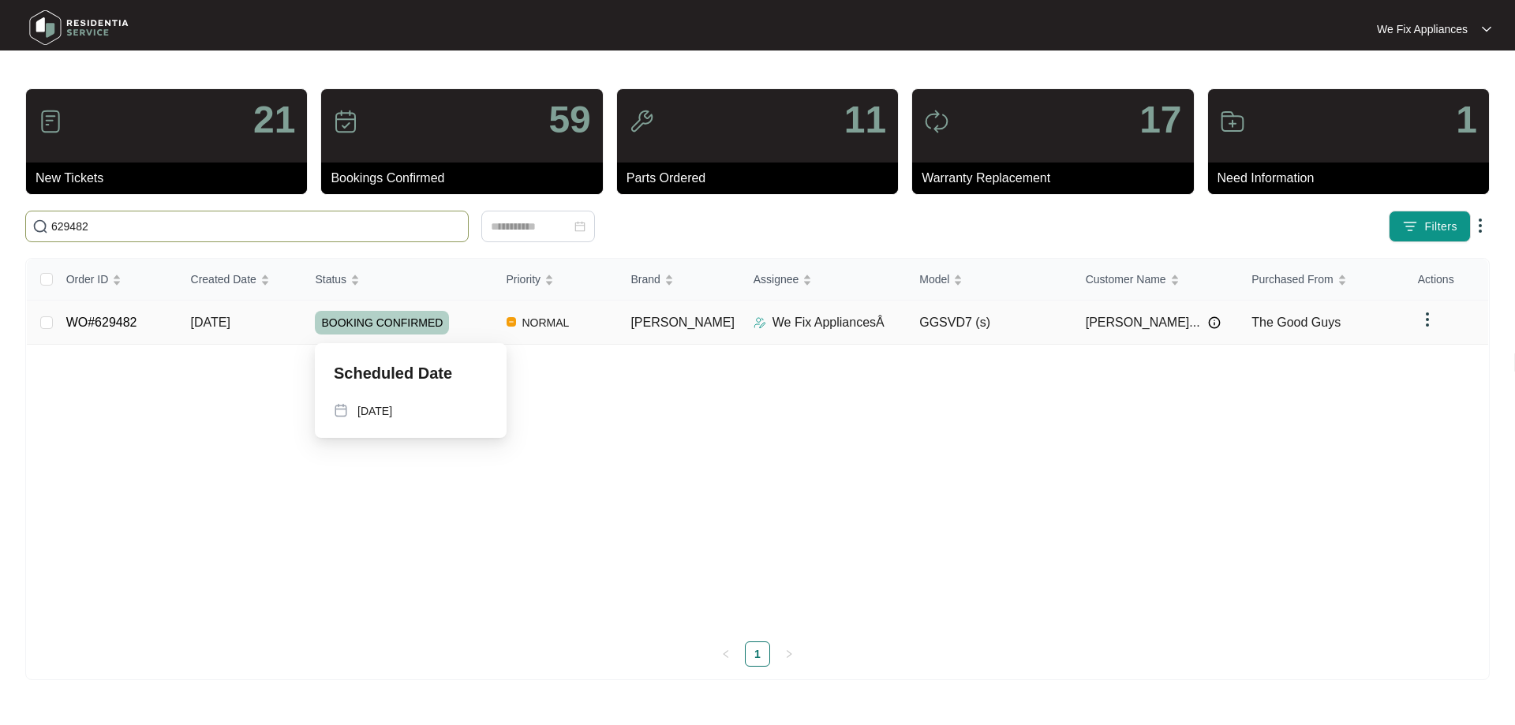
type input "629482"
click at [383, 323] on span "BOOKING CONFIRMED" at bounding box center [382, 323] width 134 height 24
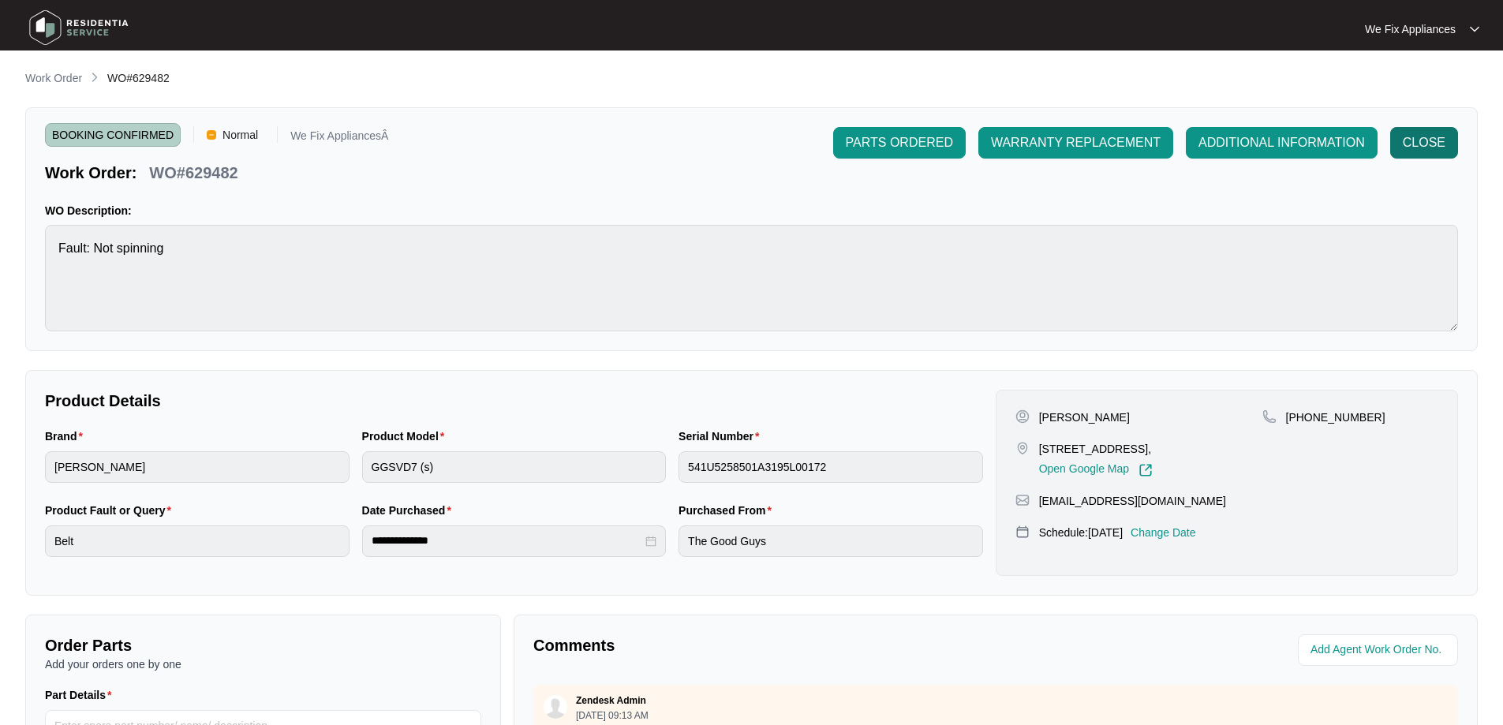
click at [1420, 144] on span "CLOSE" at bounding box center [1424, 142] width 43 height 19
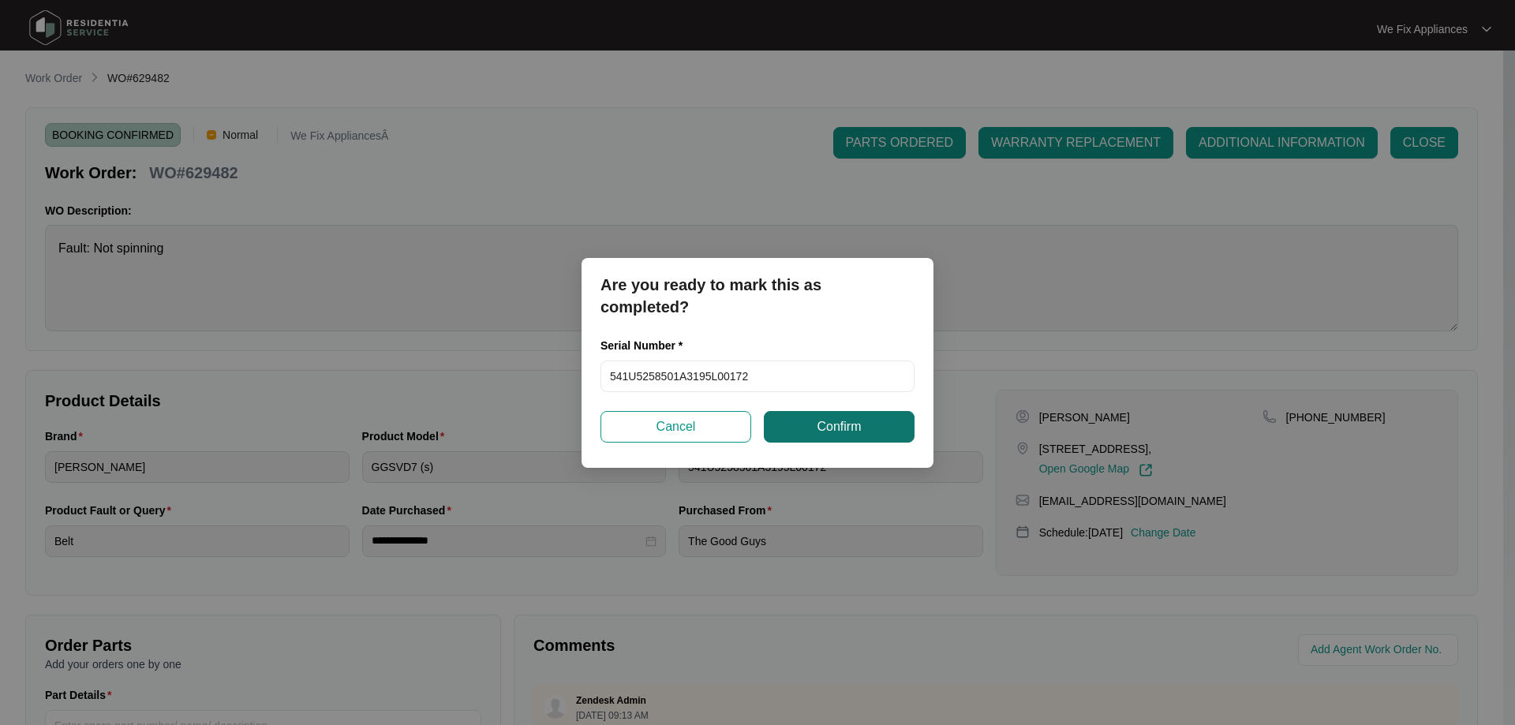
click at [850, 434] on span "Confirm" at bounding box center [838, 426] width 44 height 19
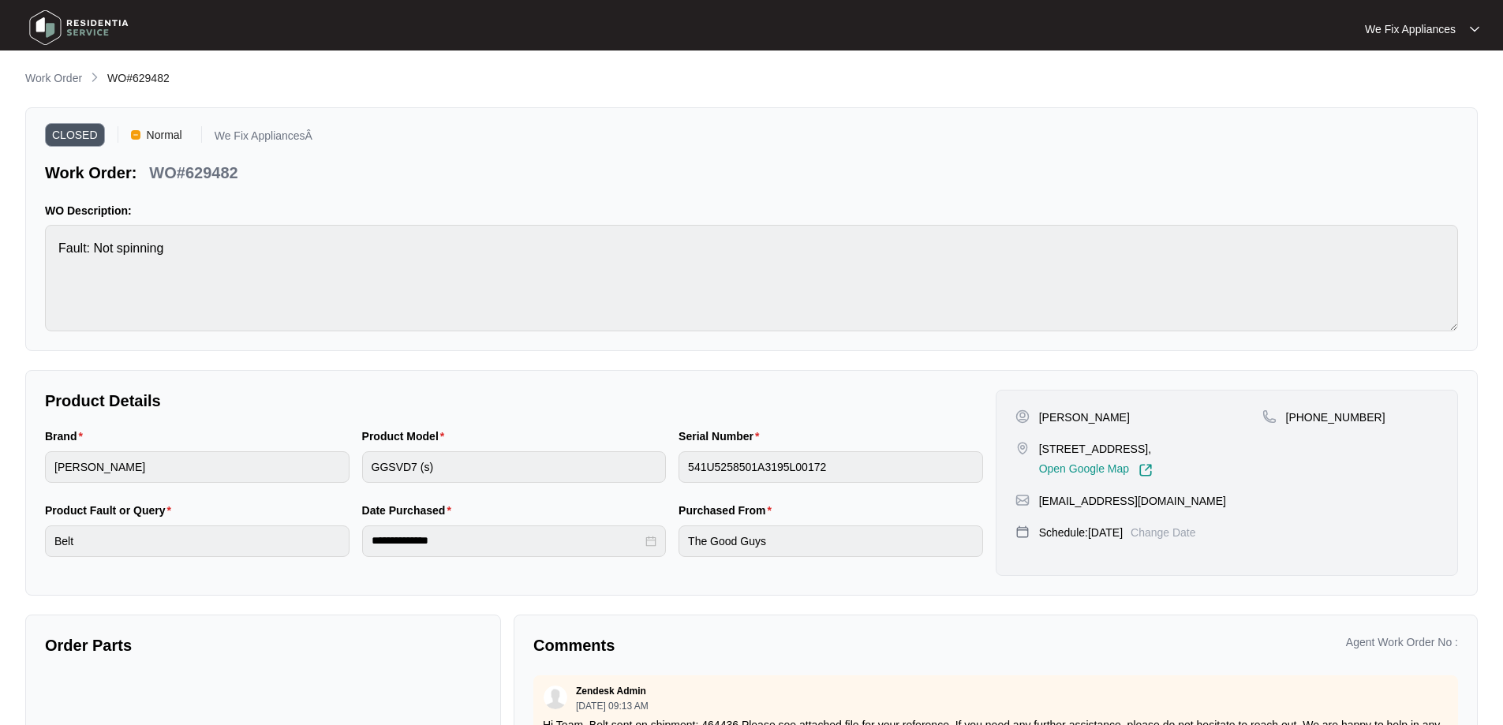
click at [88, 26] on img at bounding box center [79, 27] width 110 height 47
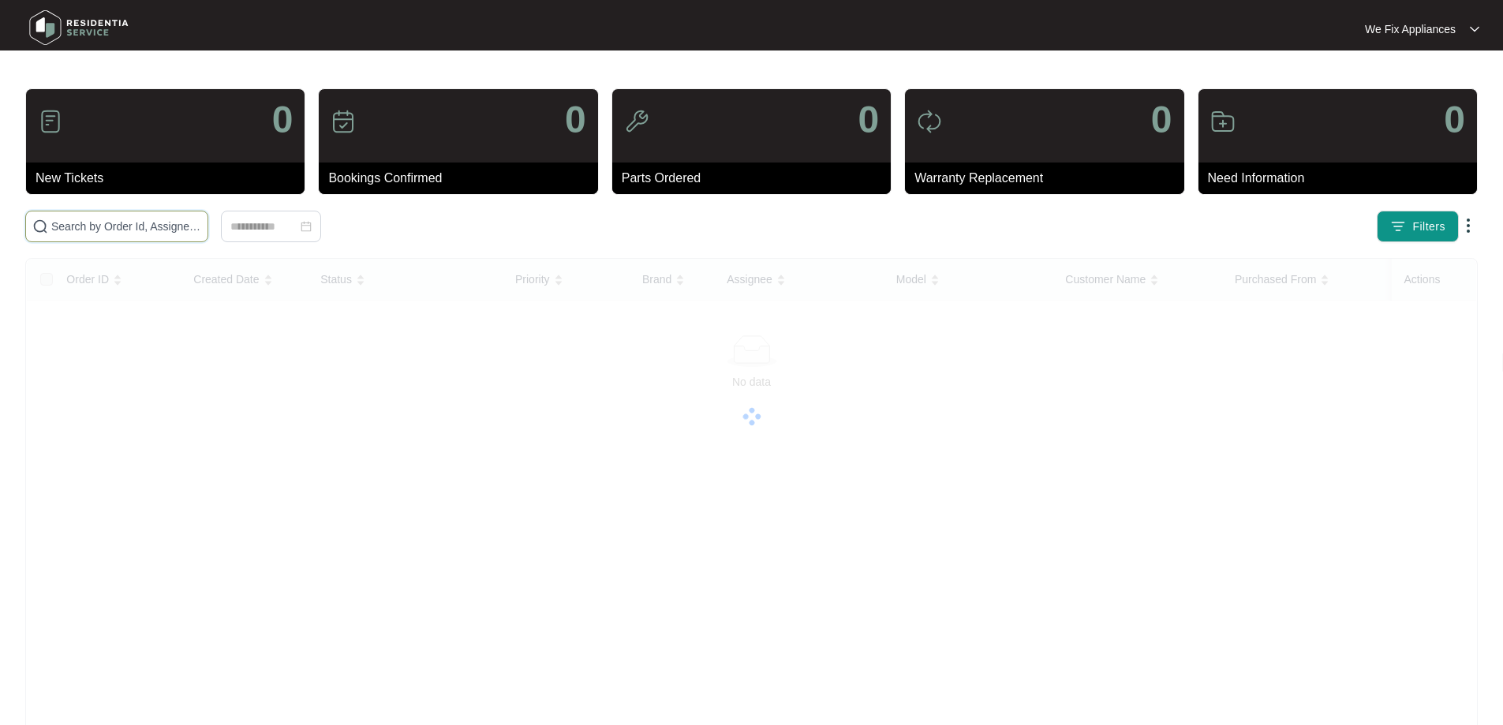
click at [106, 223] on input "text" at bounding box center [126, 226] width 150 height 17
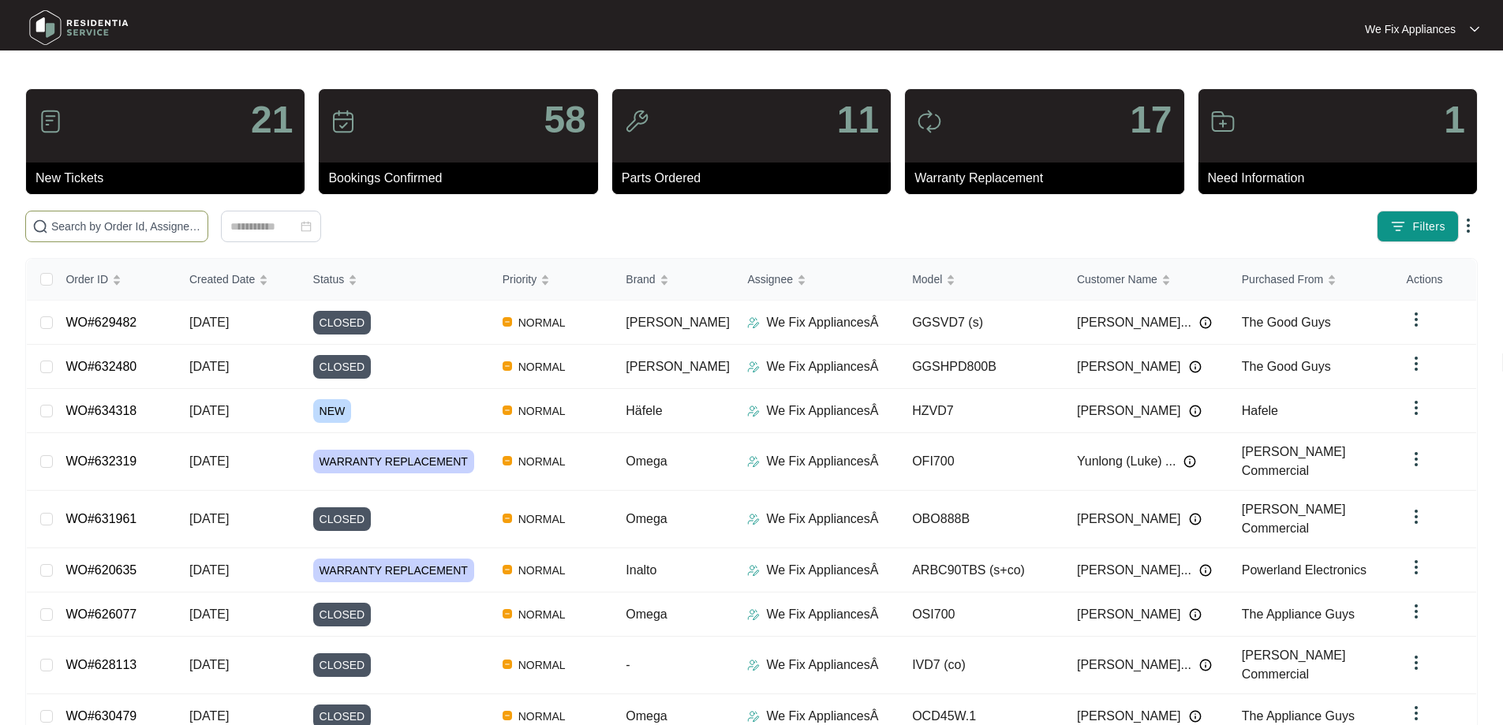
paste input "629400"
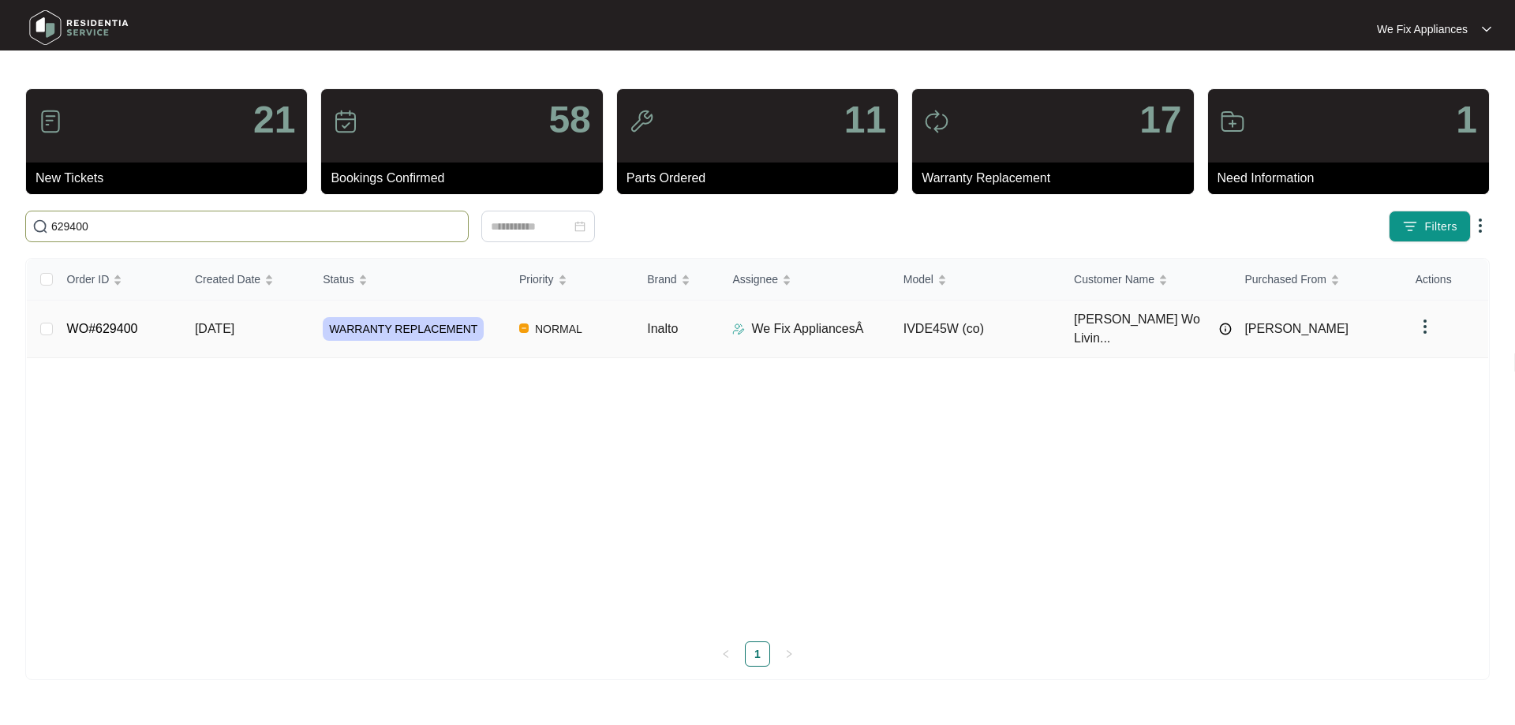
type input "629400"
click at [372, 317] on span "WARRANTY REPLACEMENT" at bounding box center [403, 329] width 161 height 24
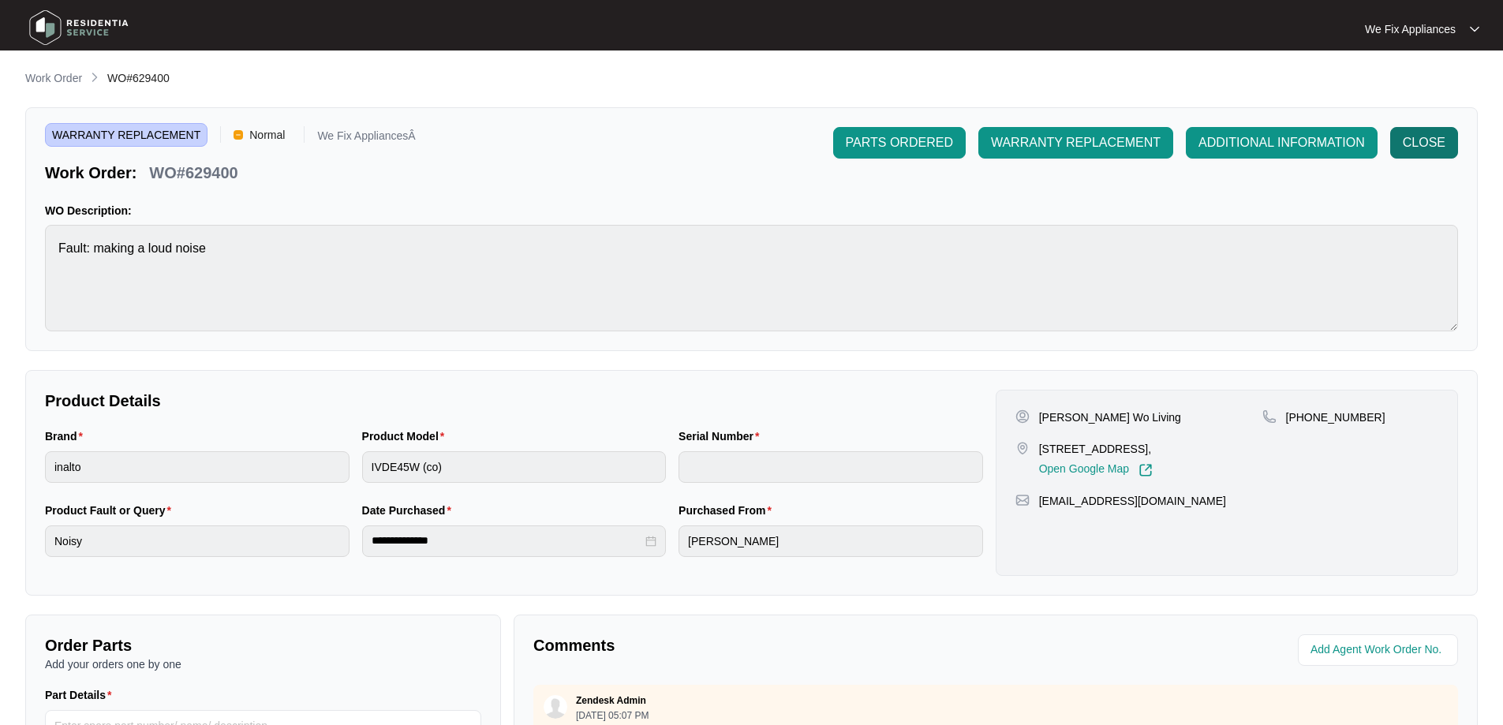
click at [1447, 140] on button "CLOSE" at bounding box center [1424, 143] width 68 height 32
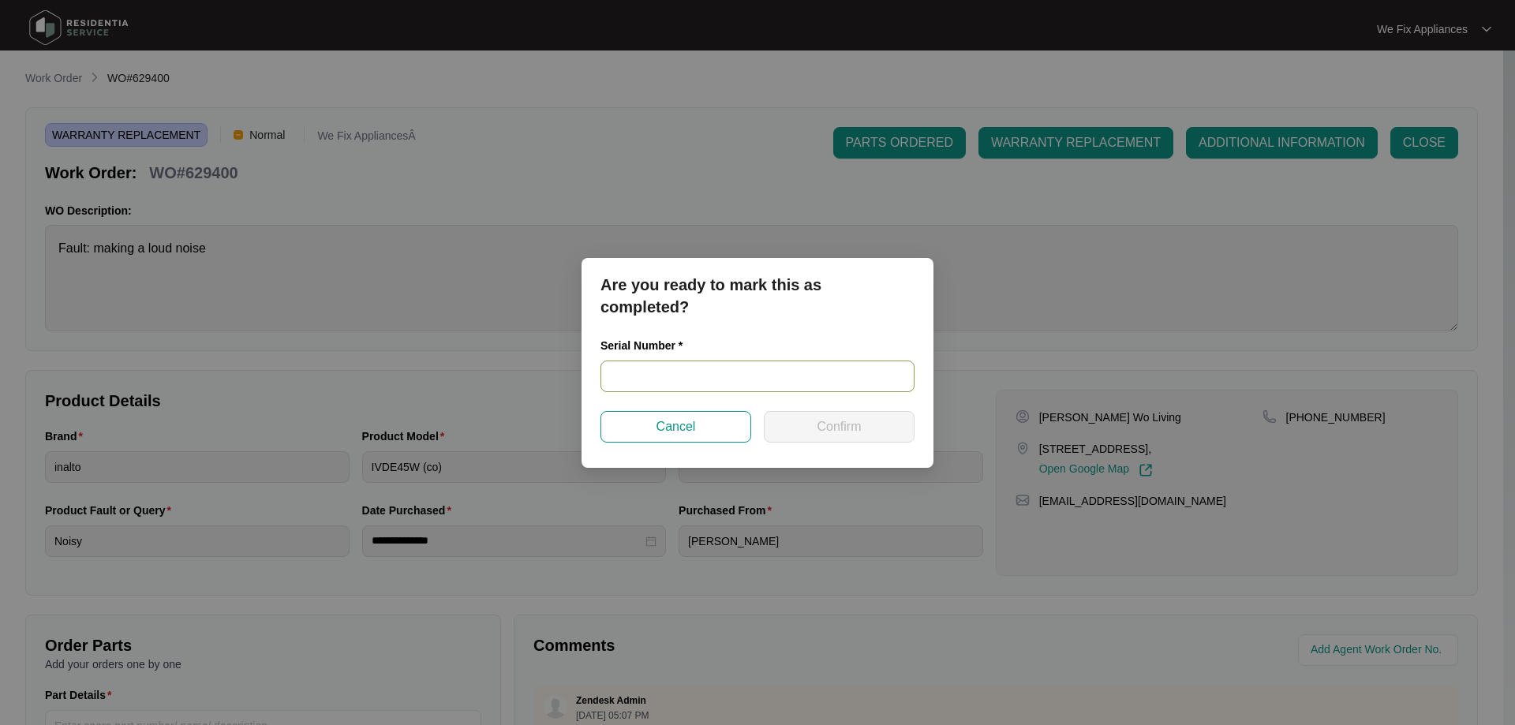
click at [700, 368] on input "text" at bounding box center [757, 377] width 314 height 32
paste input "73540047"
type input "73540047"
click at [822, 417] on span "Confirm" at bounding box center [838, 426] width 44 height 19
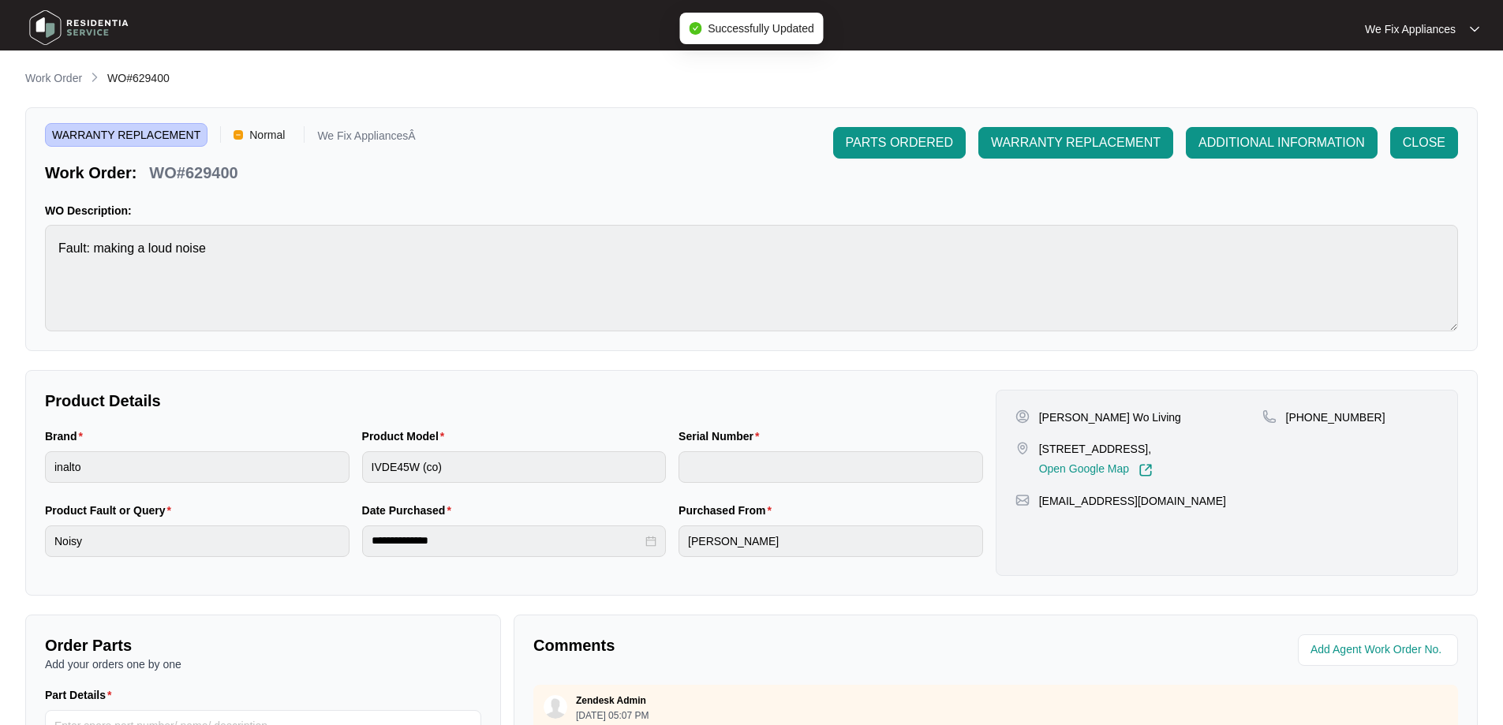
type input "73540047"
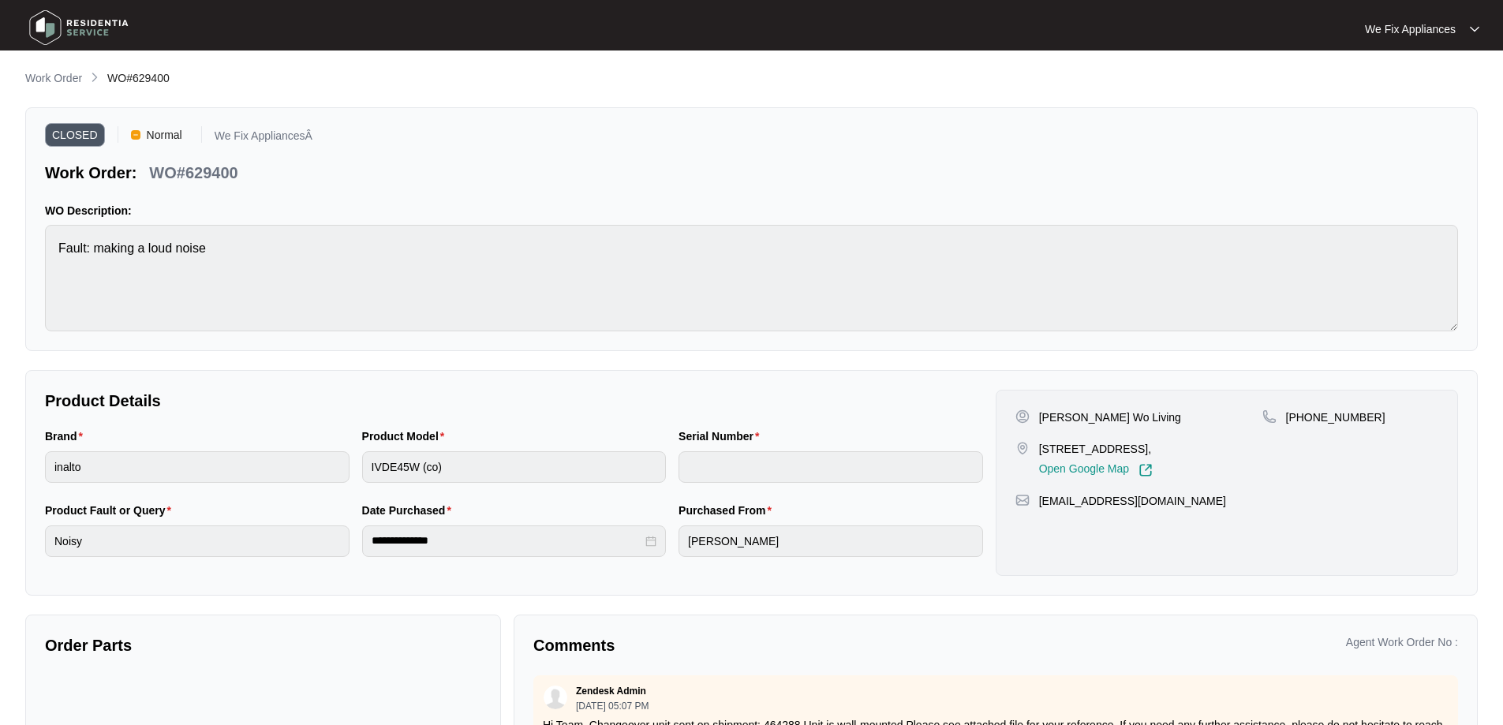
click at [93, 26] on img at bounding box center [79, 27] width 110 height 47
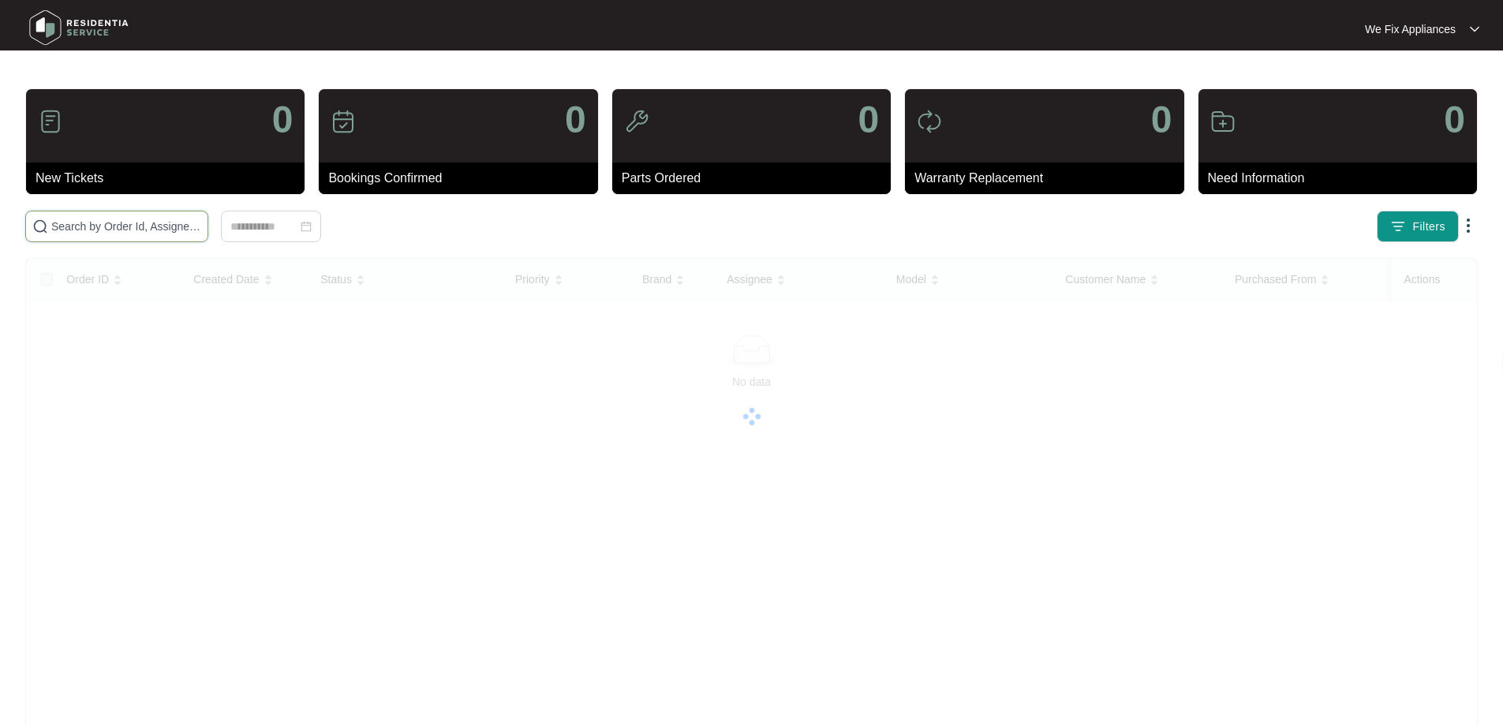
click at [117, 226] on input "text" at bounding box center [126, 226] width 150 height 17
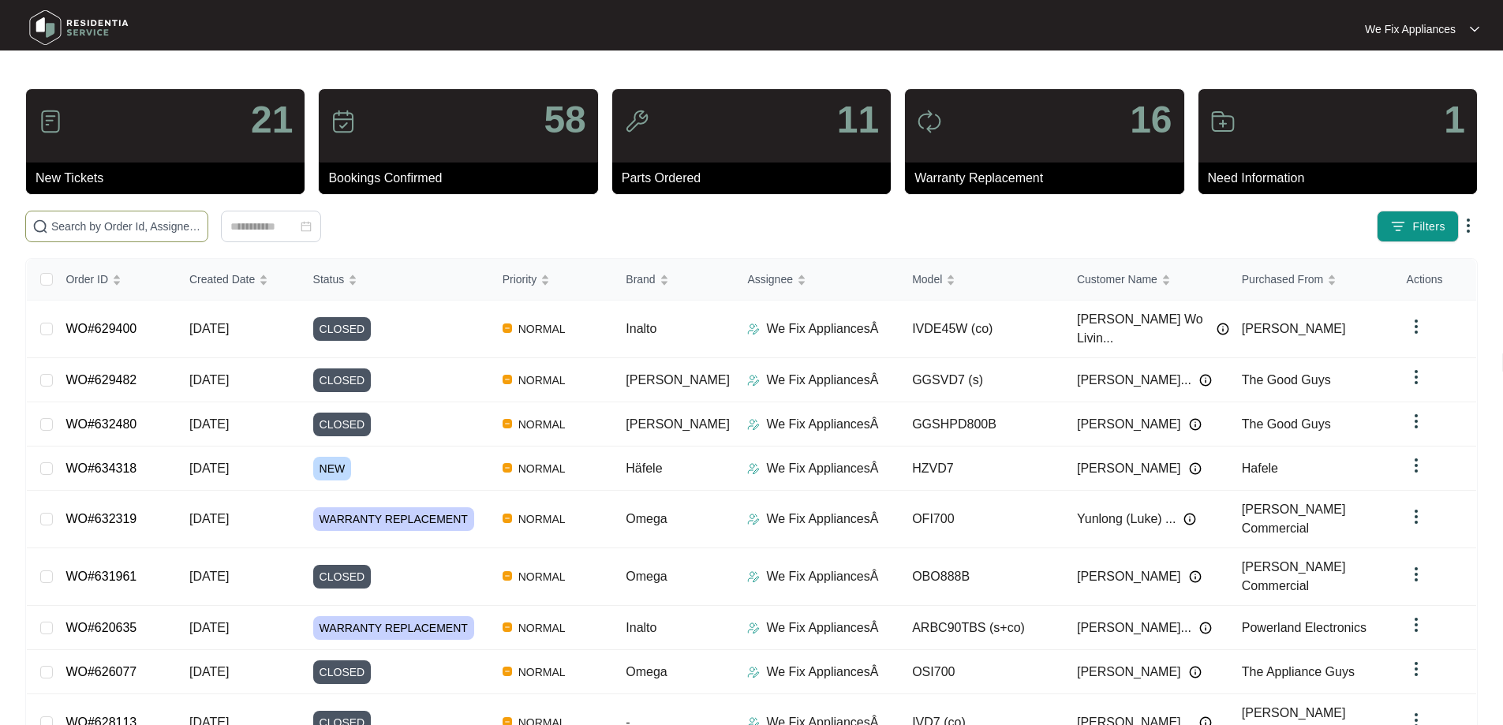
paste input "624235"
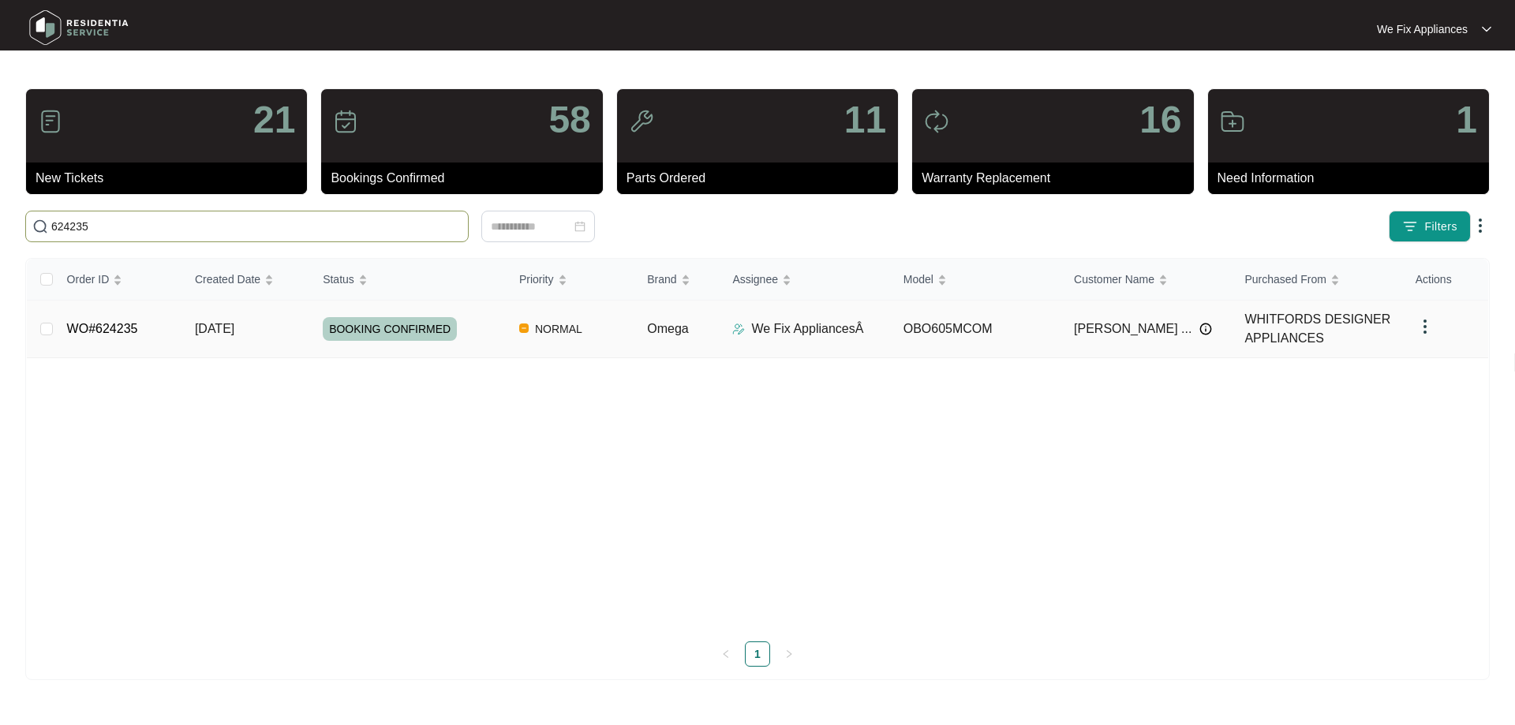
type input "624235"
click at [403, 331] on span "BOOKING CONFIRMED" at bounding box center [390, 329] width 134 height 24
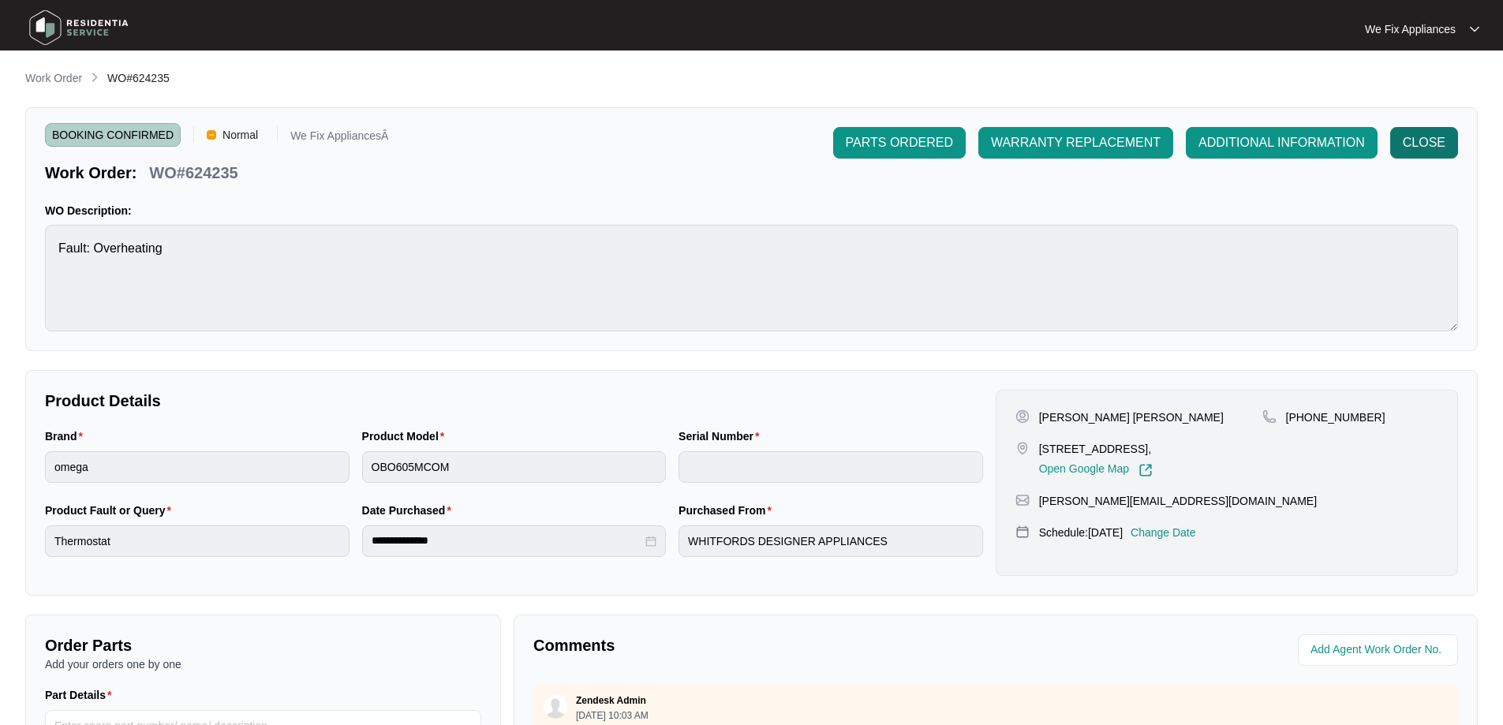
click at [1419, 142] on span "CLOSE" at bounding box center [1424, 142] width 43 height 19
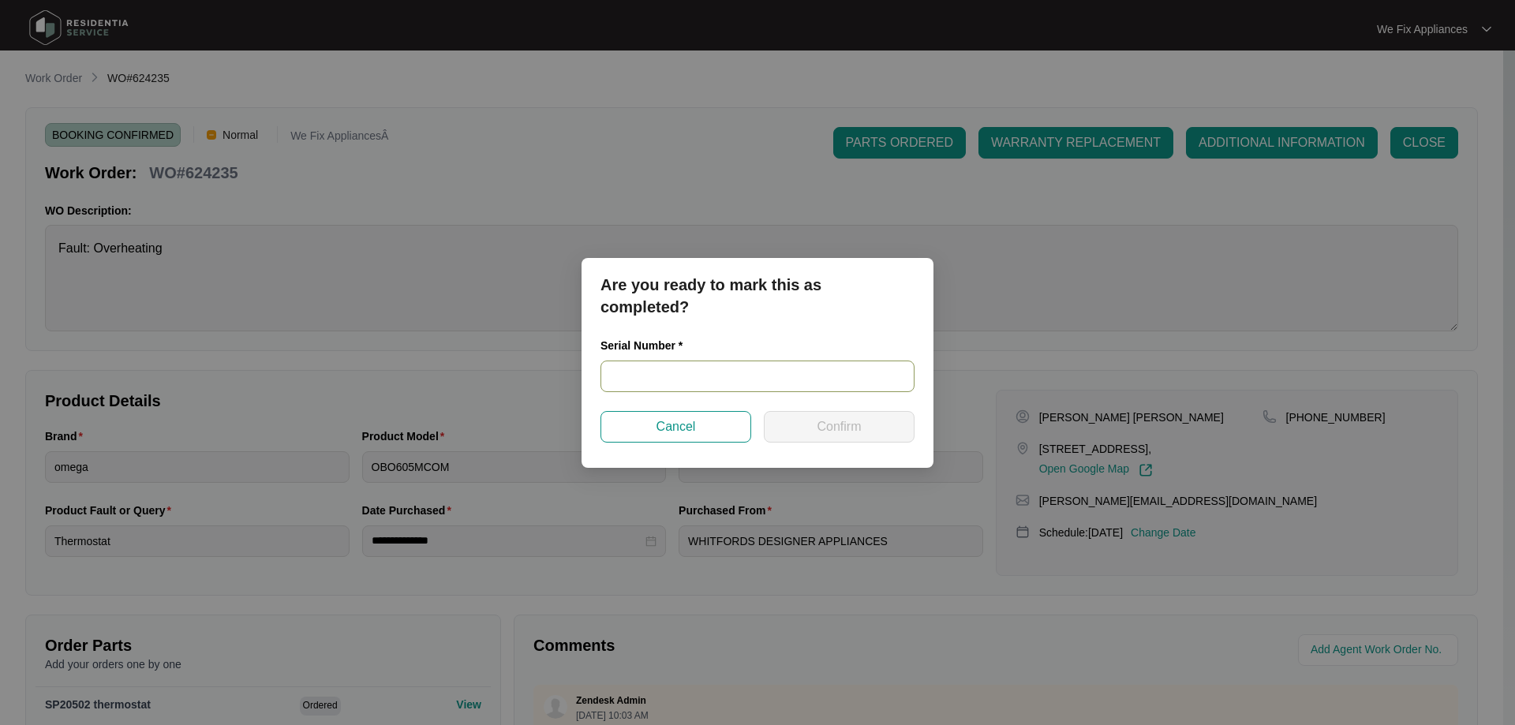
click at [706, 375] on input "text" at bounding box center [757, 377] width 314 height 32
paste input "957981825030093"
type input "957981825030093"
click at [850, 432] on span "Confirm" at bounding box center [838, 426] width 44 height 19
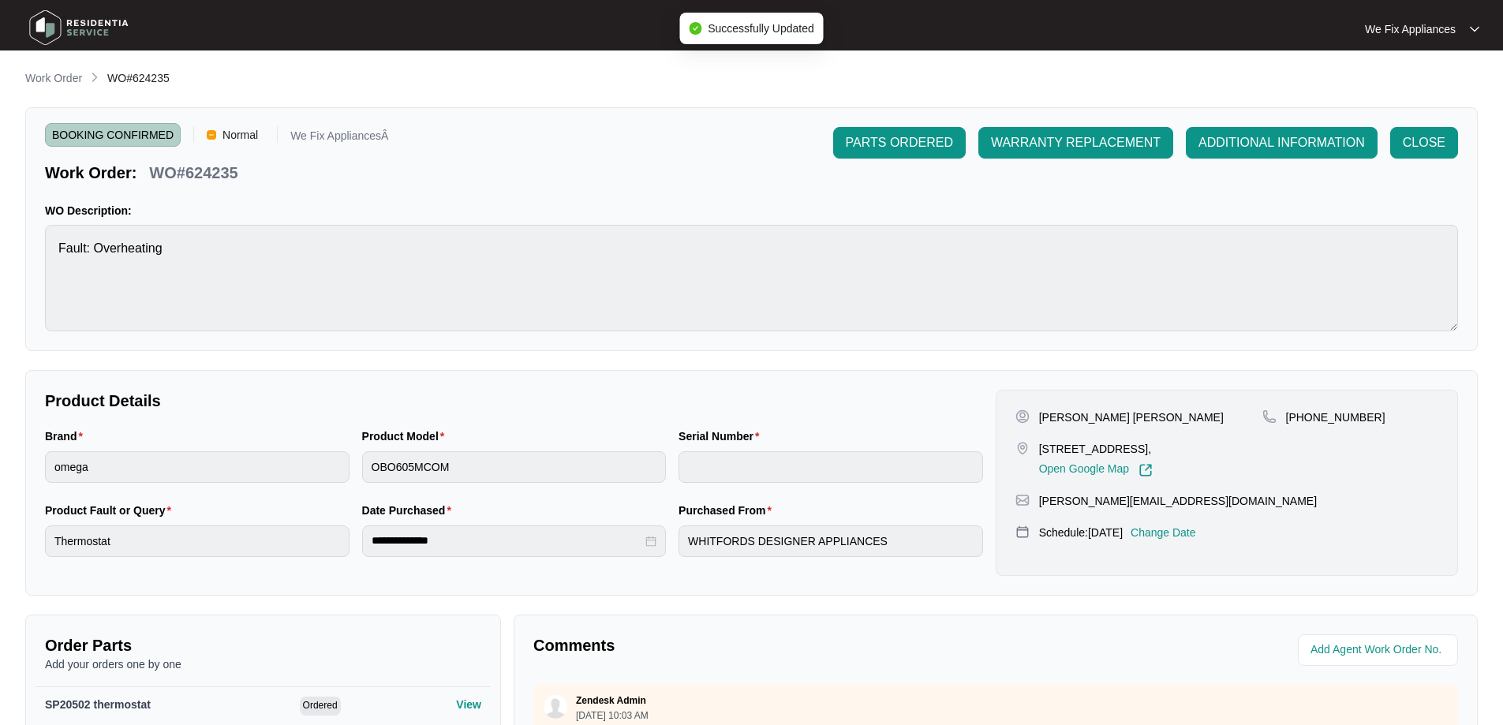
type input "957981825030093"
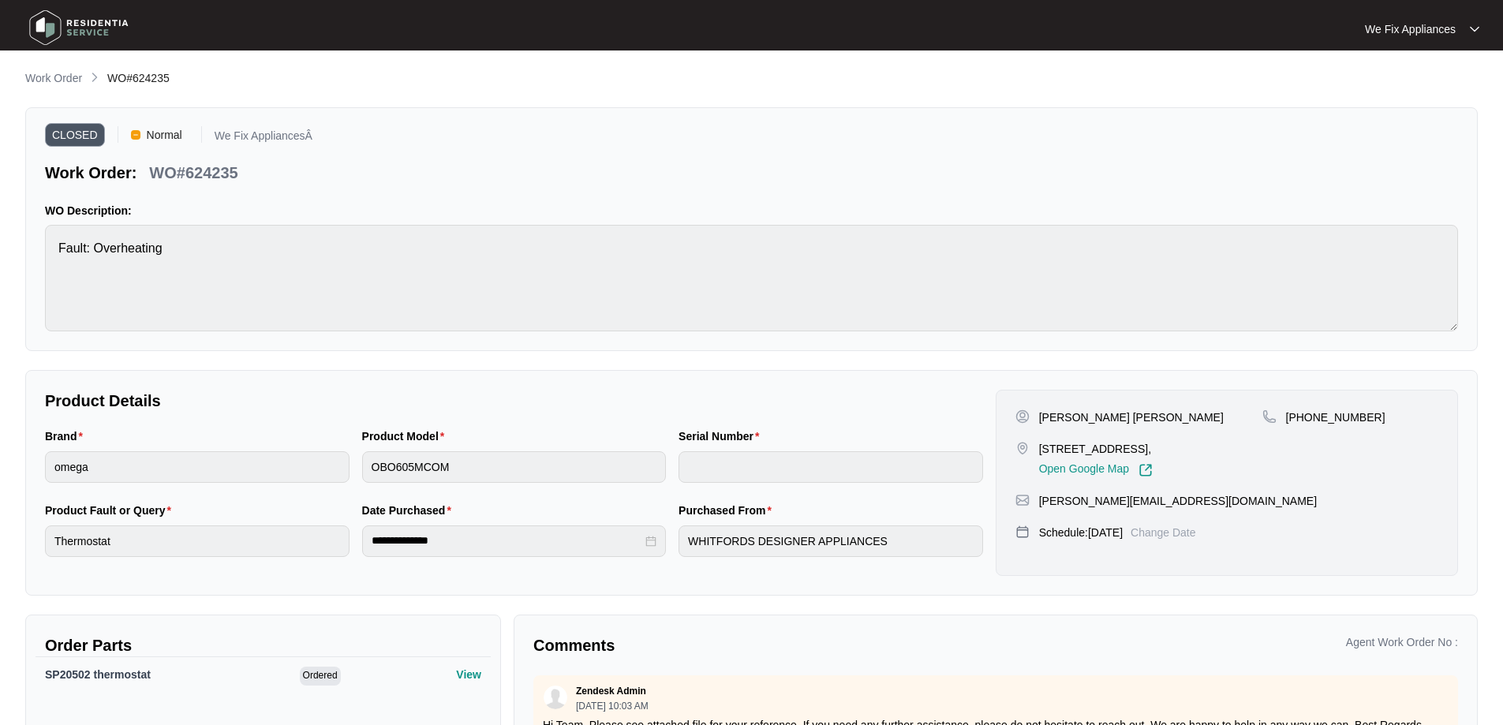
click at [33, 12] on img at bounding box center [79, 27] width 110 height 47
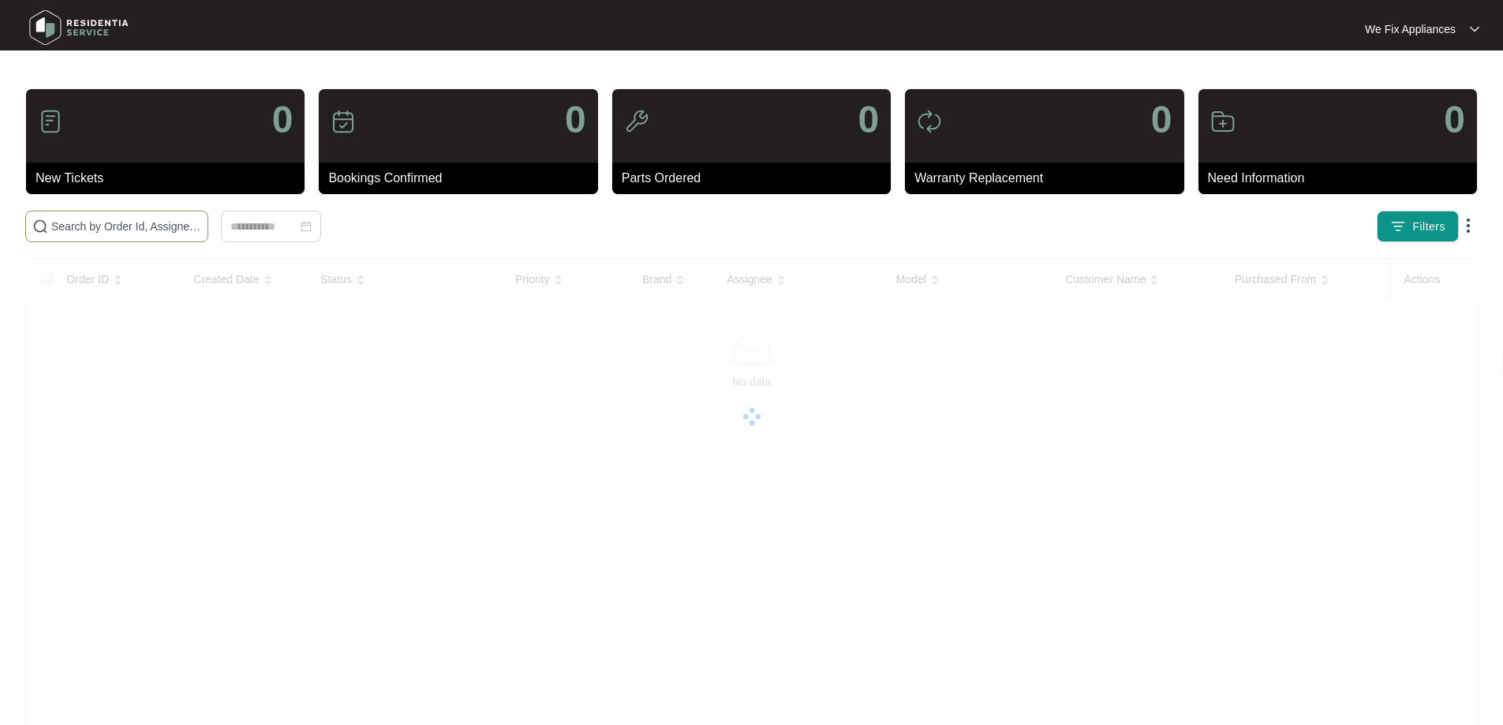
click at [122, 224] on input "text" at bounding box center [126, 226] width 150 height 17
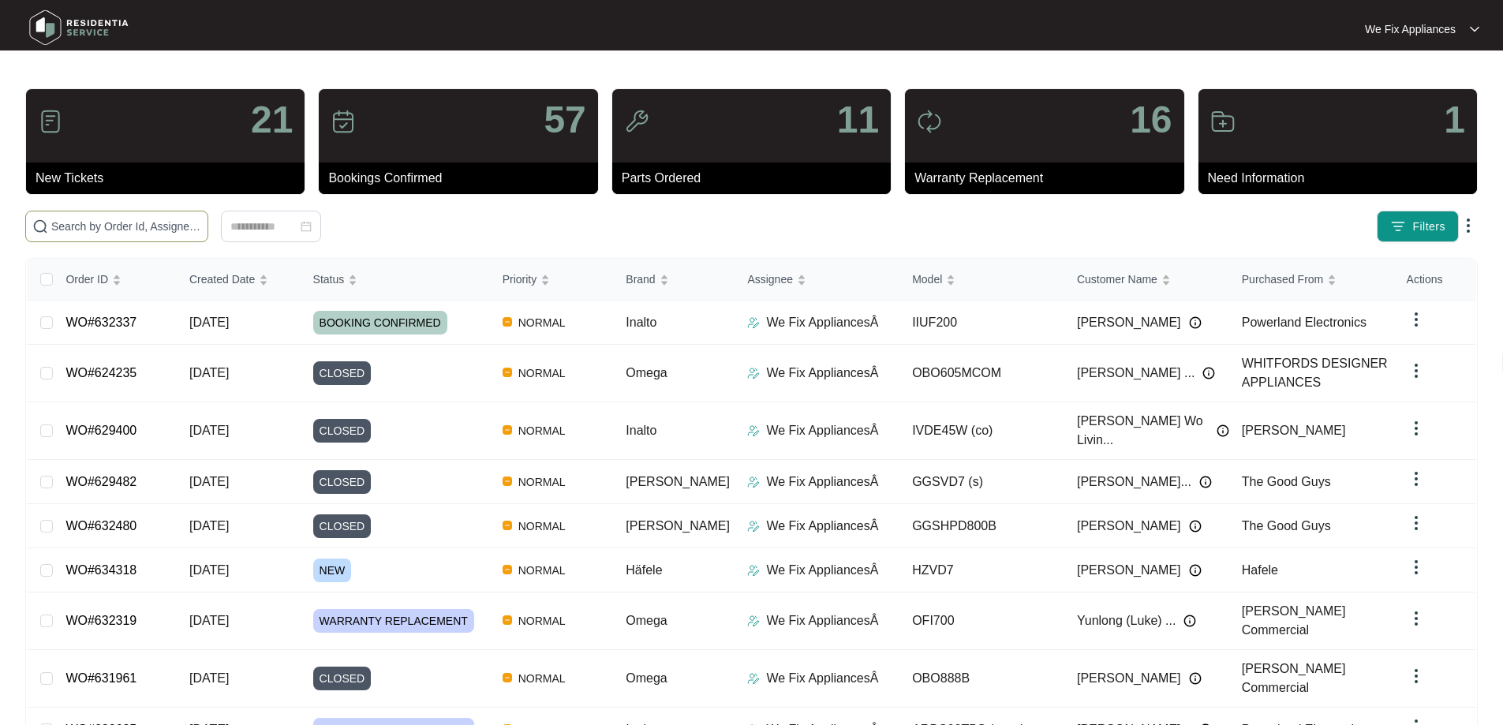
paste input "622649"
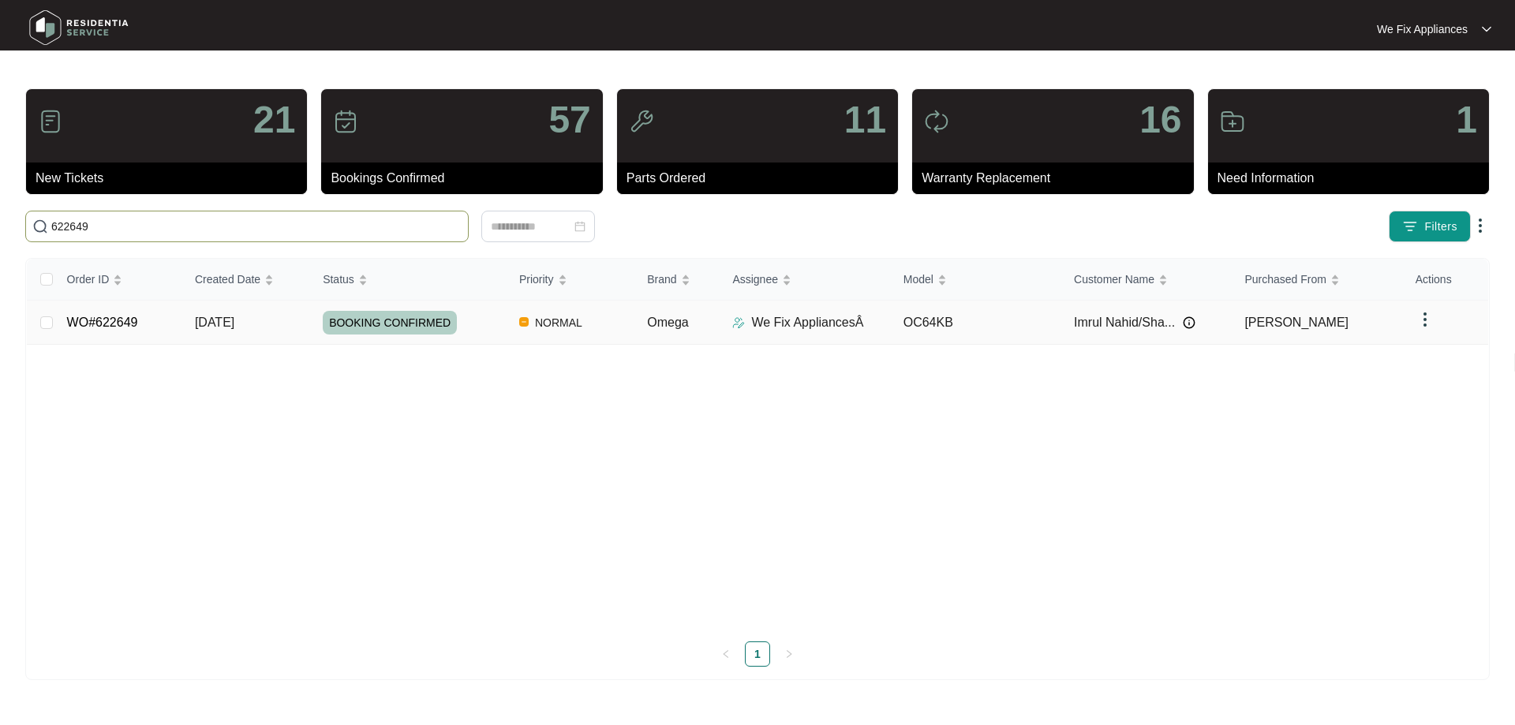
type input "622649"
click at [404, 318] on span "BOOKING CONFIRMED" at bounding box center [390, 323] width 134 height 24
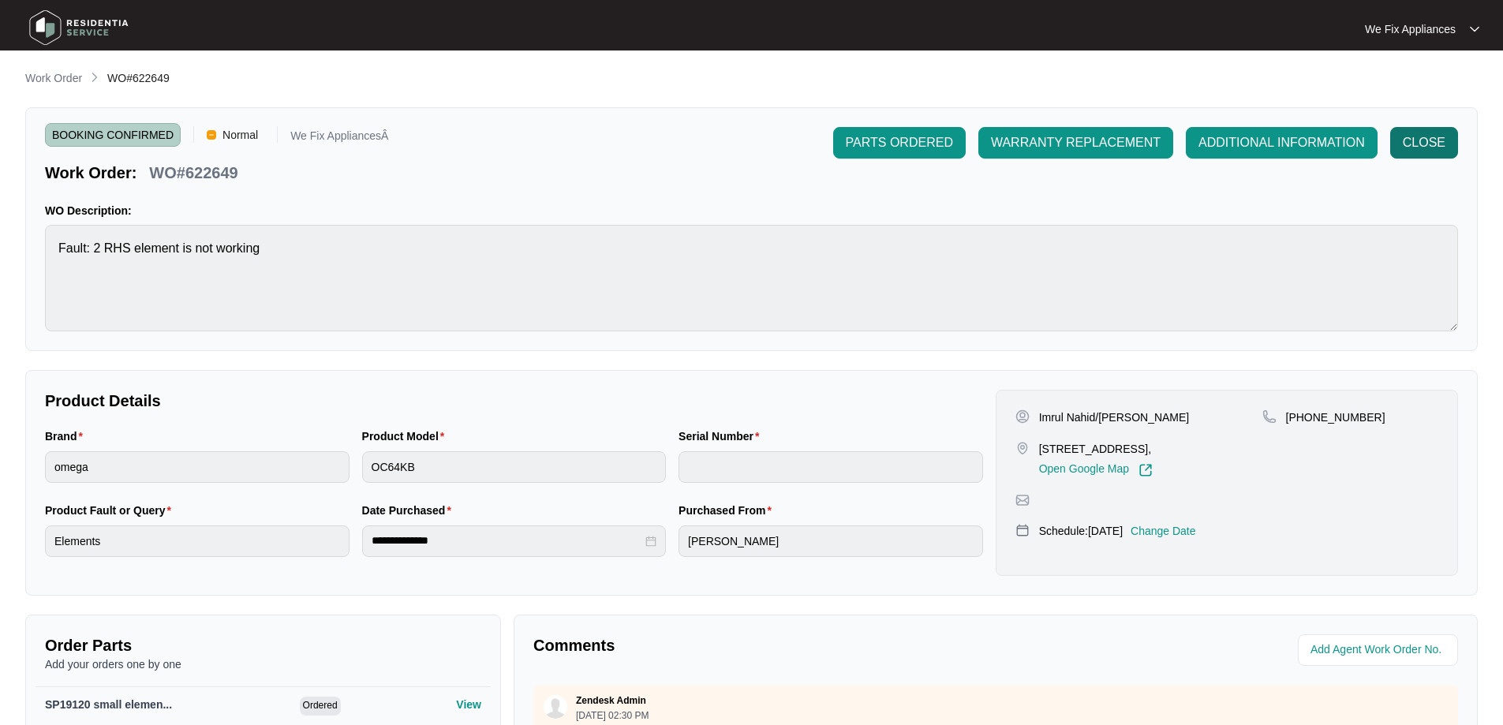
click at [1429, 150] on span "CLOSE" at bounding box center [1424, 142] width 43 height 19
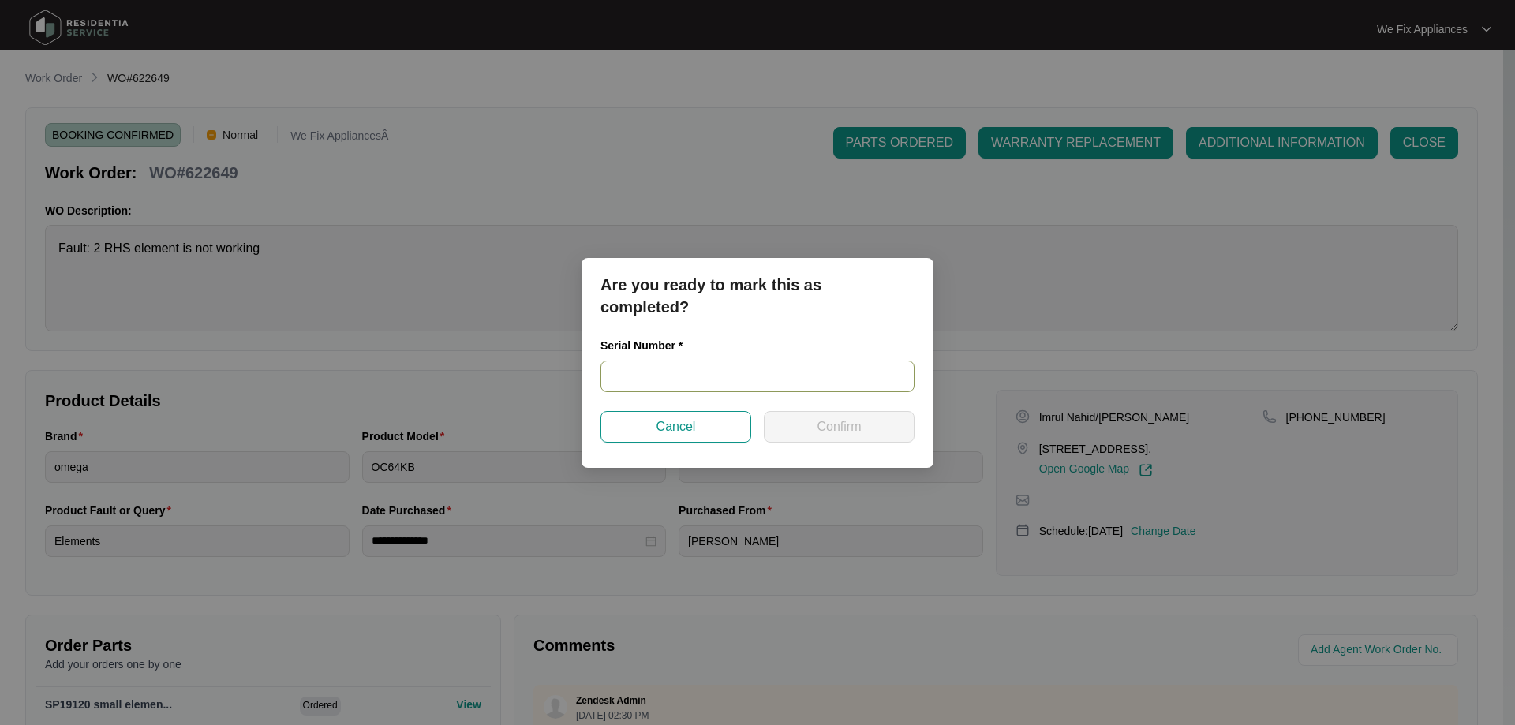
click at [709, 379] on input "text" at bounding box center [757, 377] width 314 height 32
paste input "12756347010249380067"
type input "12756347010249380067"
click at [829, 431] on span "Confirm" at bounding box center [838, 426] width 44 height 19
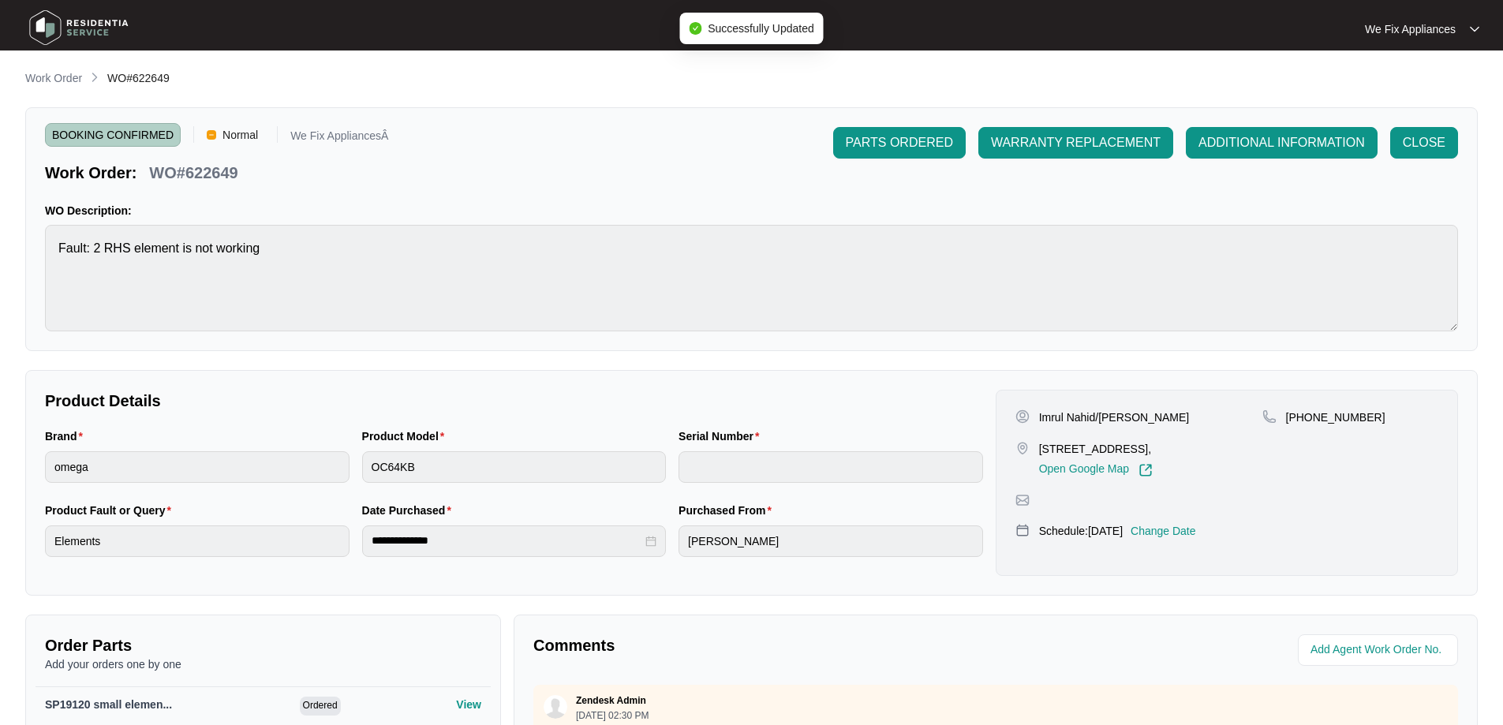
type input "12756347010249380067"
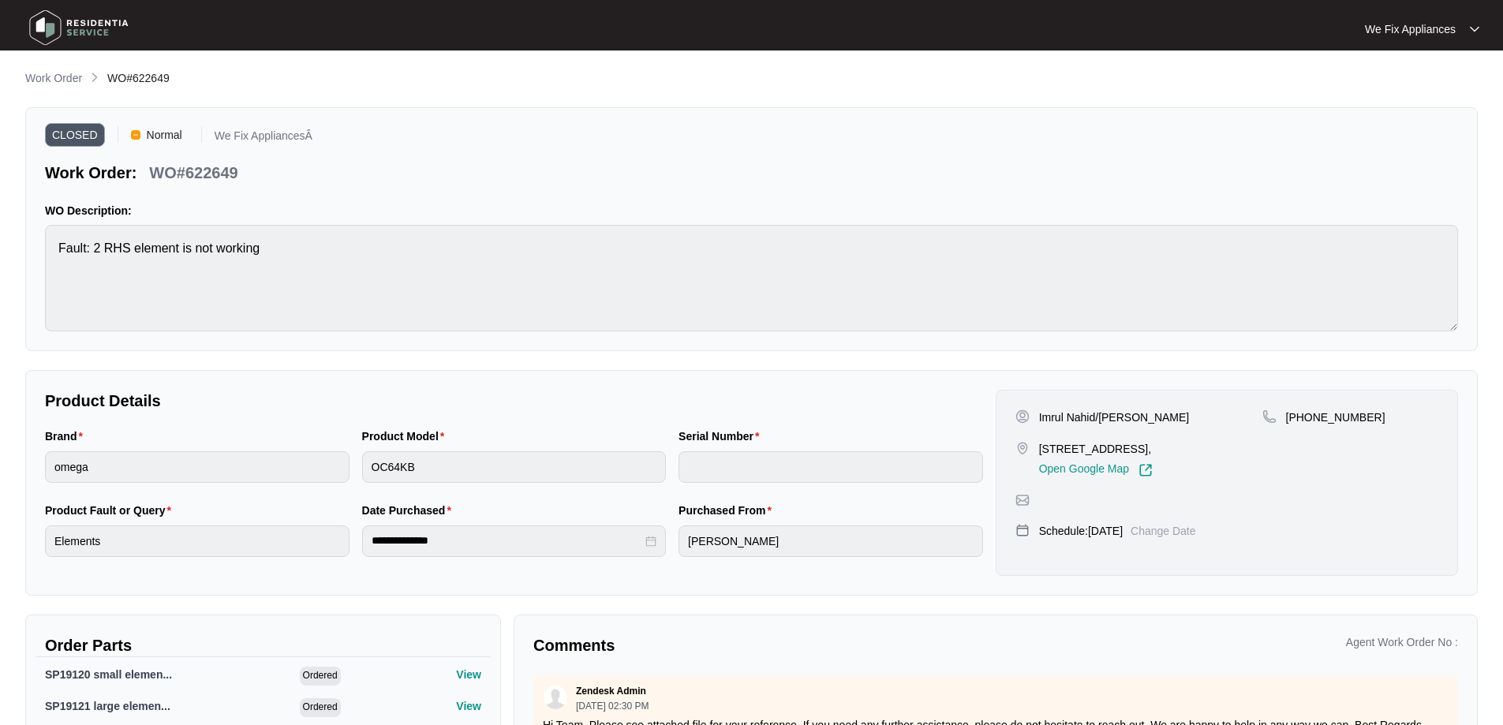
click at [40, 21] on img at bounding box center [79, 27] width 110 height 47
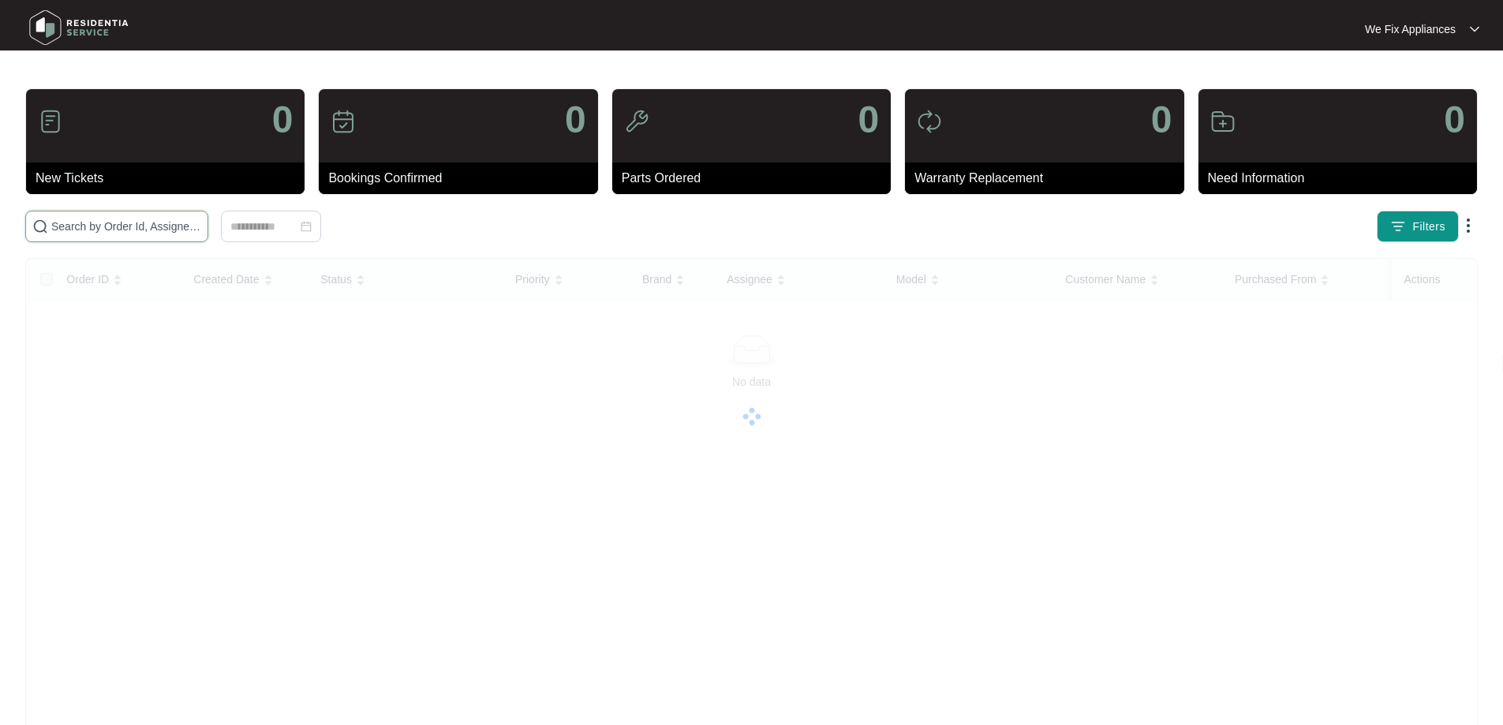
click at [164, 224] on input "text" at bounding box center [126, 226] width 150 height 17
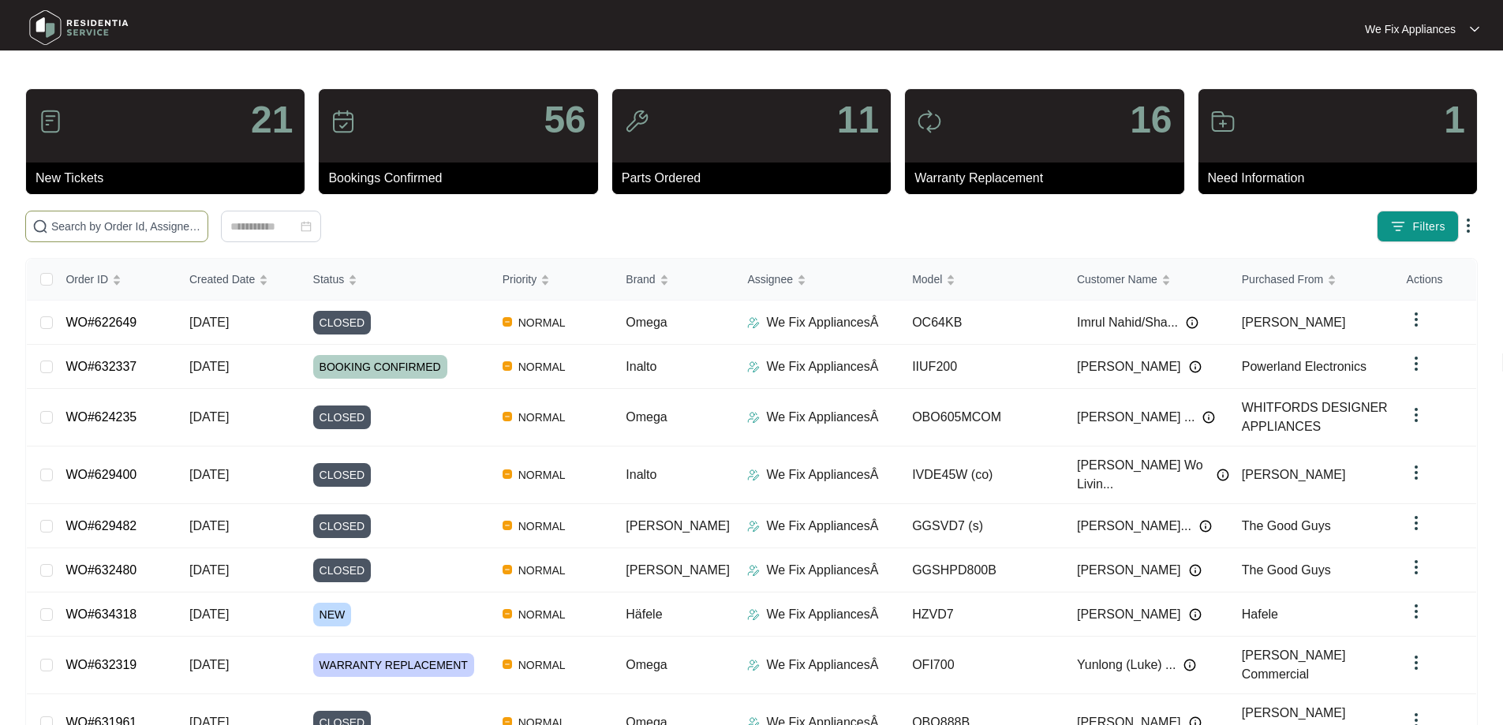
paste input "630971"
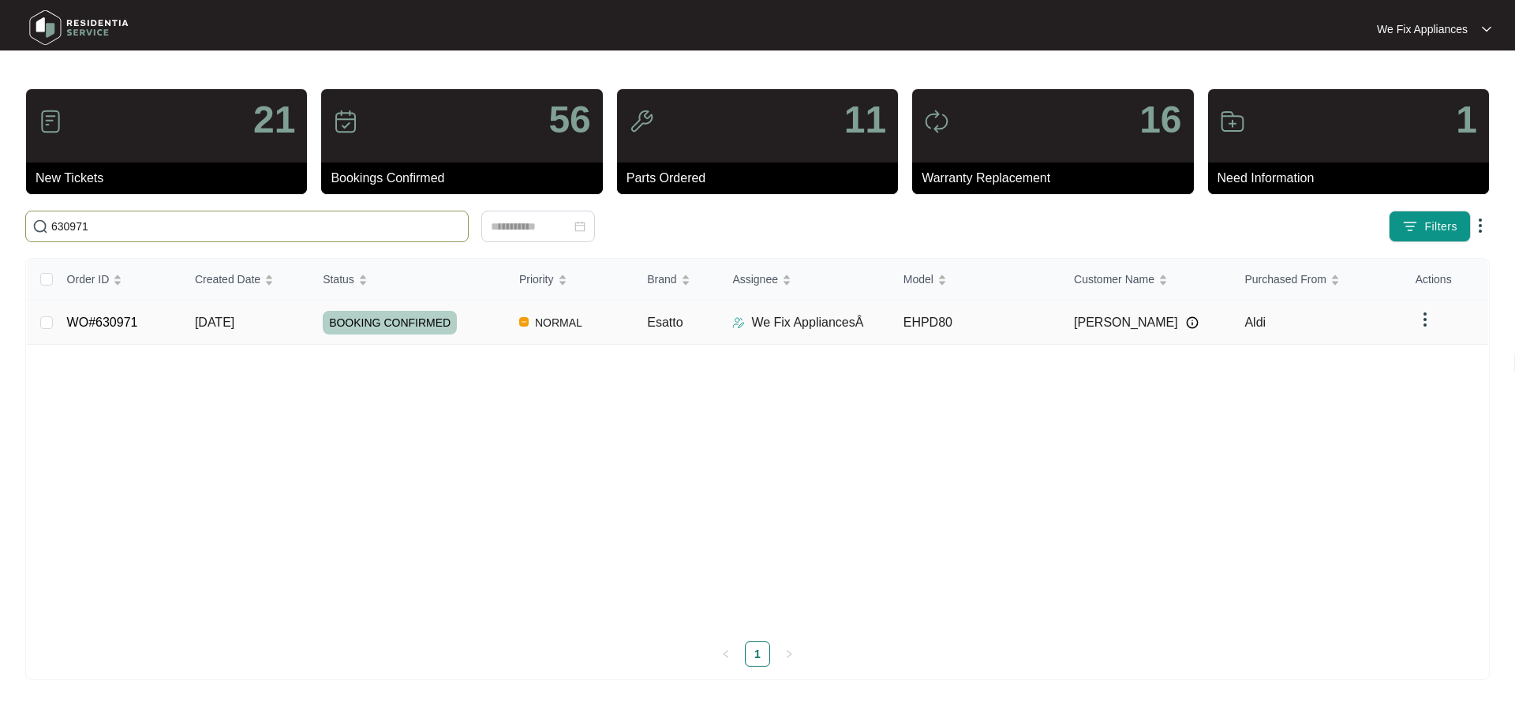
type input "630971"
click at [388, 319] on span "BOOKING CONFIRMED" at bounding box center [390, 323] width 134 height 24
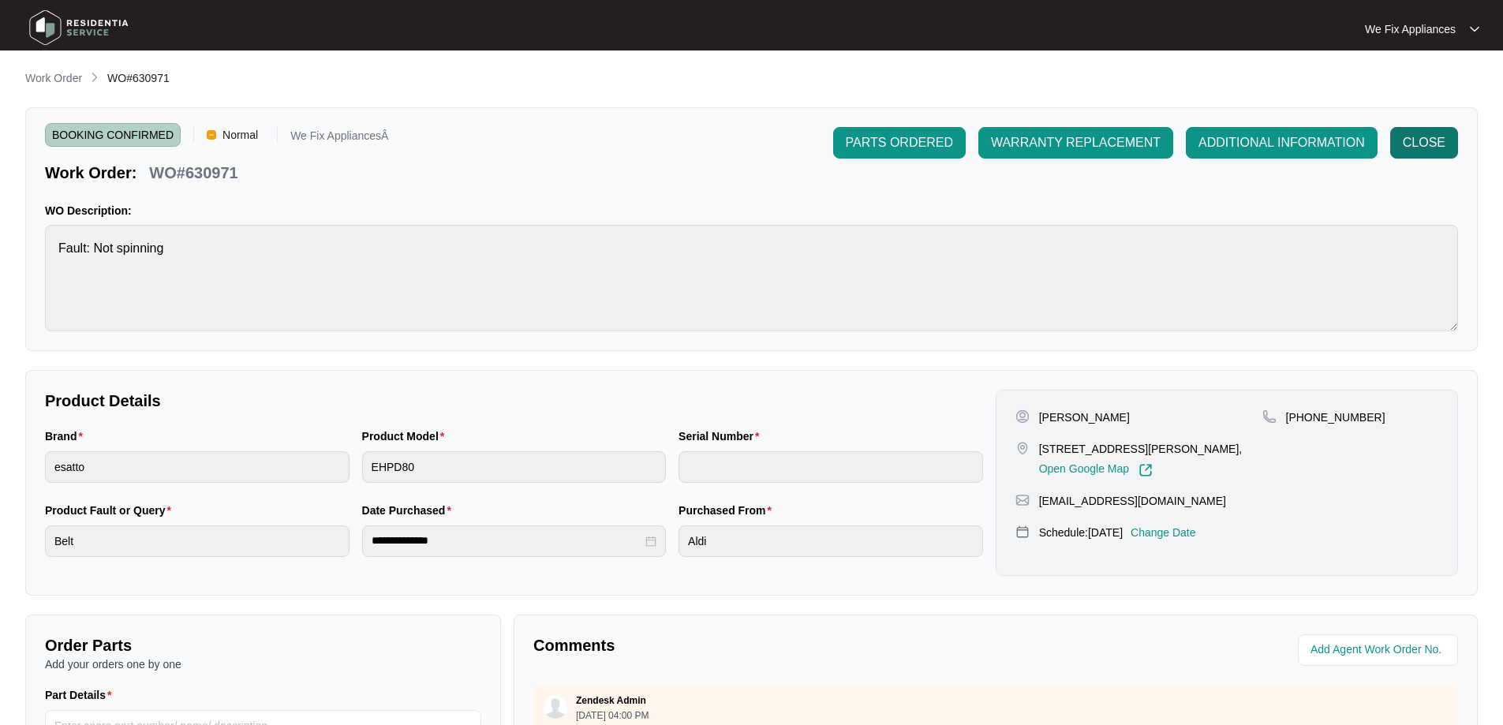
click at [1434, 138] on span "CLOSE" at bounding box center [1424, 142] width 43 height 19
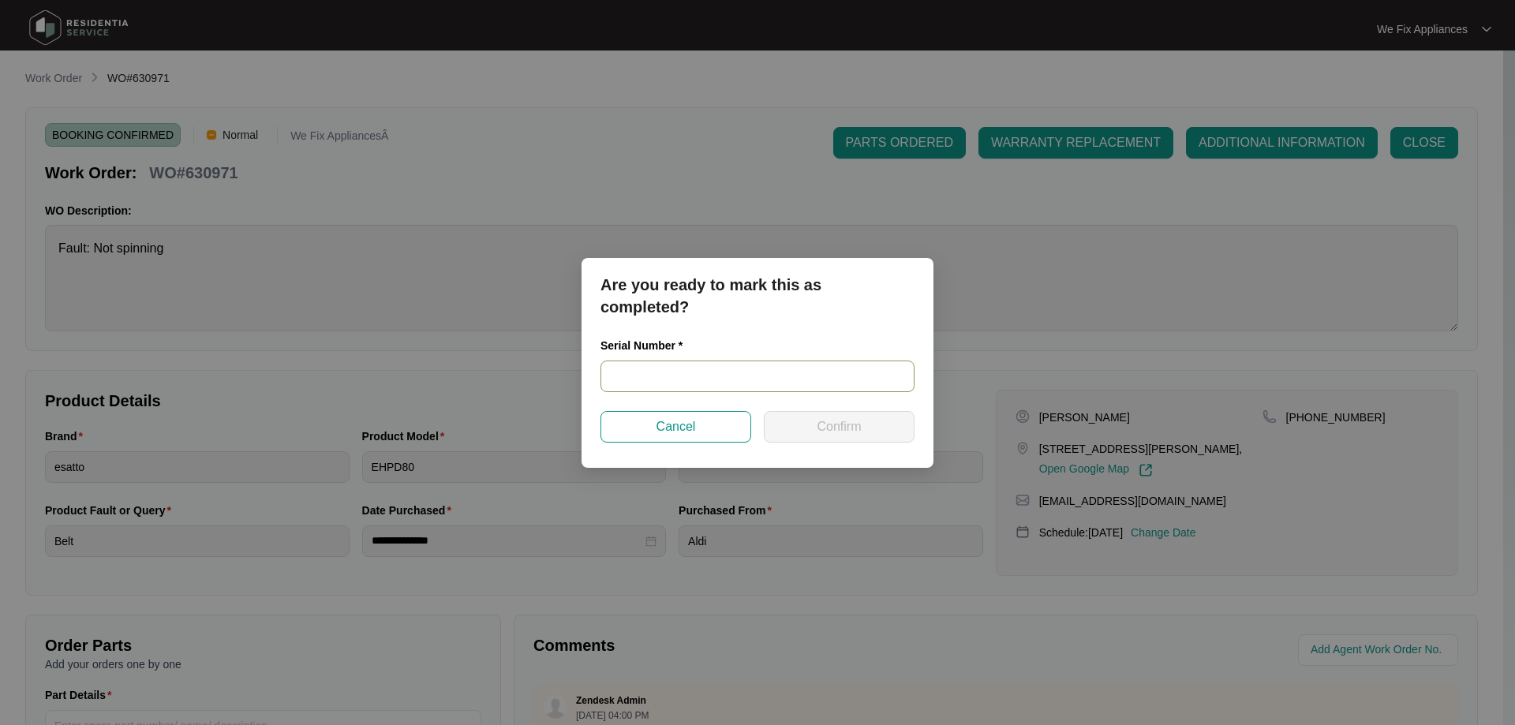
click at [706, 372] on input "text" at bounding box center [757, 377] width 314 height 32
paste input "540K257860135245P00036"
type input "540K257860135245P00036"
click at [831, 424] on span "Confirm" at bounding box center [838, 426] width 44 height 19
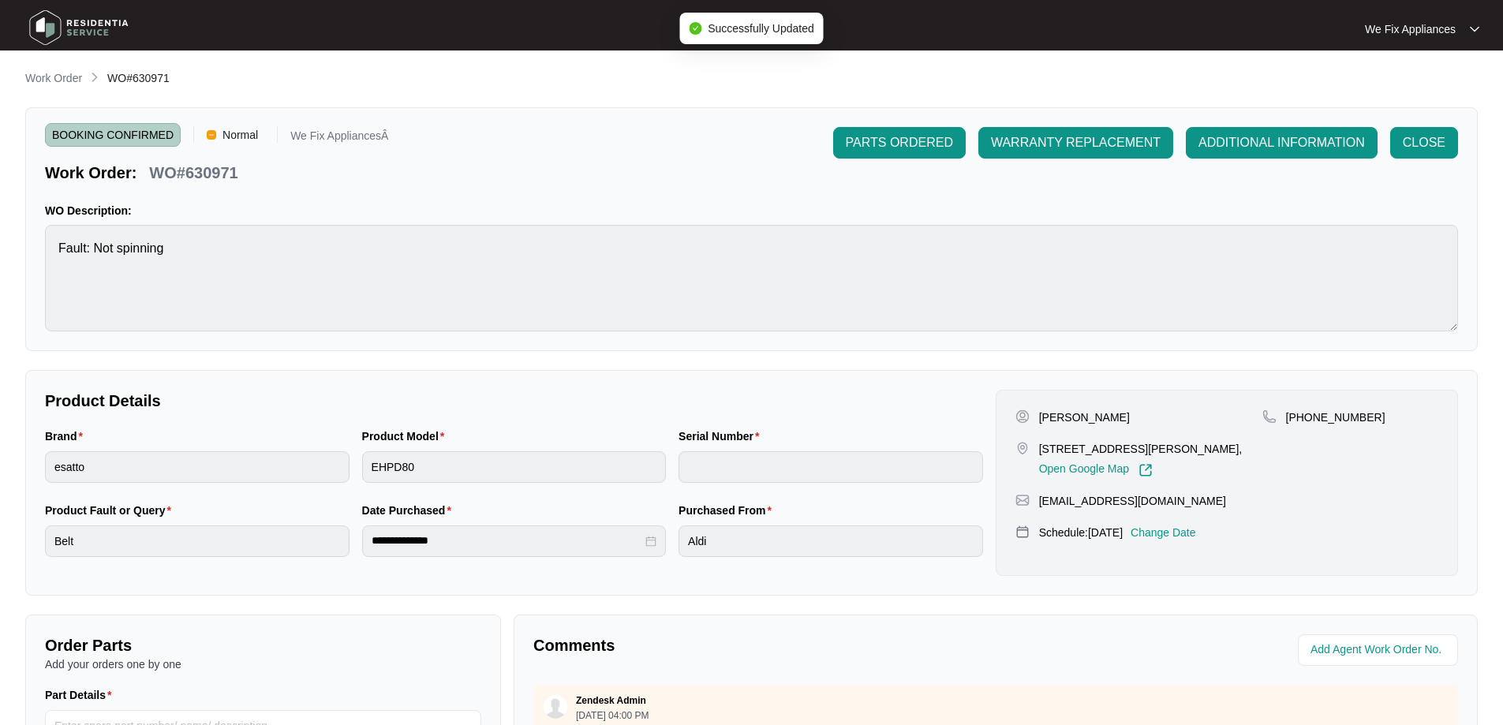
type input "540K257860135245P00036"
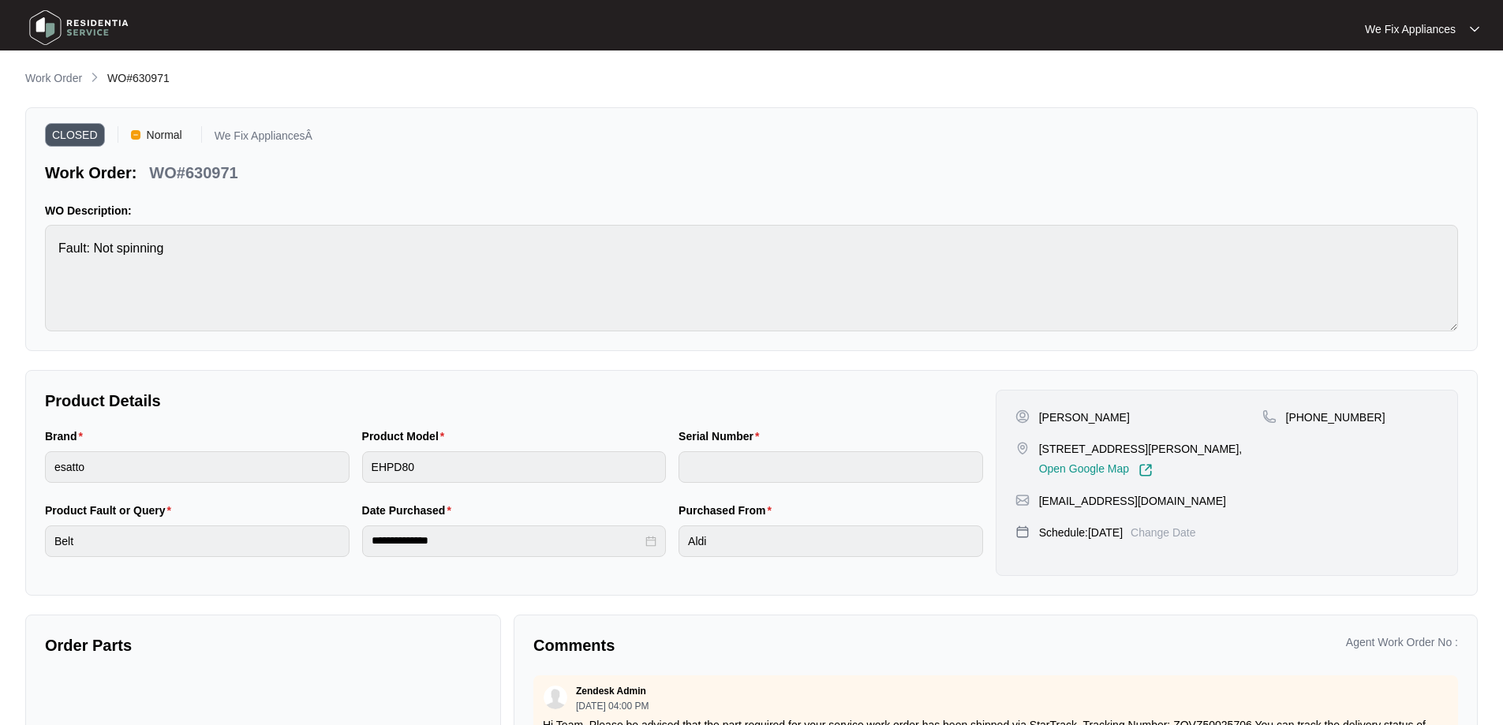
click at [68, 28] on img at bounding box center [79, 27] width 110 height 47
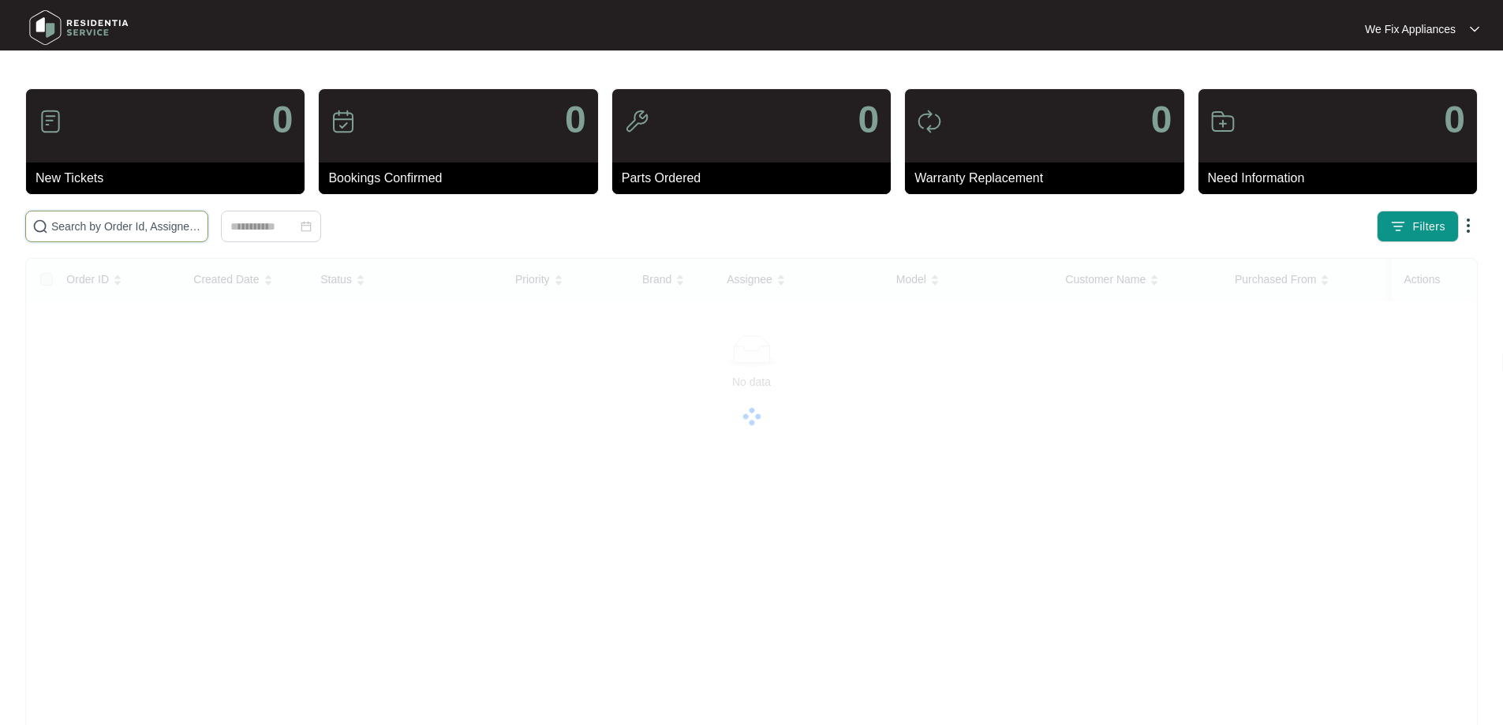
click at [105, 226] on input "text" at bounding box center [126, 226] width 150 height 17
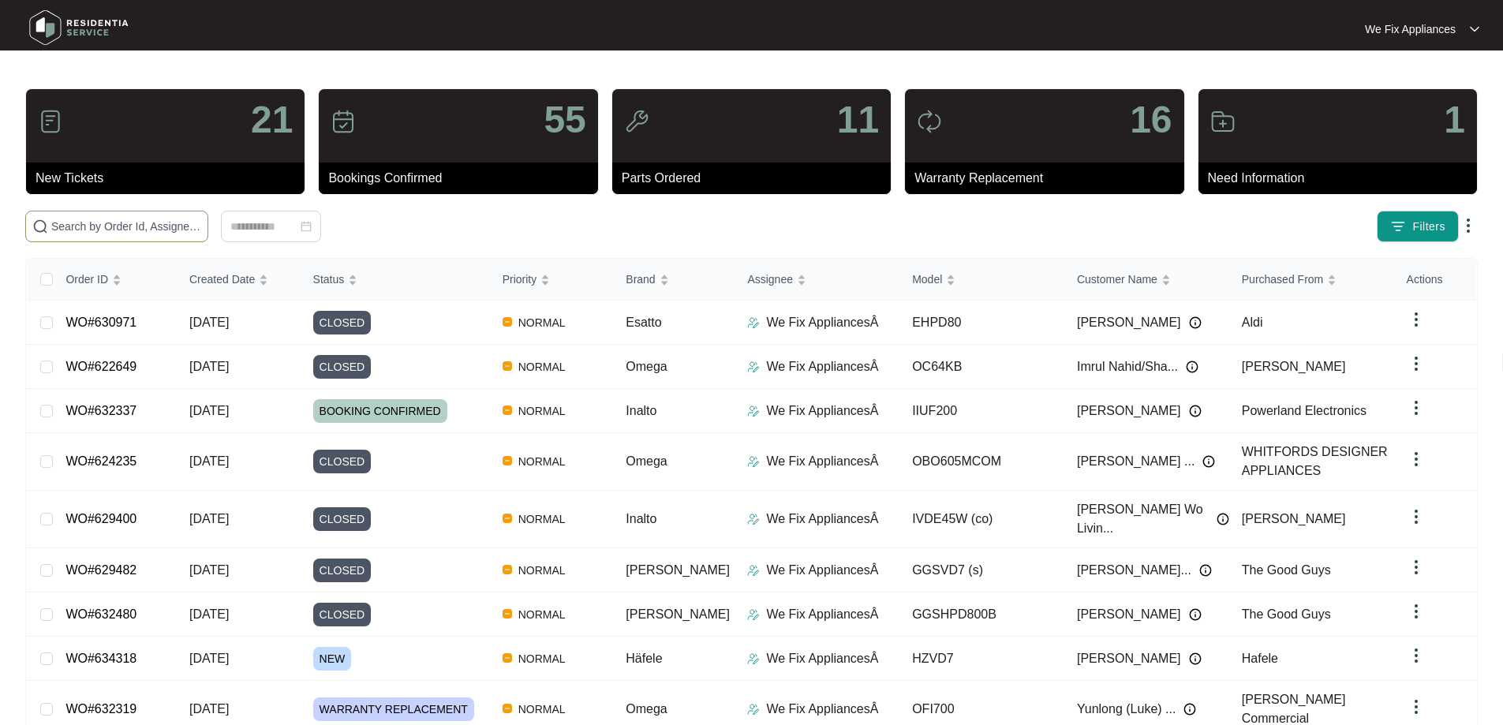
paste input "633256"
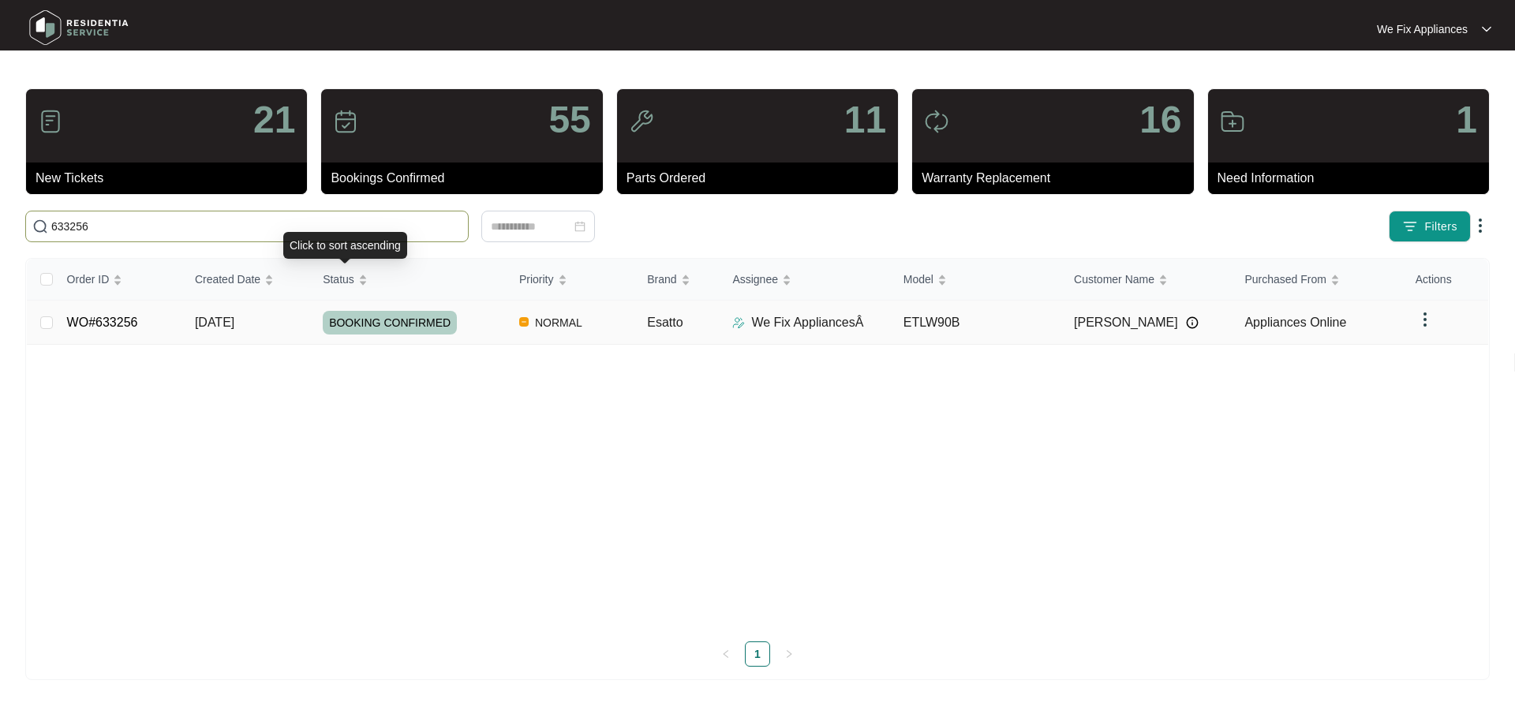
type input "633256"
click at [371, 312] on span "BOOKING CONFIRMED" at bounding box center [390, 323] width 134 height 24
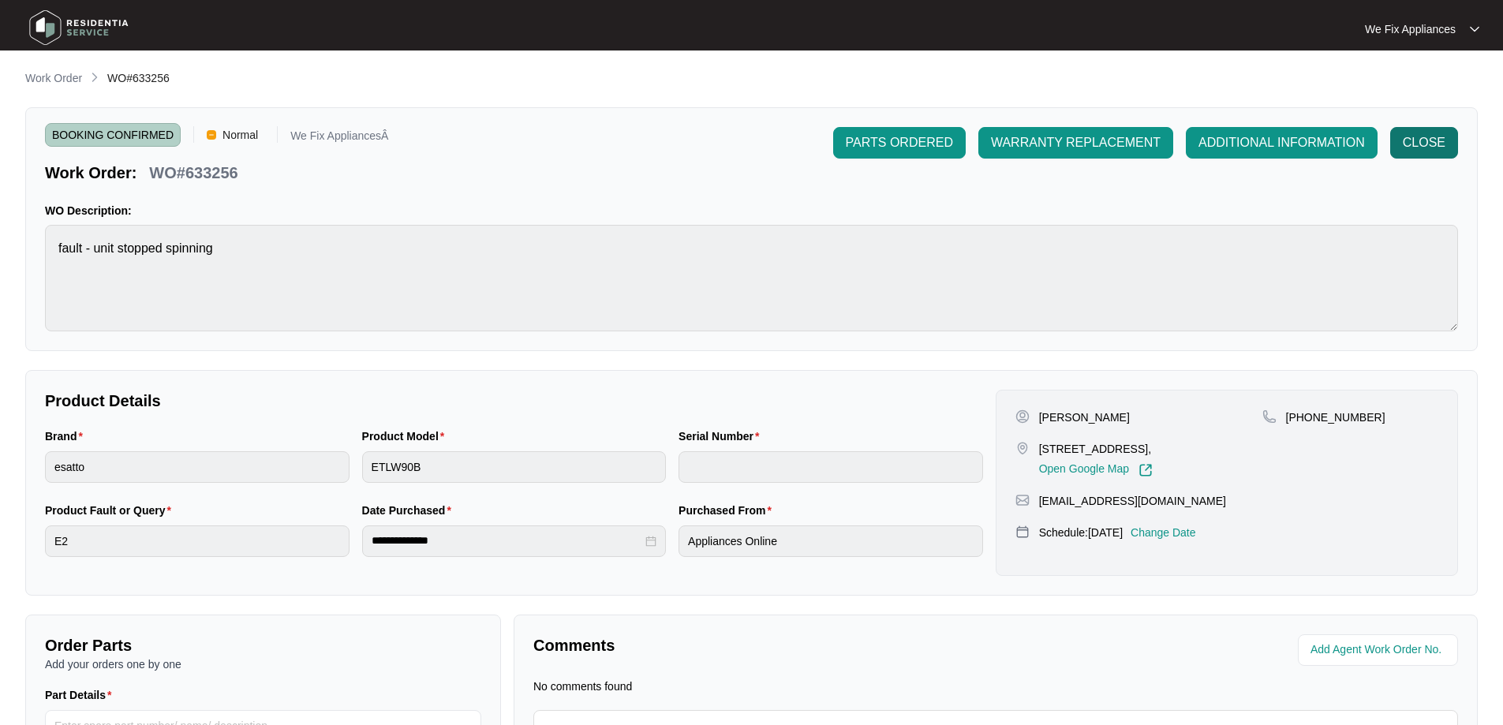
click at [1409, 144] on span "CLOSE" at bounding box center [1424, 142] width 43 height 19
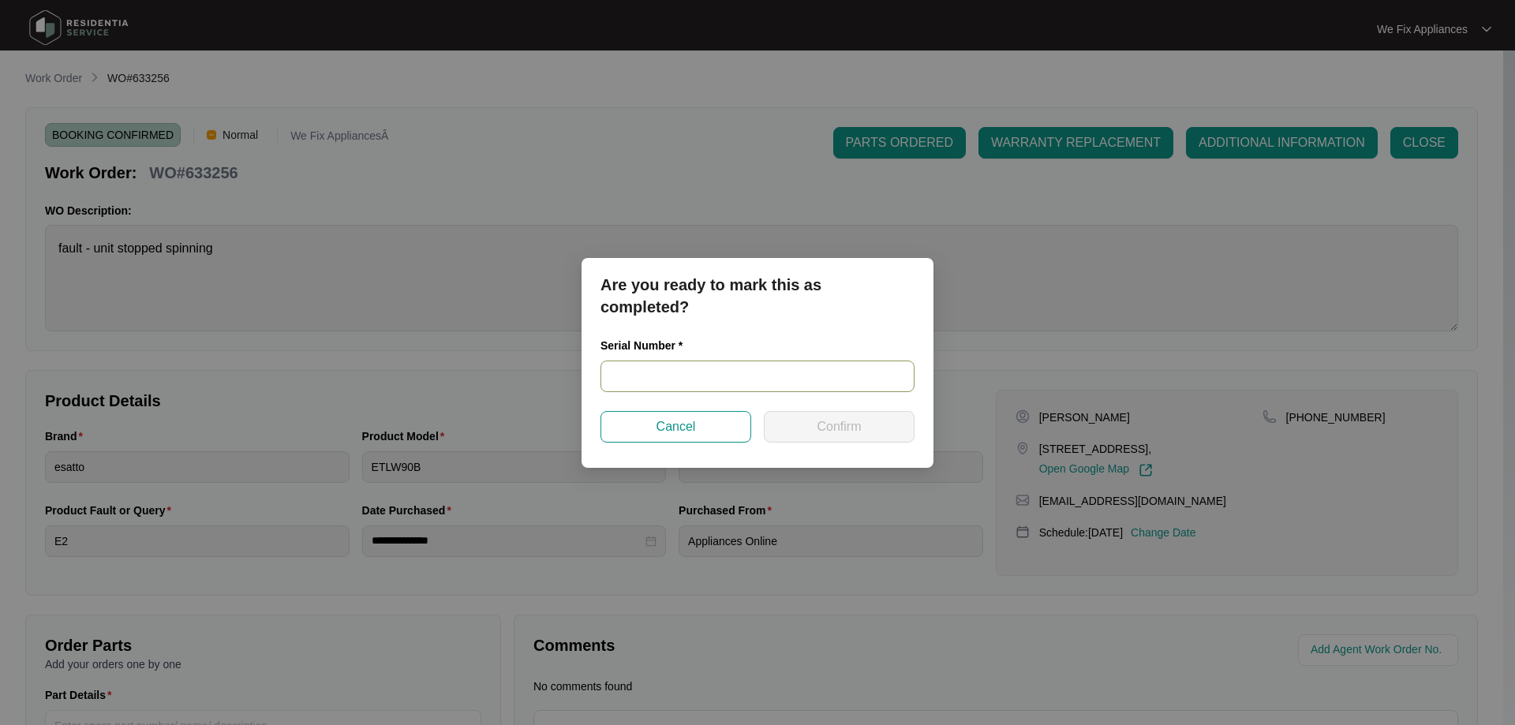
click at [718, 378] on input "text" at bounding box center [757, 377] width 314 height 32
paste input "540U4751601A3041D00846"
type input "540U4751601A3041D00846"
click at [823, 440] on button "Confirm" at bounding box center [839, 427] width 151 height 32
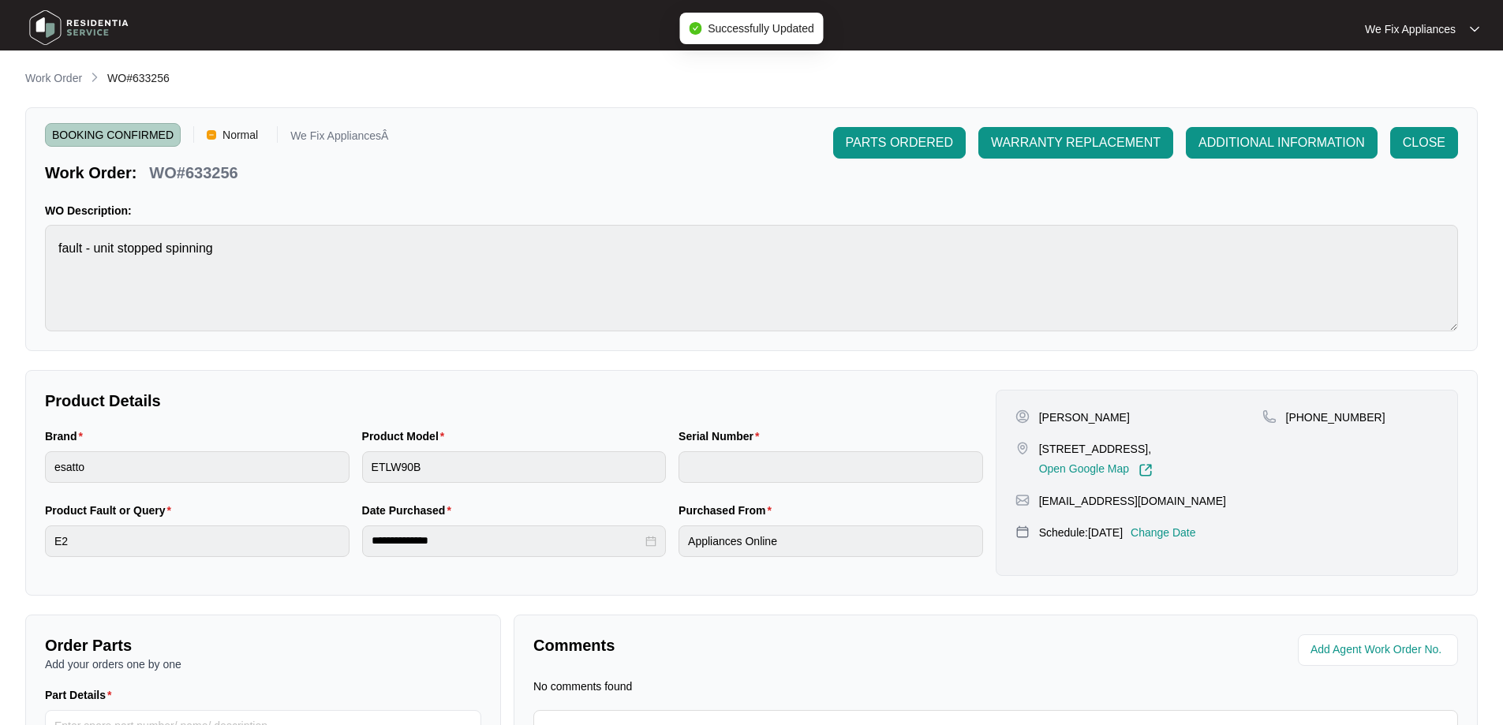
type input "540U4751601A3041D00846"
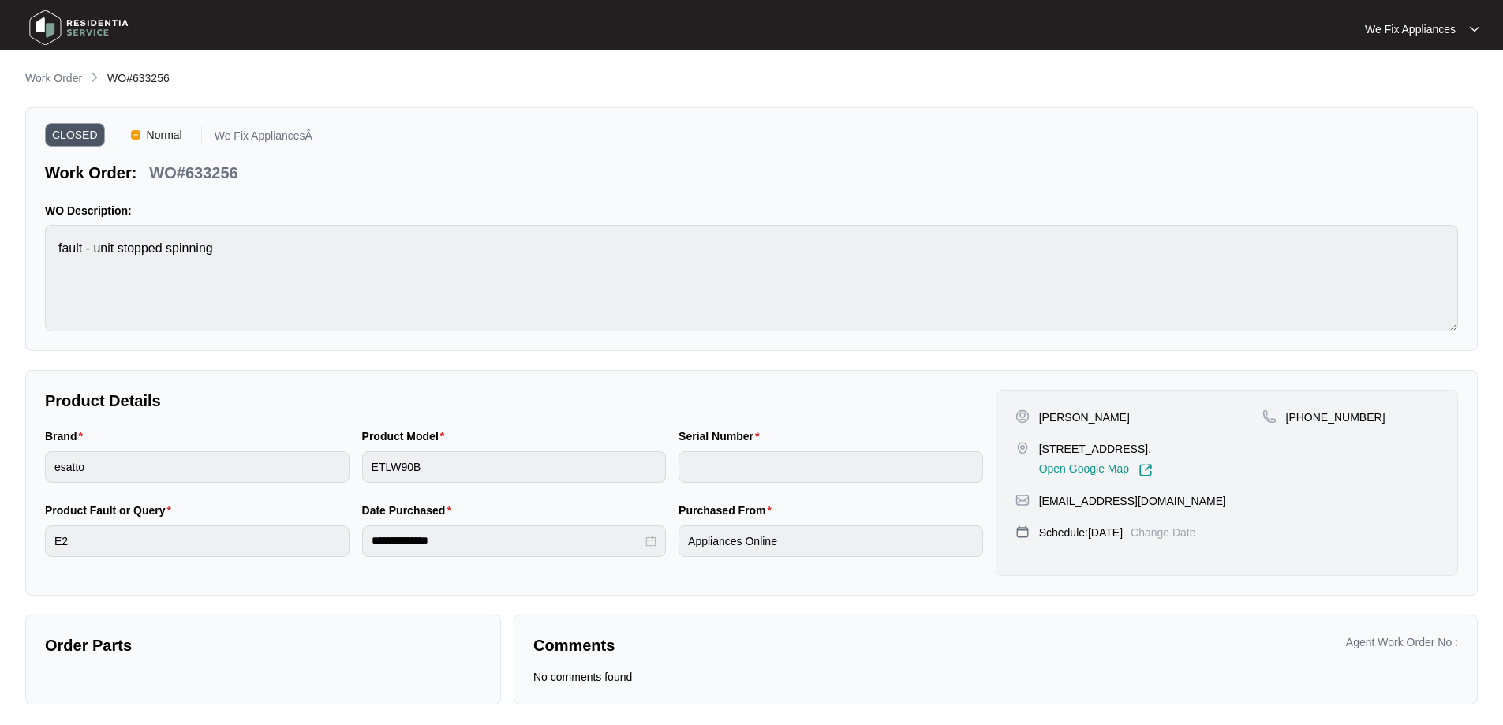
click at [86, 30] on img at bounding box center [79, 27] width 110 height 47
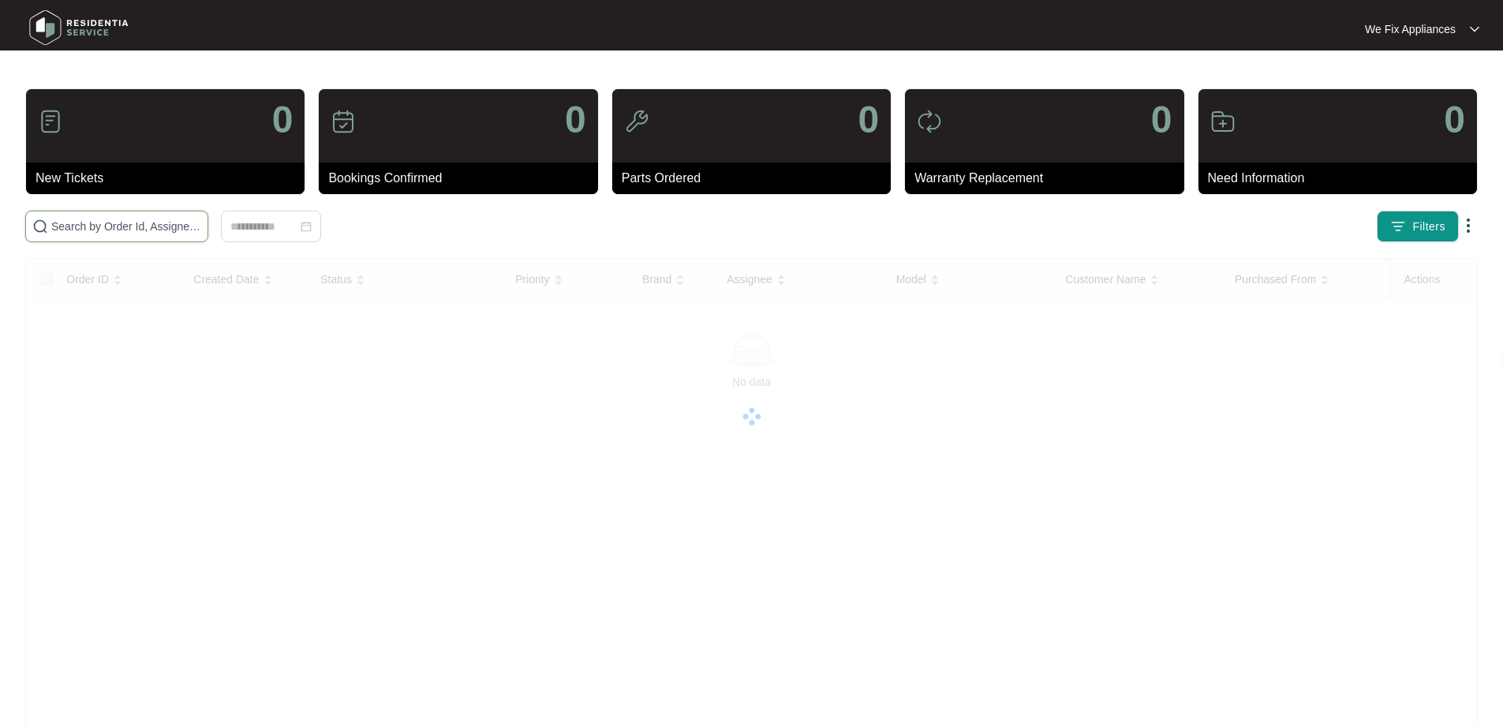
click at [101, 224] on input "text" at bounding box center [126, 226] width 150 height 17
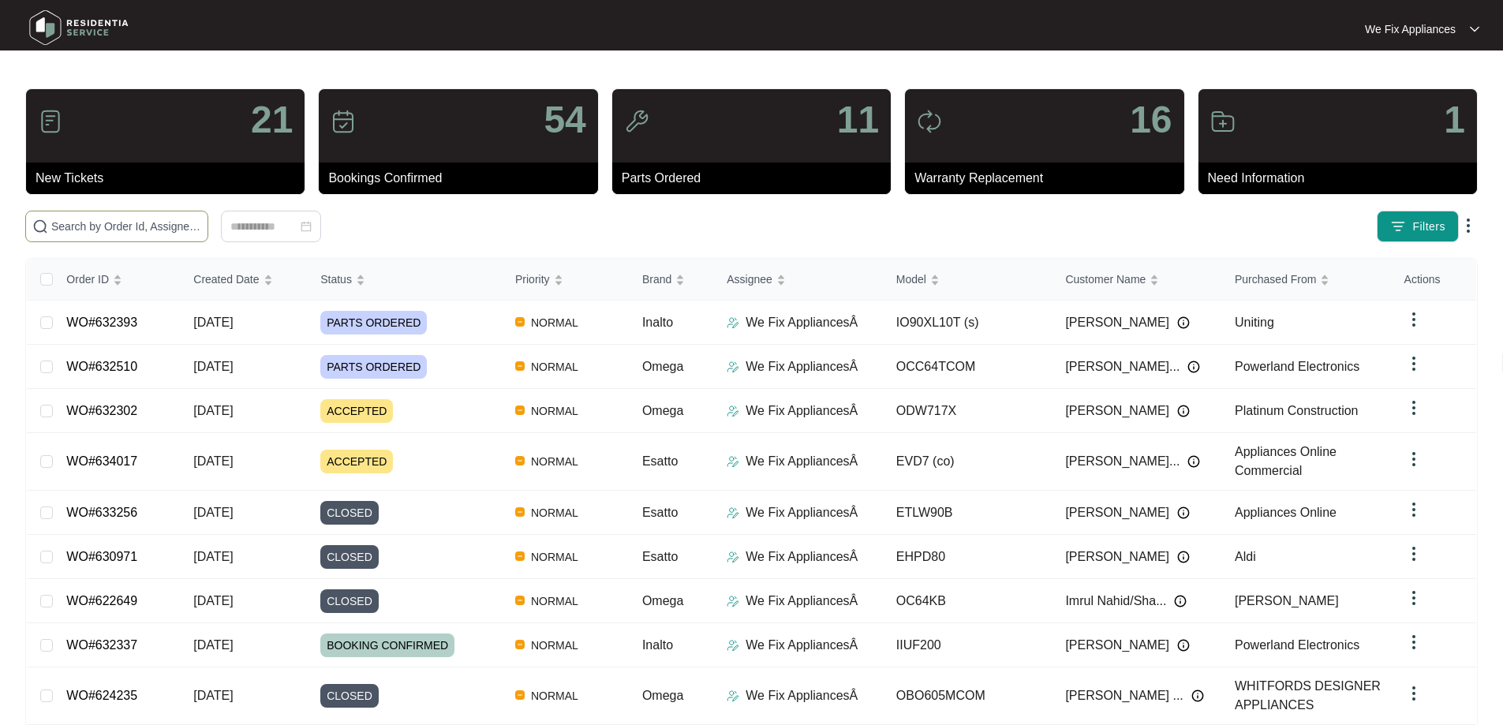
paste input "632319"
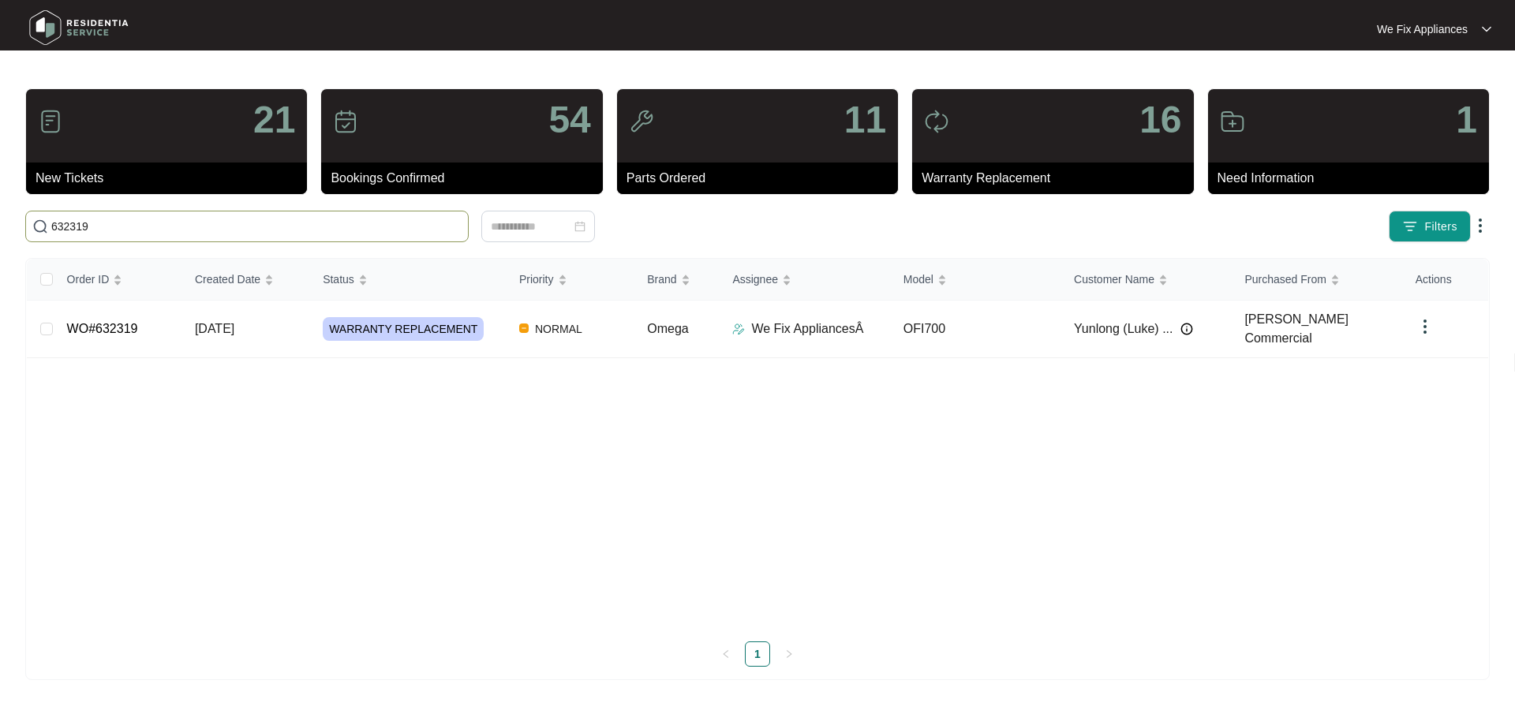
type input "632319"
